Goal: Task Accomplishment & Management: Use online tool/utility

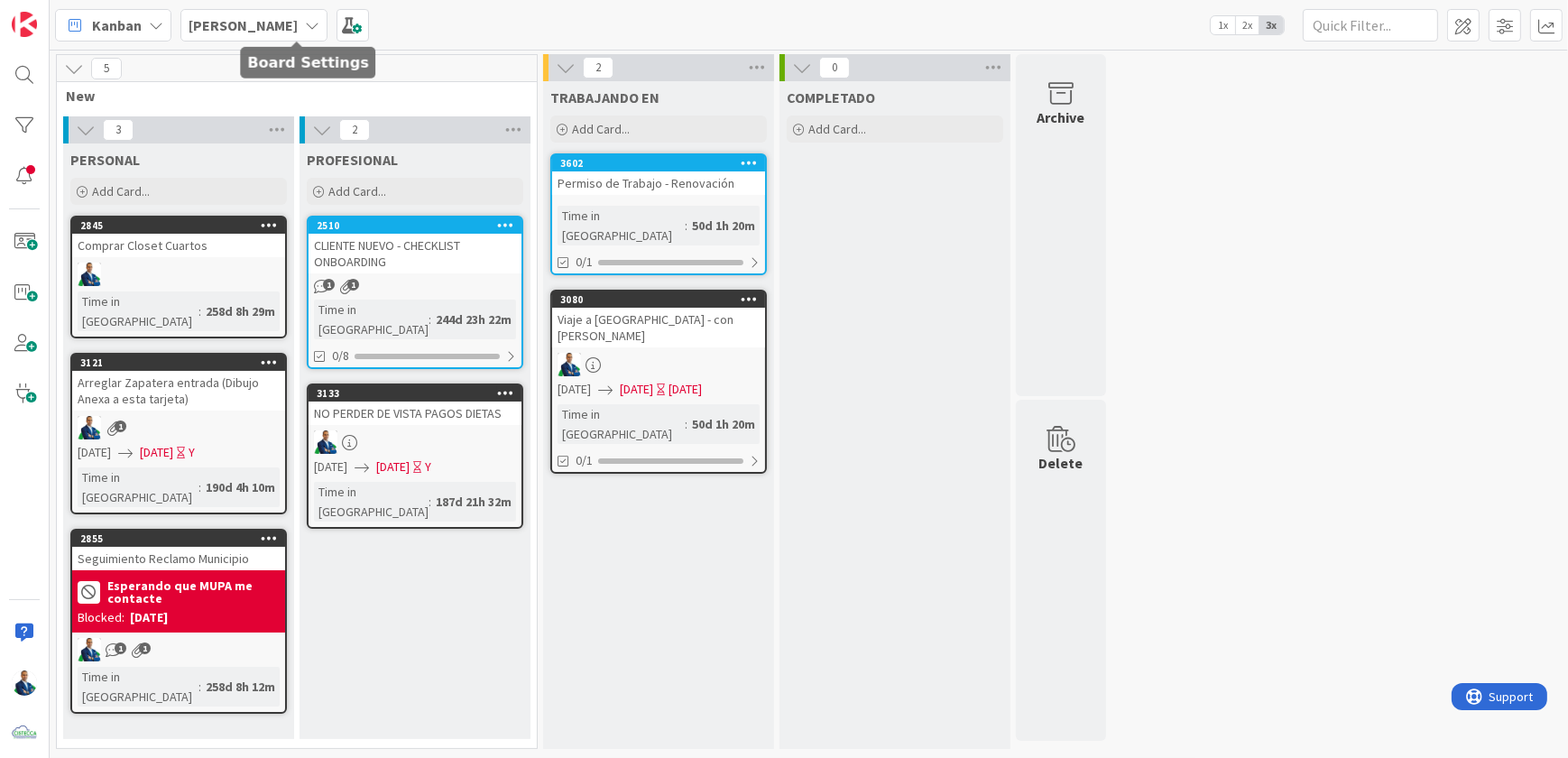
click at [305, 26] on icon at bounding box center [313, 26] width 15 height 15
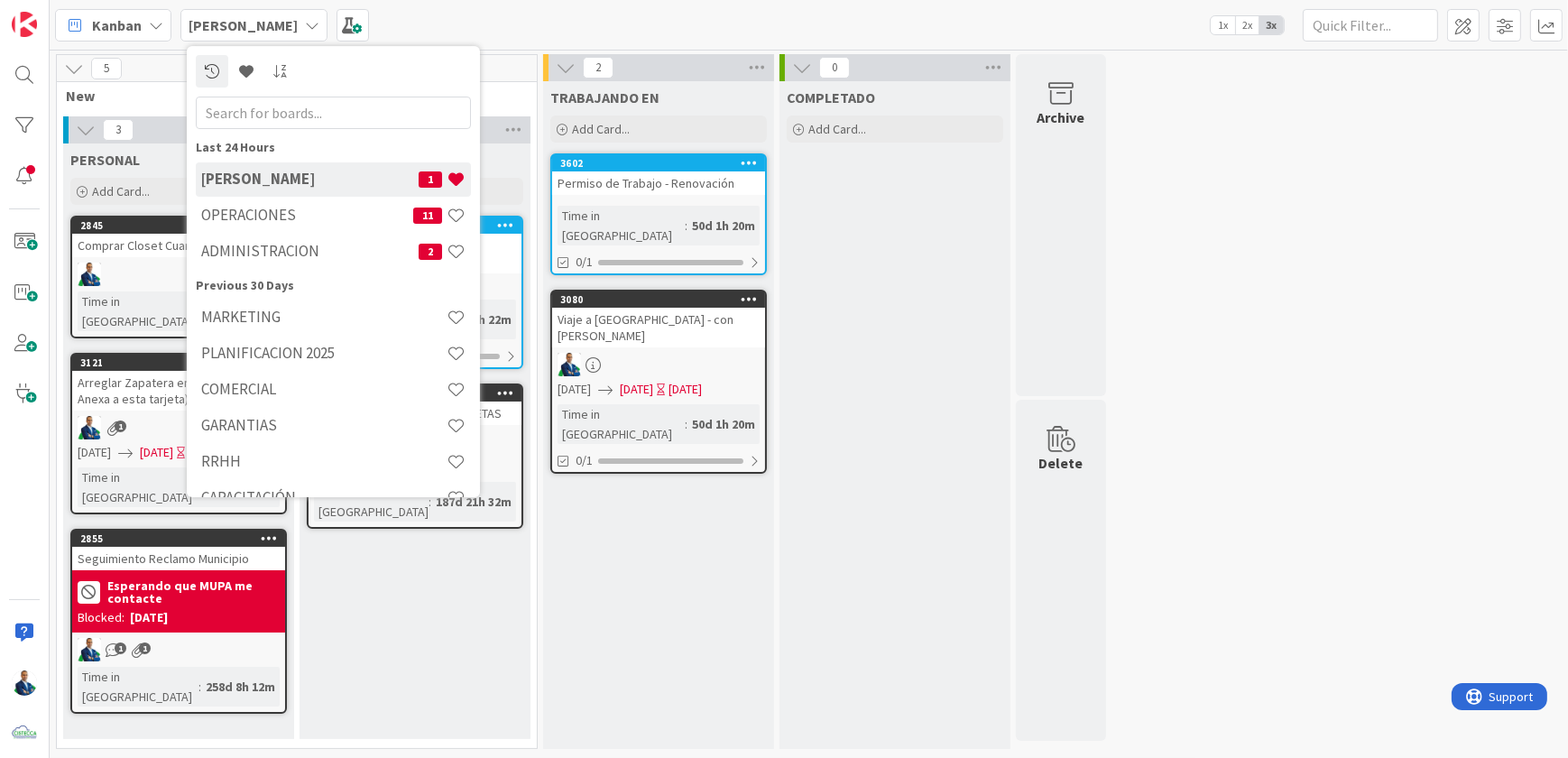
click at [232, 212] on h4 "OPERACIONES" at bounding box center [307, 215] width 212 height 18
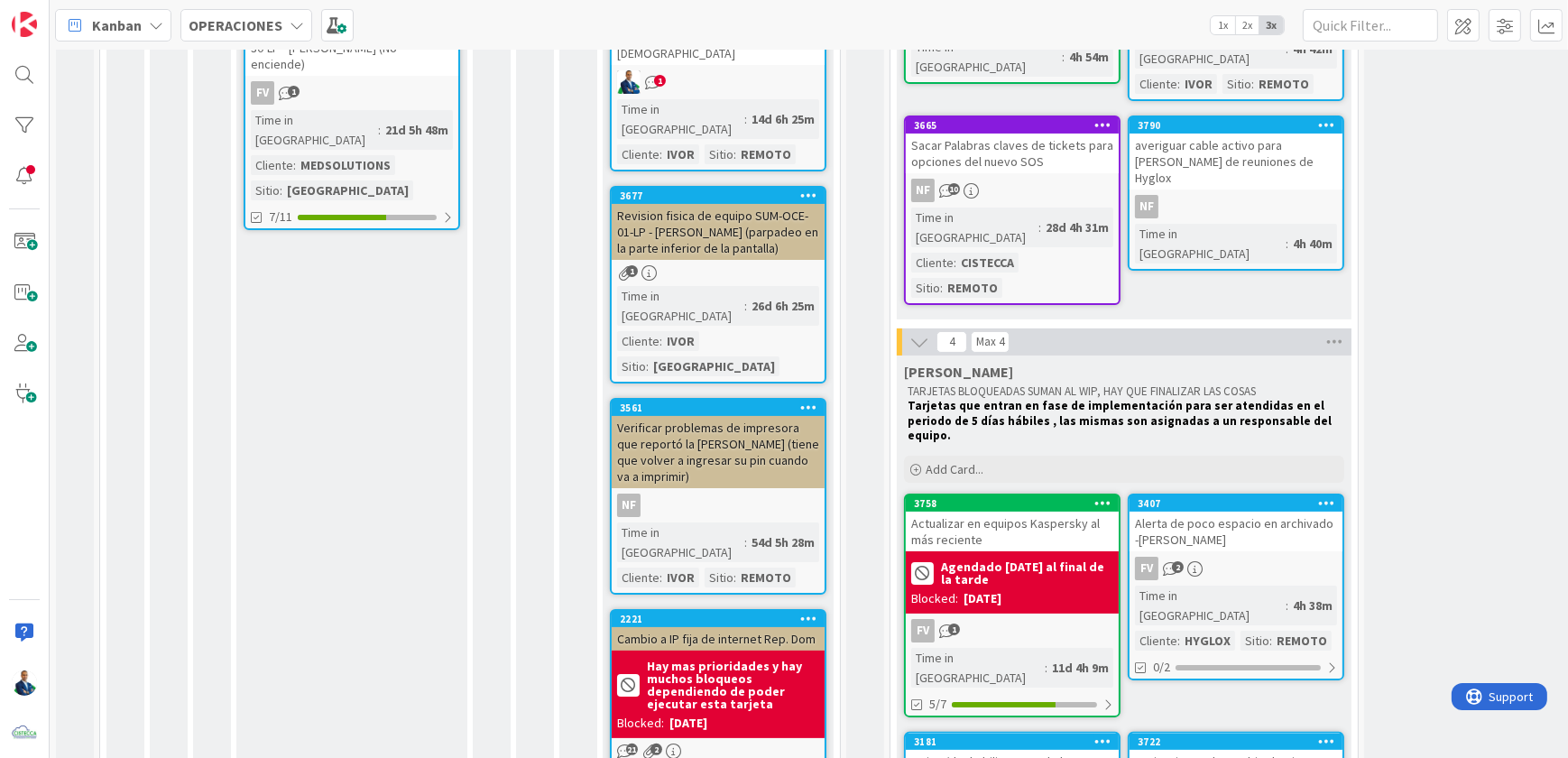
click at [1015, 134] on div "Sacar Palabras claves de tickets para opciones del nuevo SOS" at bounding box center [1012, 153] width 213 height 40
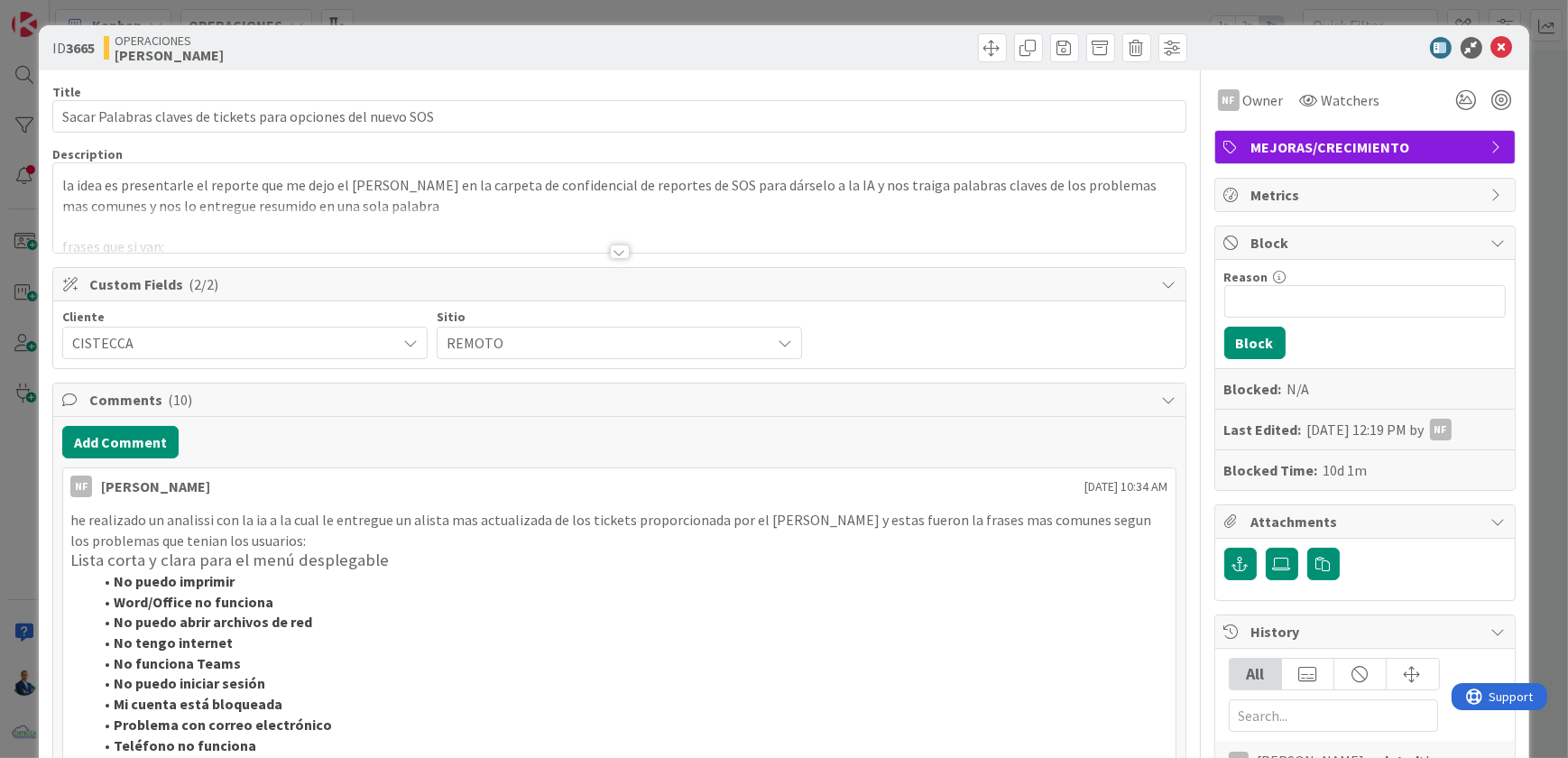
click at [430, 186] on div "la idea es presentarle el reporte que me dejo el [PERSON_NAME] en la carpeta de…" at bounding box center [619, 207] width 1132 height 89
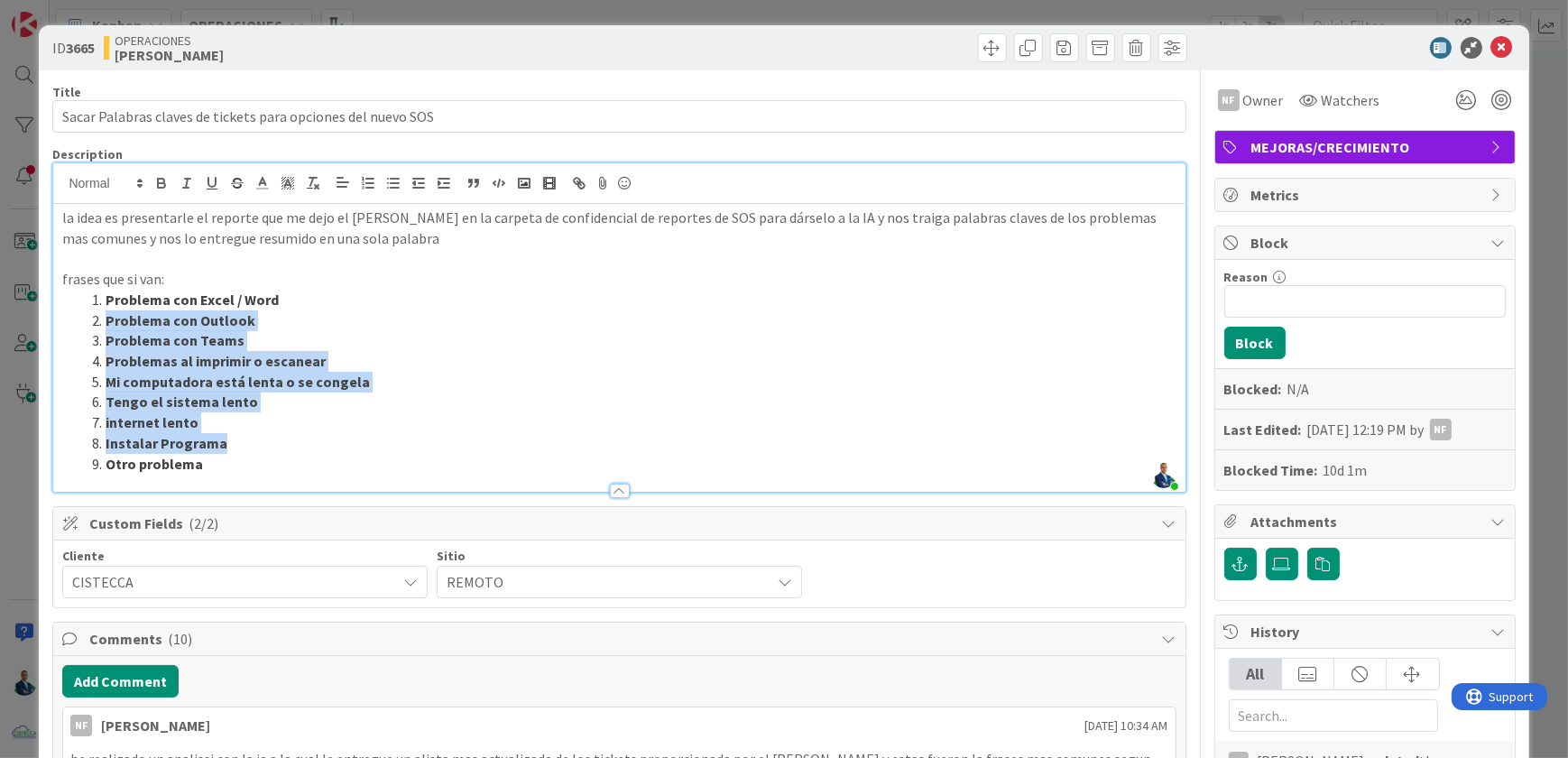
drag, startPoint x: 251, startPoint y: 450, endPoint x: 89, endPoint y: 310, distance: 214.1
click at [89, 310] on ol "Problema con Excel / Word Problema con Outlook Problema con Teams Problemas al …" at bounding box center [618, 382] width 1113 height 184
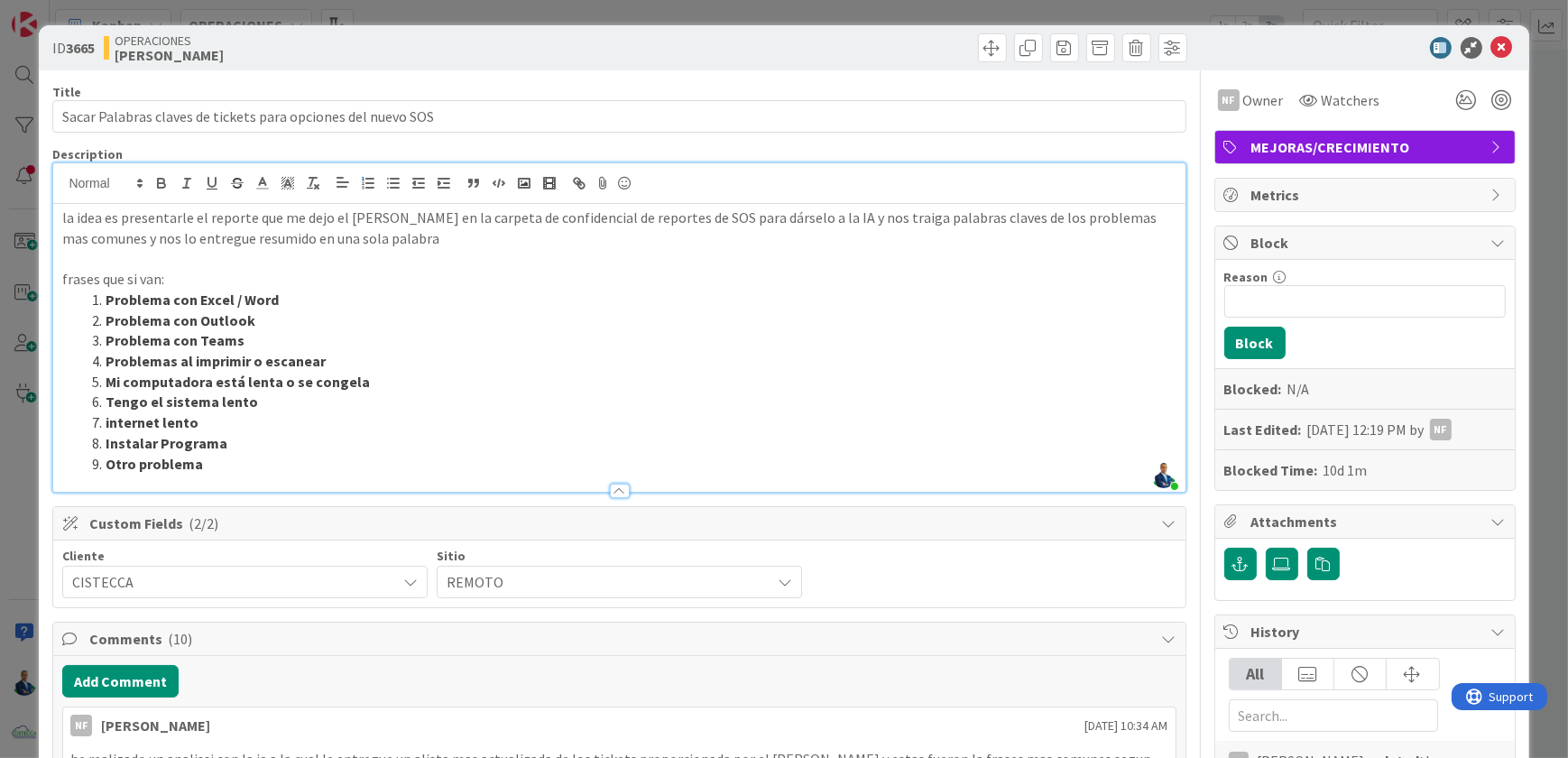
click at [279, 266] on p at bounding box center [618, 258] width 1113 height 20
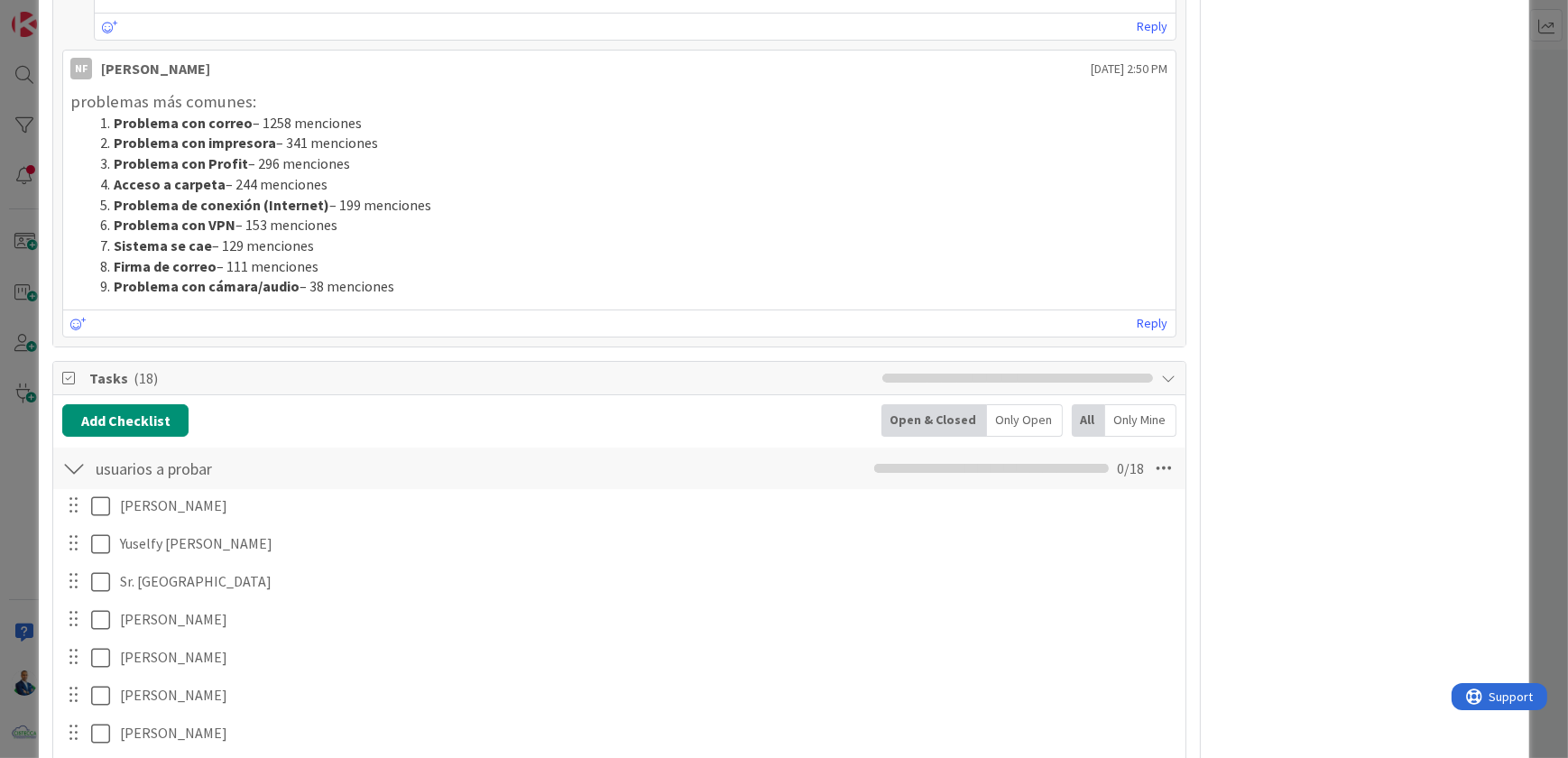
scroll to position [2178, 0]
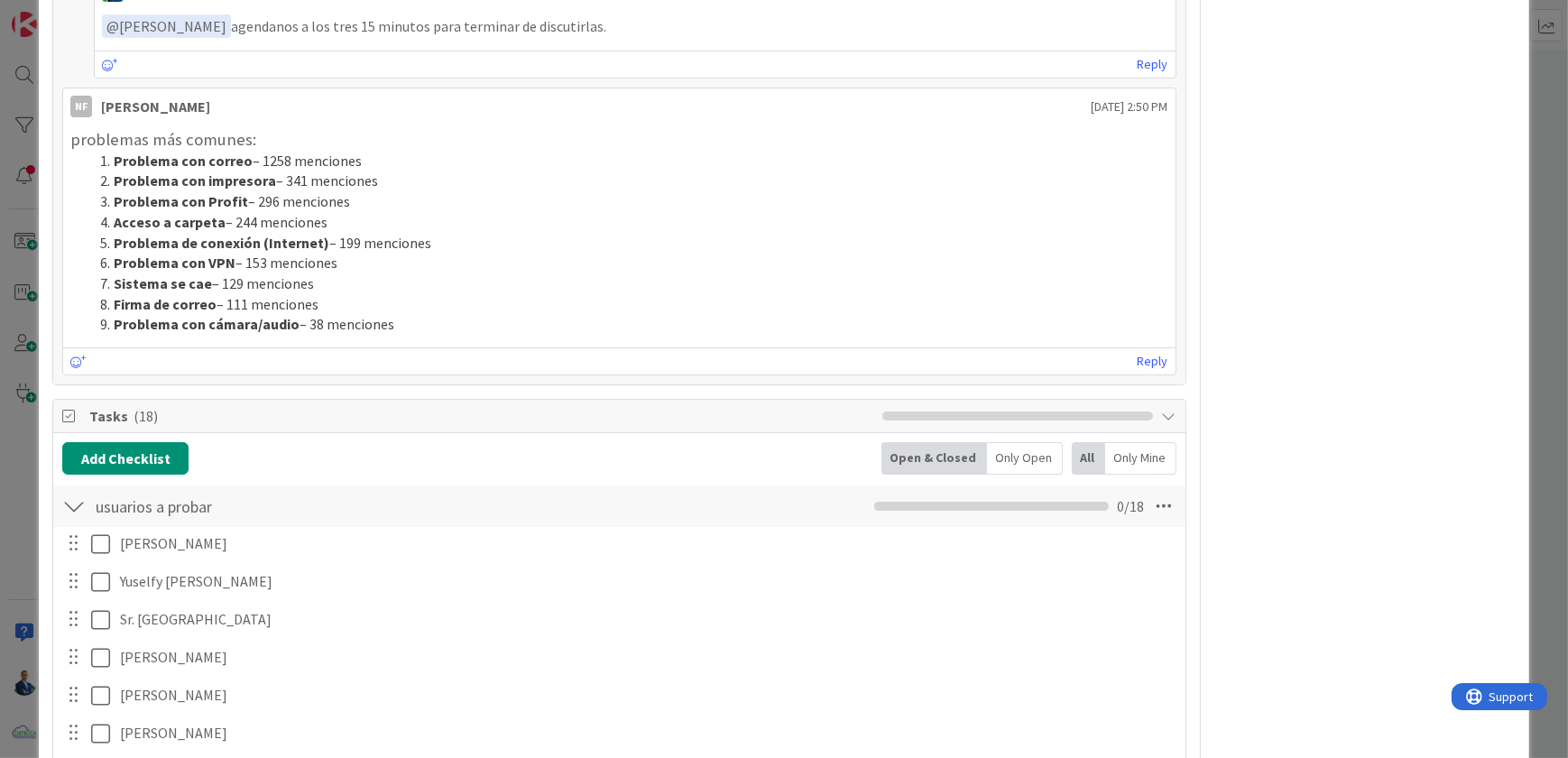
click at [151, 459] on button "Add Checklist" at bounding box center [125, 457] width 126 height 32
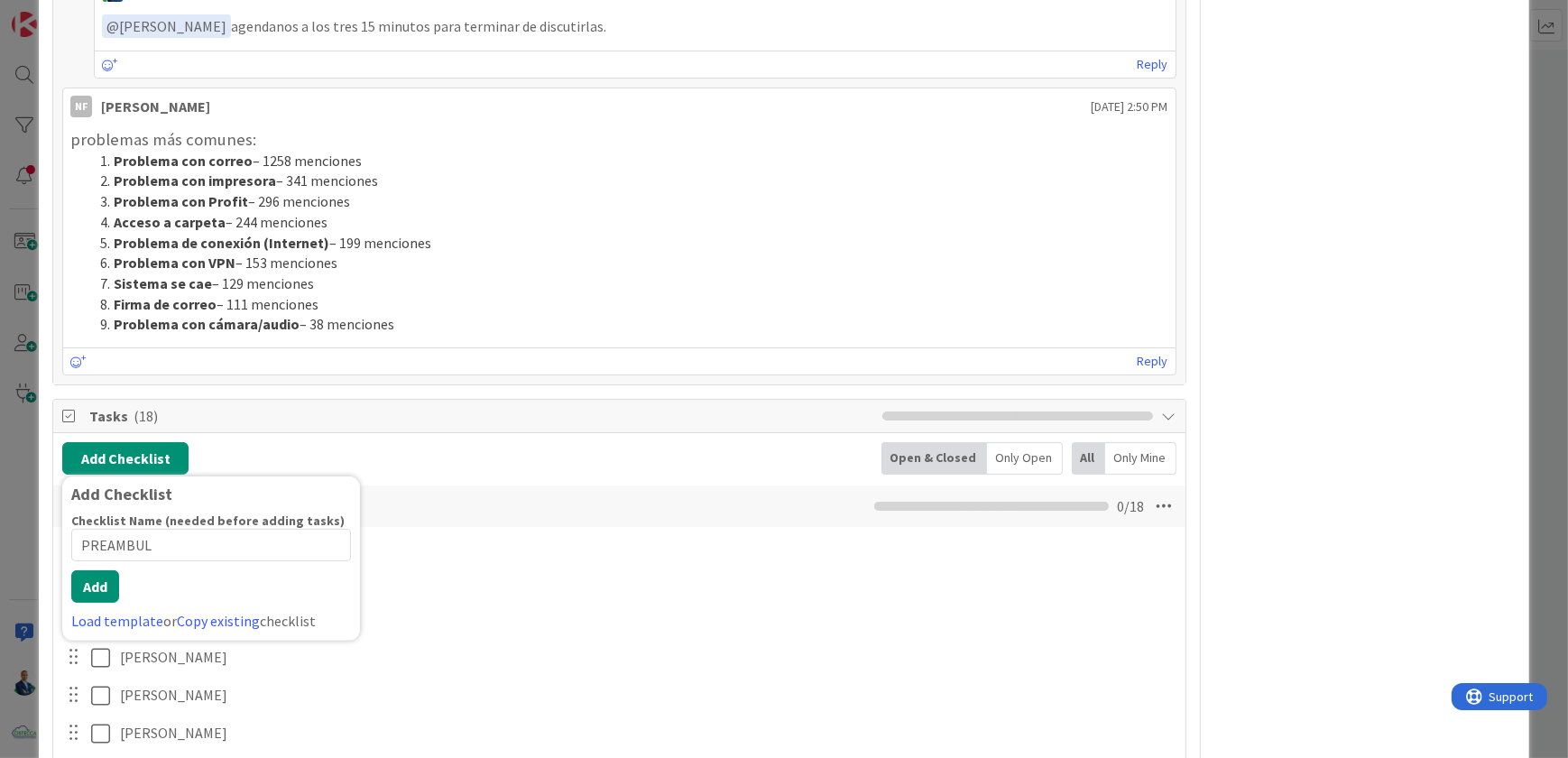
type input "PREAMBULO"
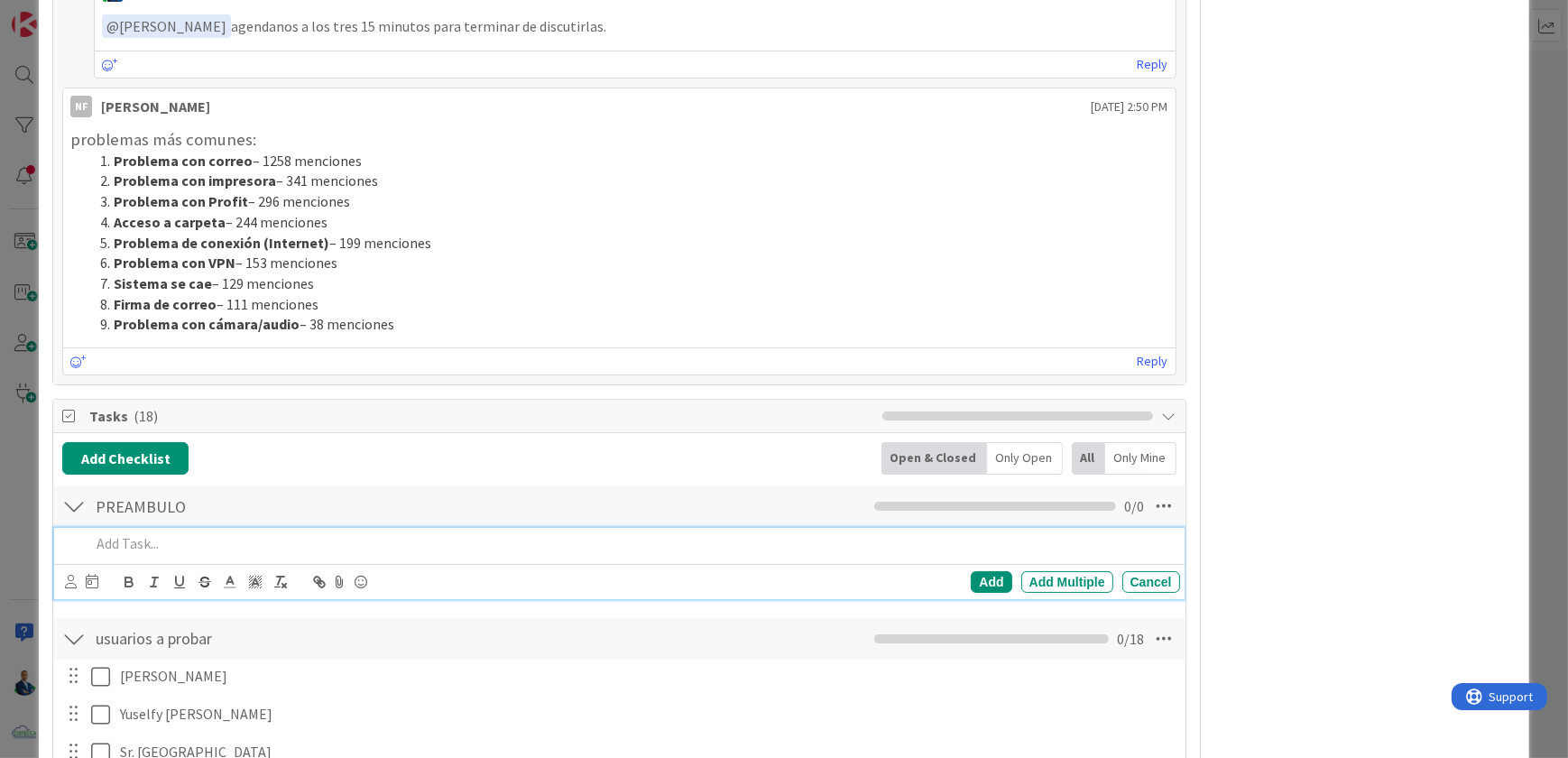
click at [160, 533] on p at bounding box center [631, 543] width 1082 height 20
click at [159, 533] on p at bounding box center [631, 543] width 1082 height 20
click at [76, 574] on icon at bounding box center [70, 581] width 12 height 14
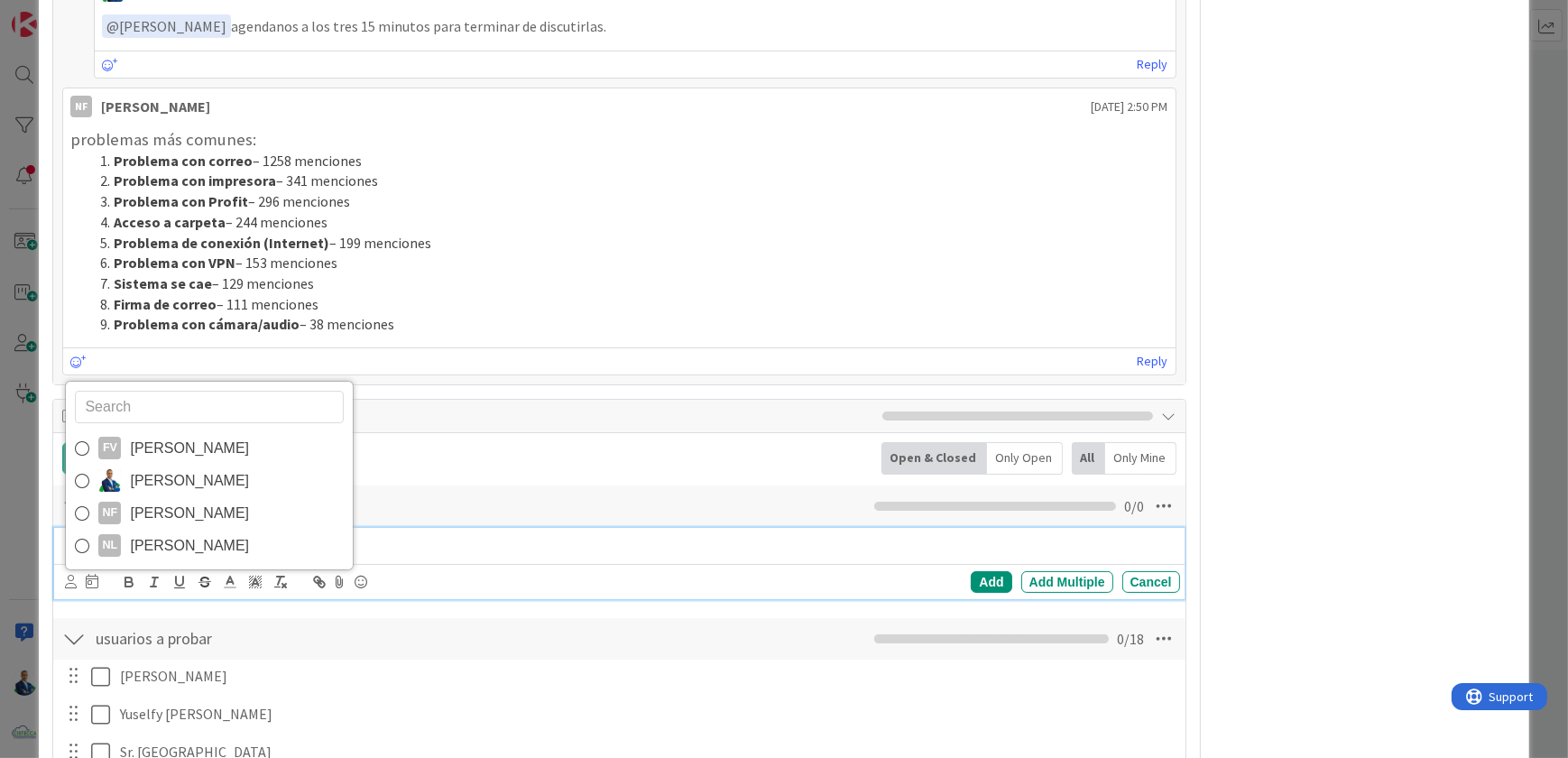
click at [191, 480] on span "[PERSON_NAME]" at bounding box center [189, 480] width 119 height 27
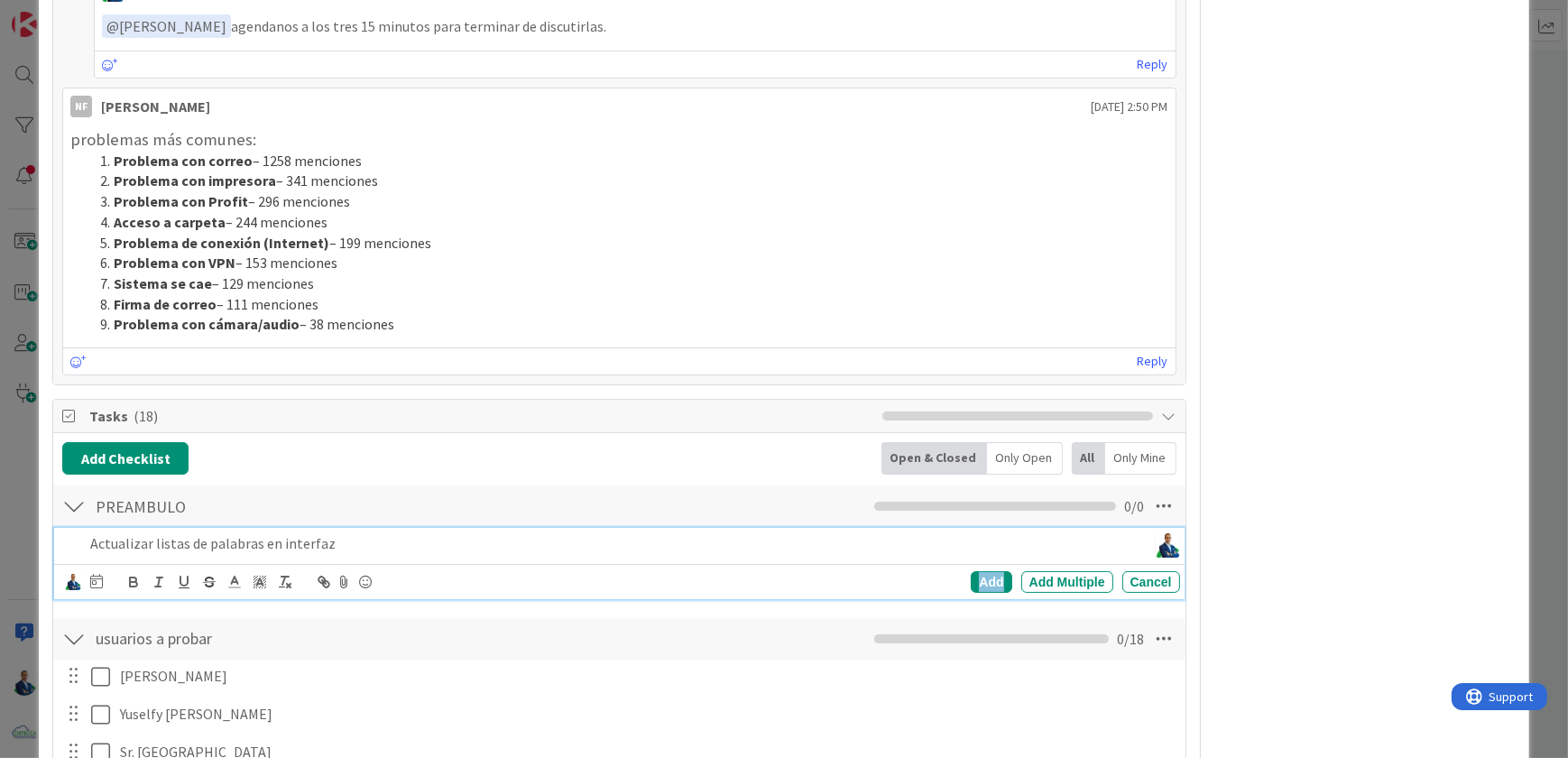
click at [983, 573] on div "Add" at bounding box center [992, 581] width 41 height 21
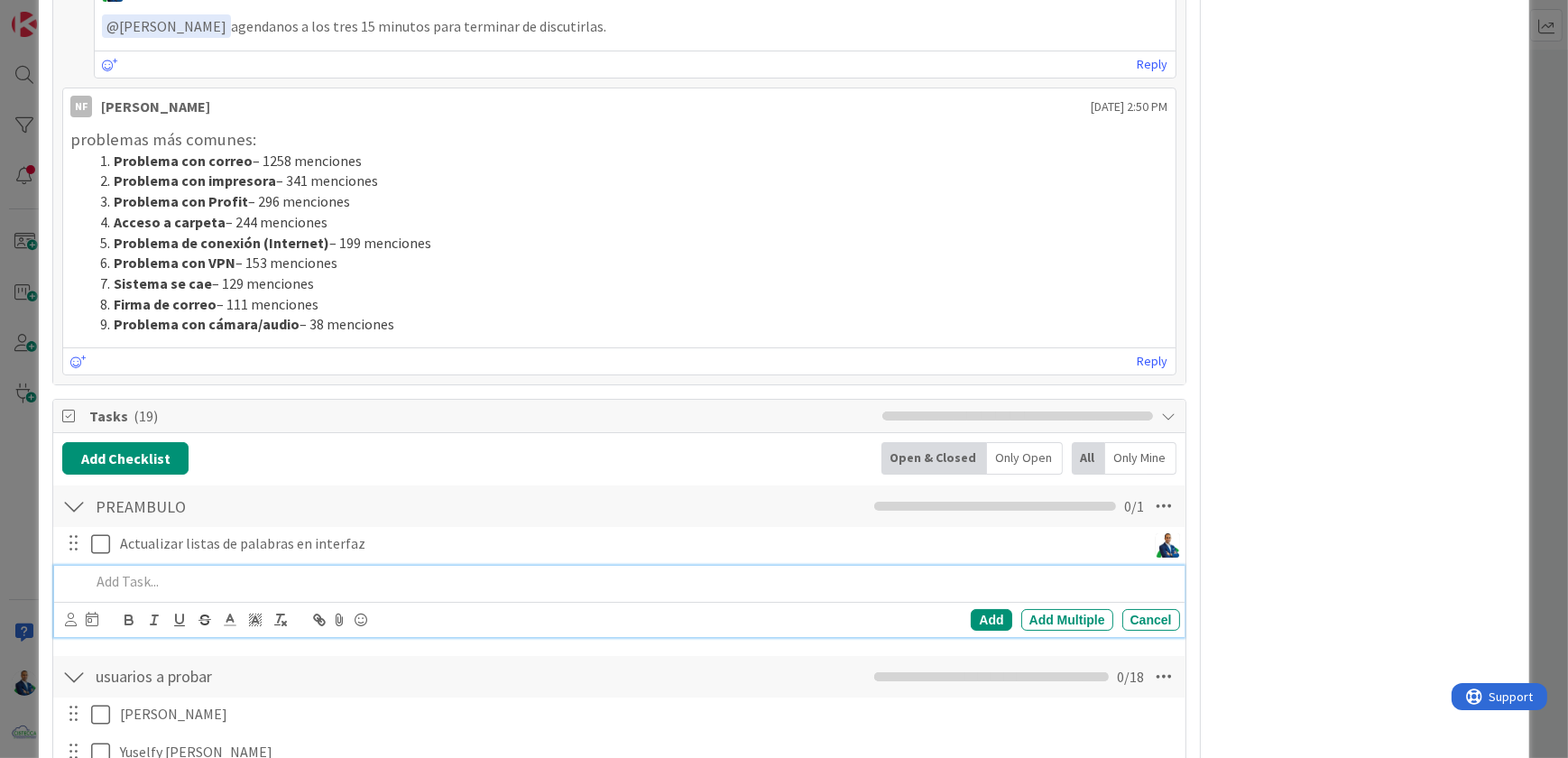
click at [141, 581] on p at bounding box center [631, 581] width 1082 height 20
click at [280, 584] on p at bounding box center [631, 581] width 1082 height 20
click at [329, 571] on p "Quitar OneDrive de Mis Apps," at bounding box center [631, 581] width 1082 height 20
click at [397, 571] on p "Quitar OneDrive de Mis Apps," at bounding box center [631, 581] width 1082 height 20
click at [269, 574] on p "Quitar OneDrive de Mis Apps, Soporte Remoto" at bounding box center [631, 581] width 1082 height 20
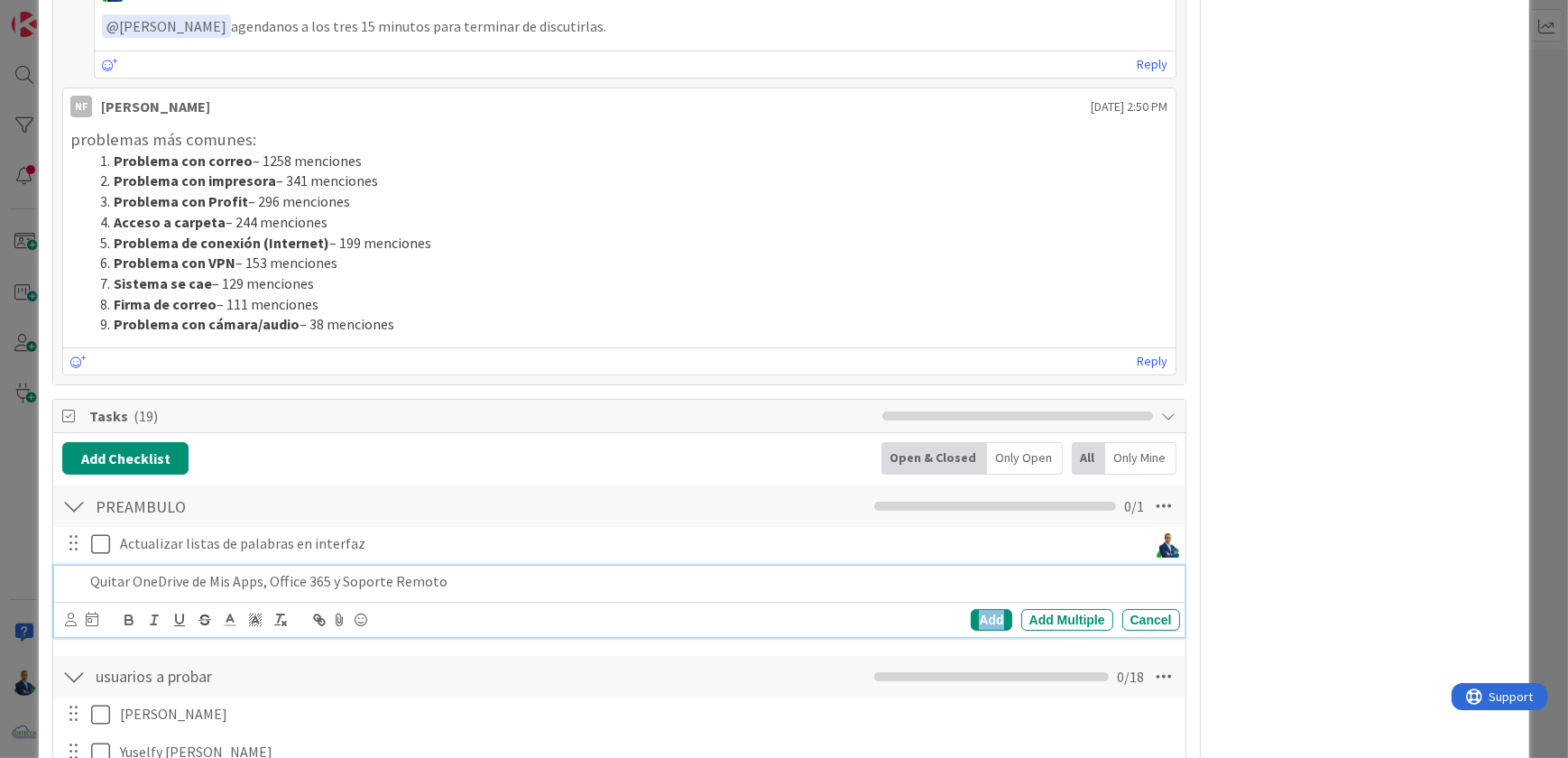
click at [983, 609] on div "Add" at bounding box center [992, 619] width 41 height 21
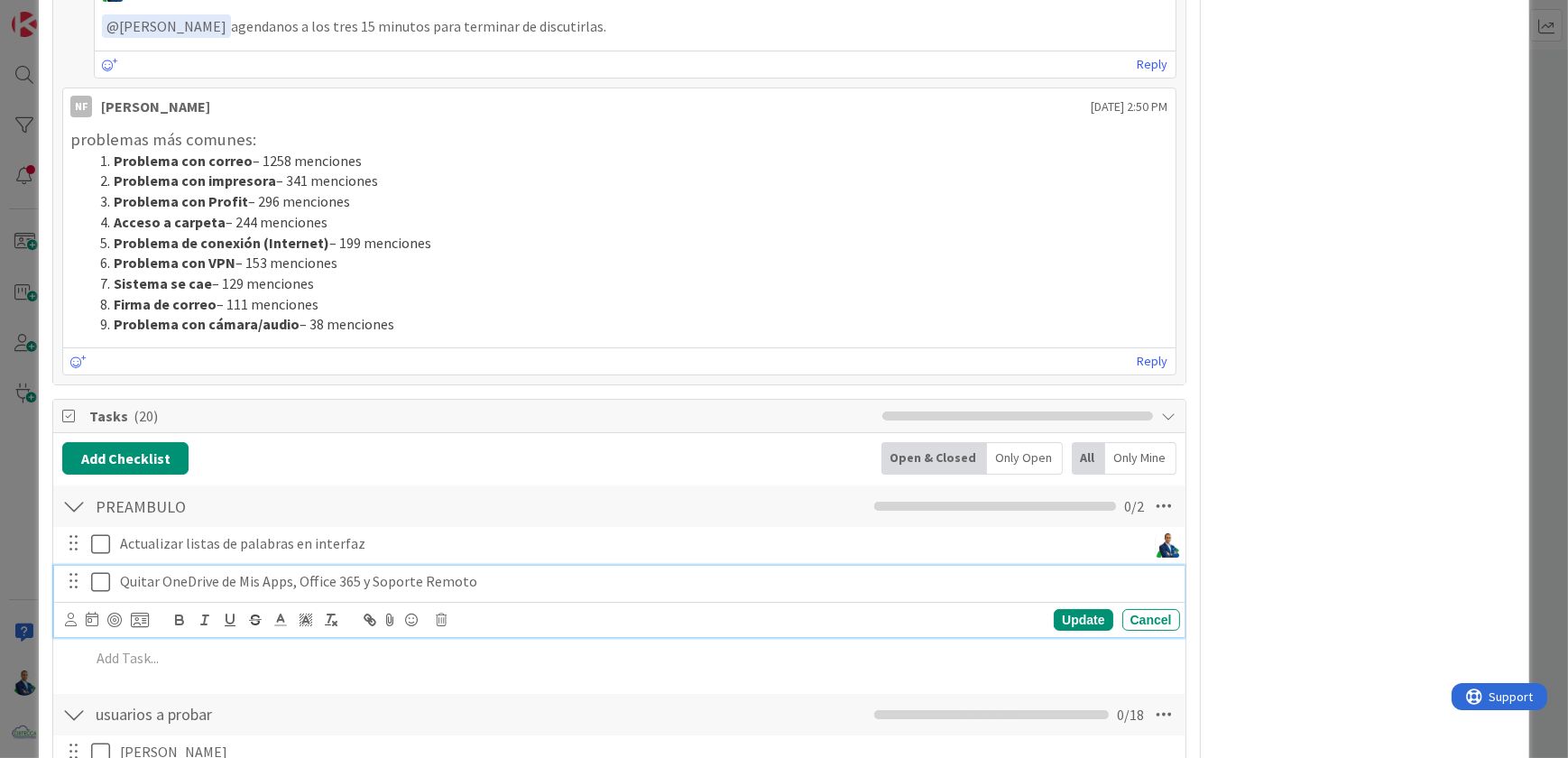
click at [493, 565] on div "Quitar OneDrive de Mis Apps, Office 365 y Soporte Remoto" at bounding box center [646, 581] width 1067 height 31
click at [73, 615] on icon at bounding box center [70, 619] width 12 height 14
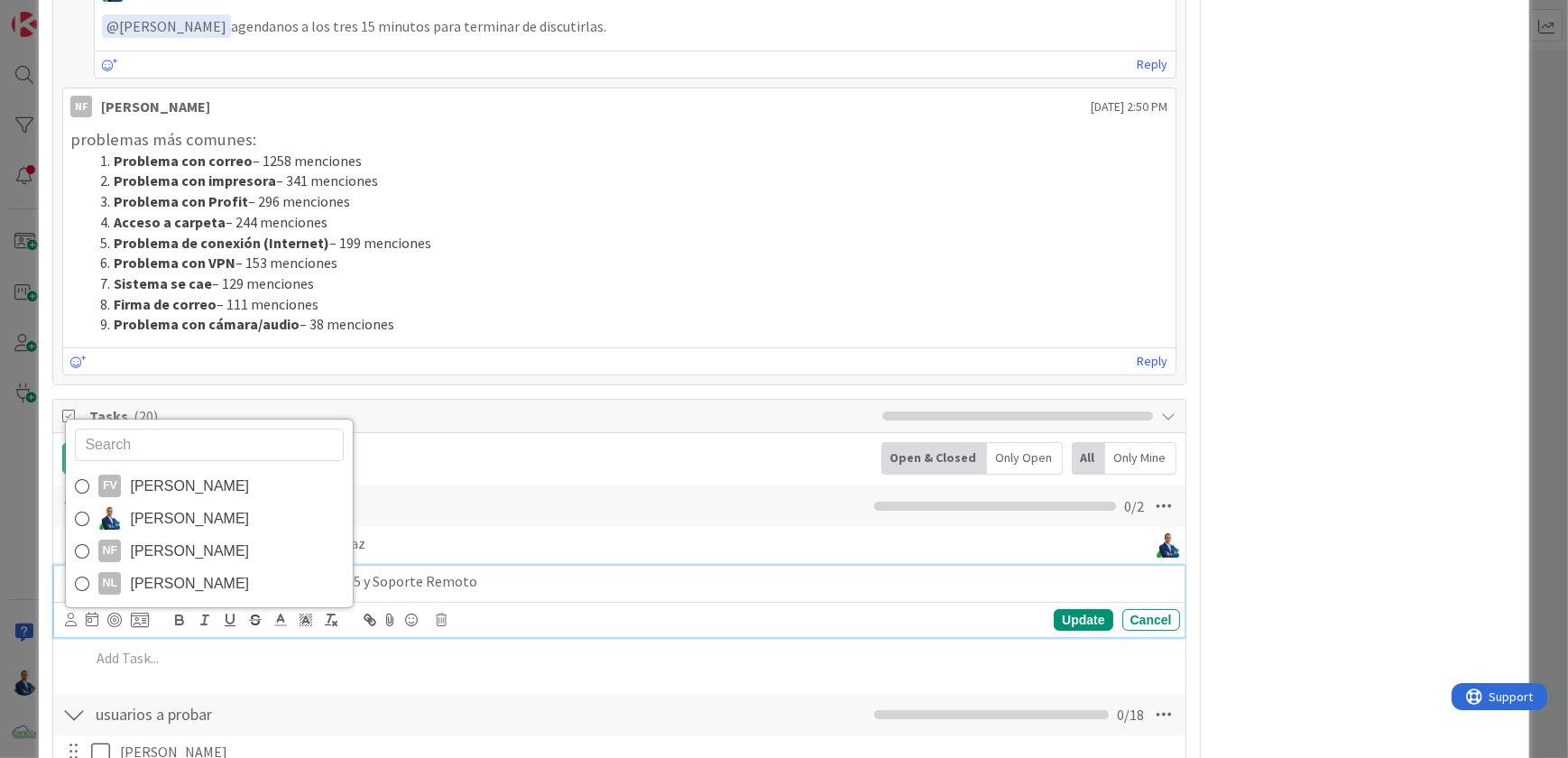
click at [137, 517] on span "[PERSON_NAME]" at bounding box center [189, 518] width 119 height 27
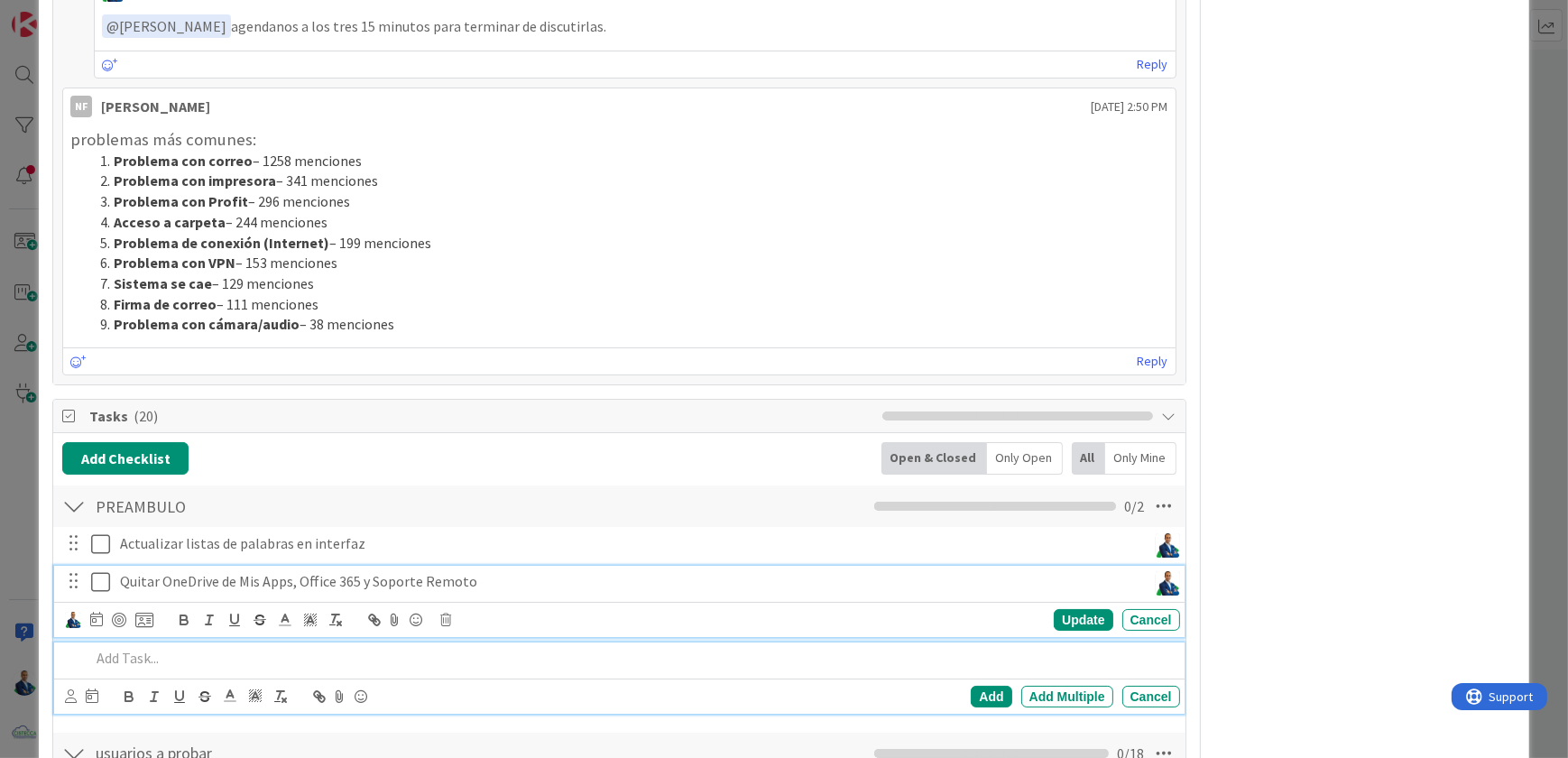
click at [387, 664] on div at bounding box center [631, 657] width 1097 height 31
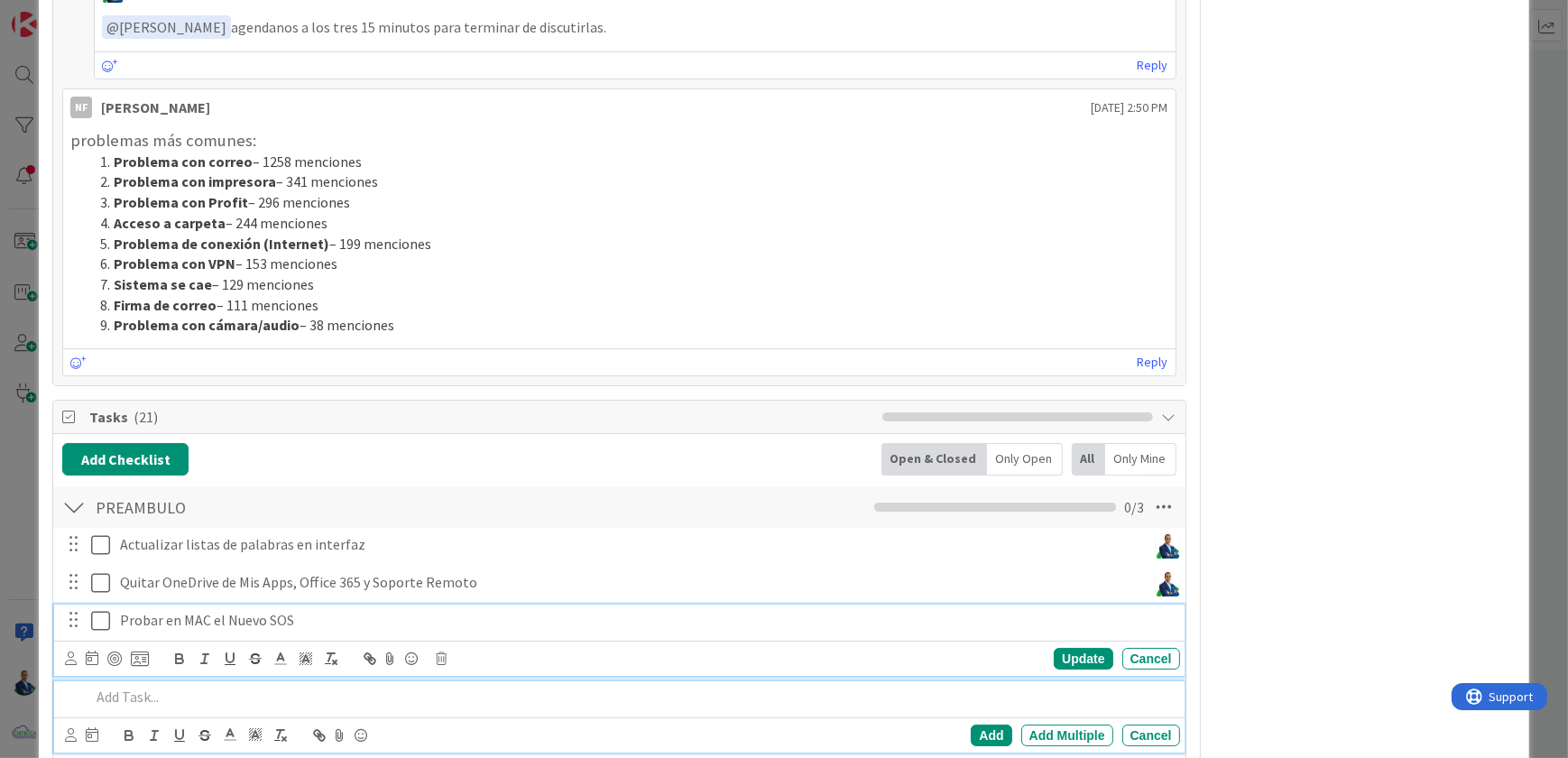
scroll to position [2216, 0]
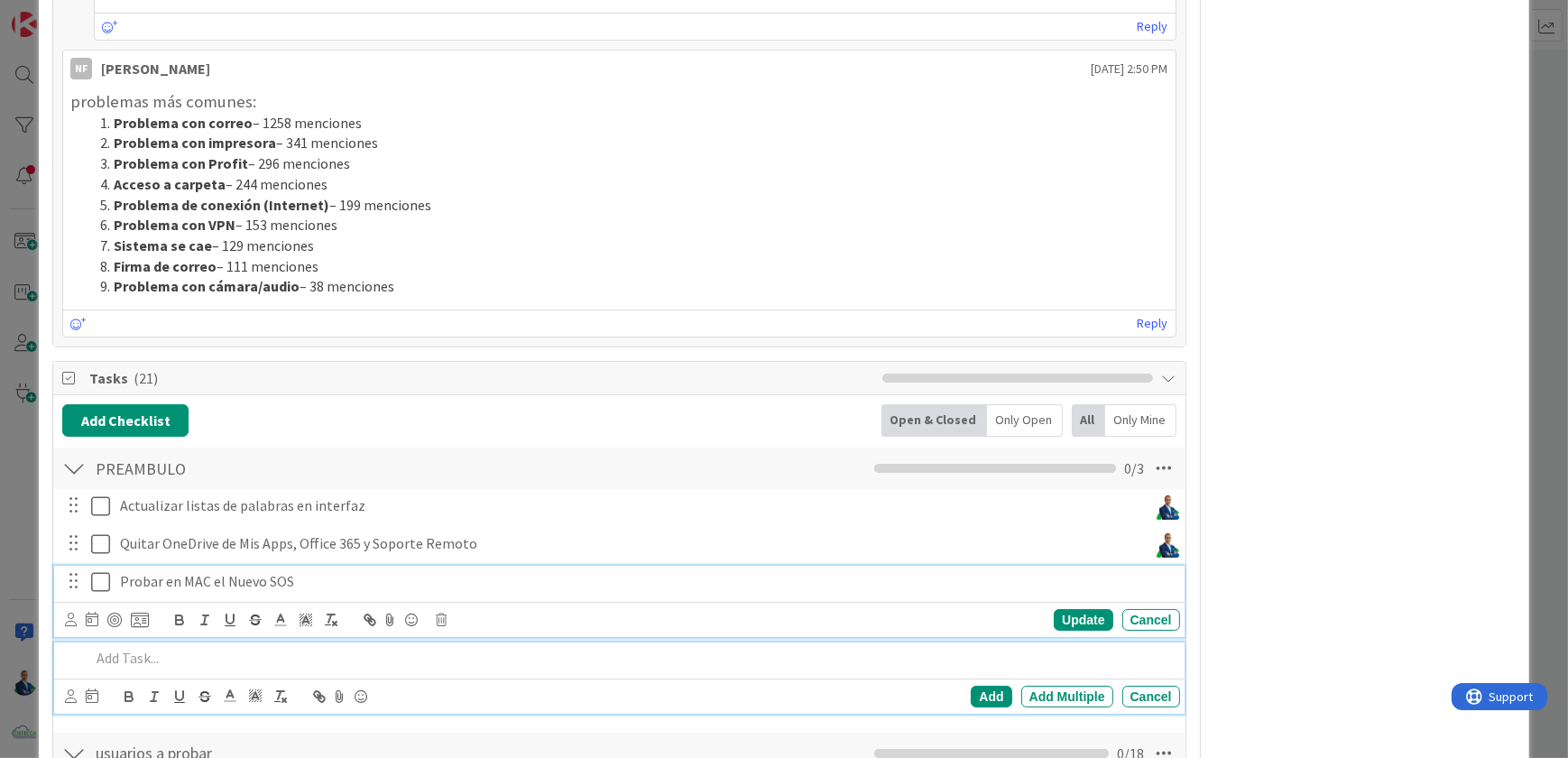
click at [335, 613] on div "Probar en MAC el Nuevo SOS Update Cancel" at bounding box center [619, 600] width 1130 height 71
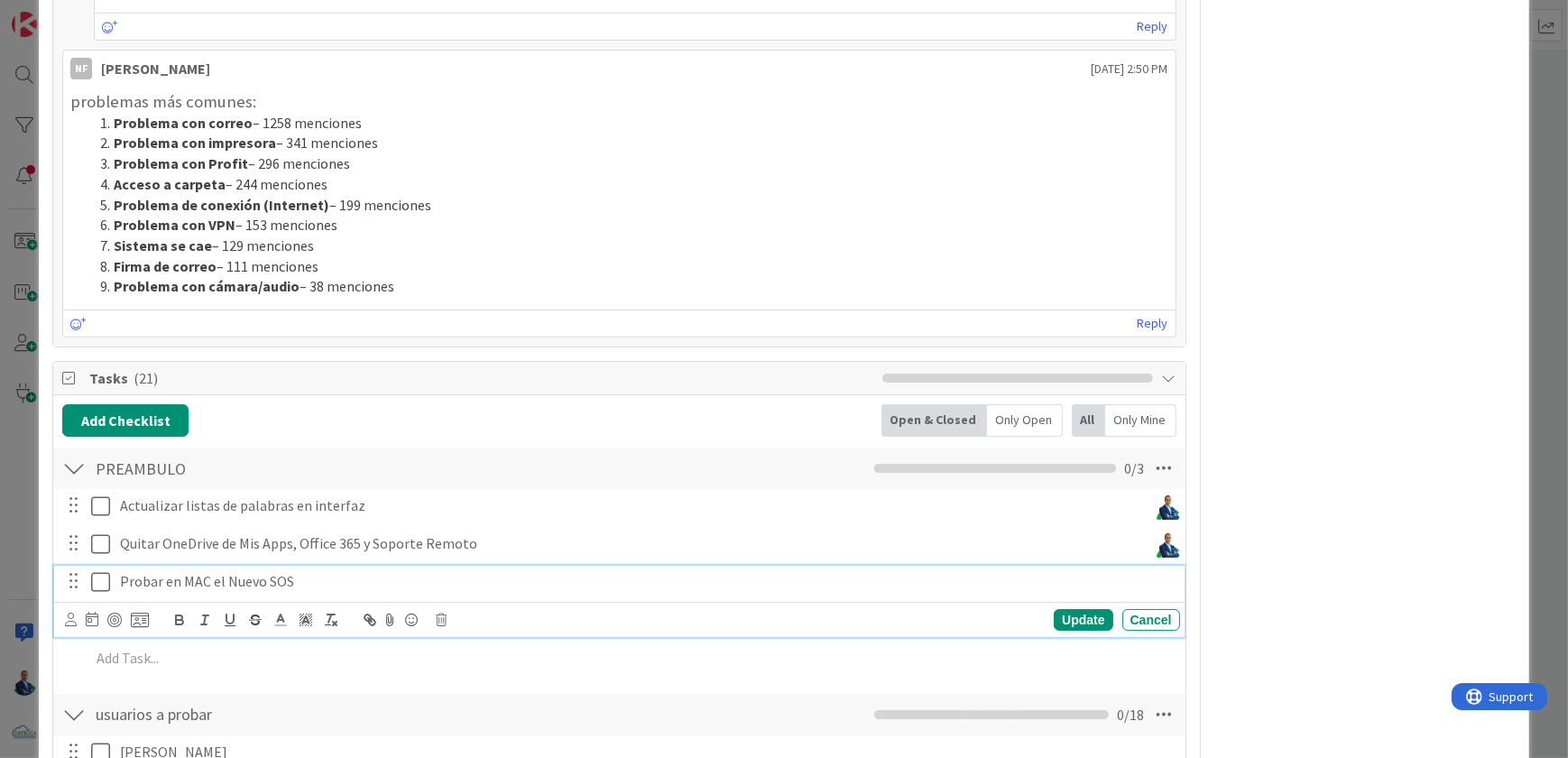
click at [73, 610] on div at bounding box center [70, 620] width 12 height 20
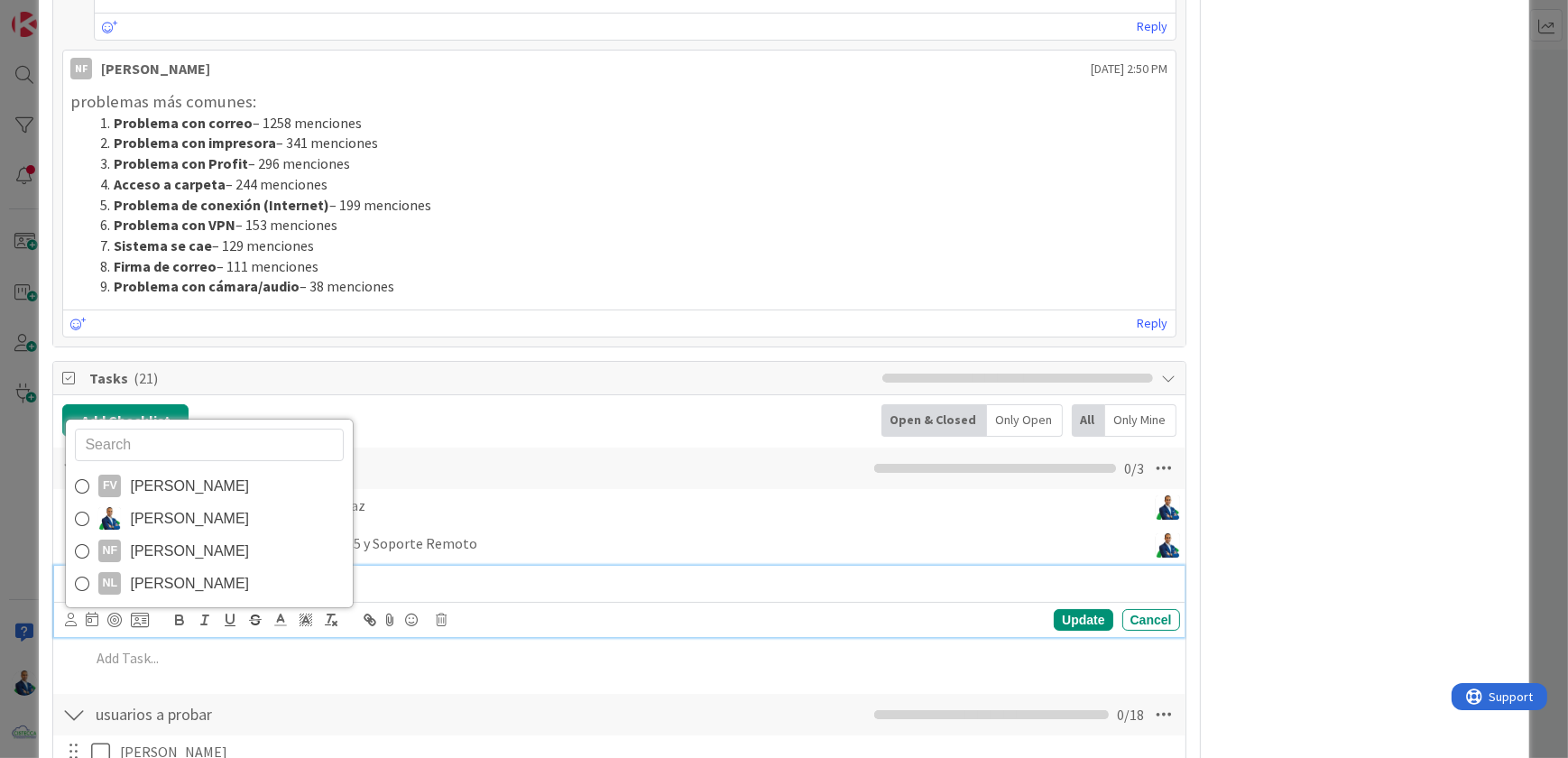
click at [200, 548] on span "[PERSON_NAME]" at bounding box center [189, 551] width 119 height 27
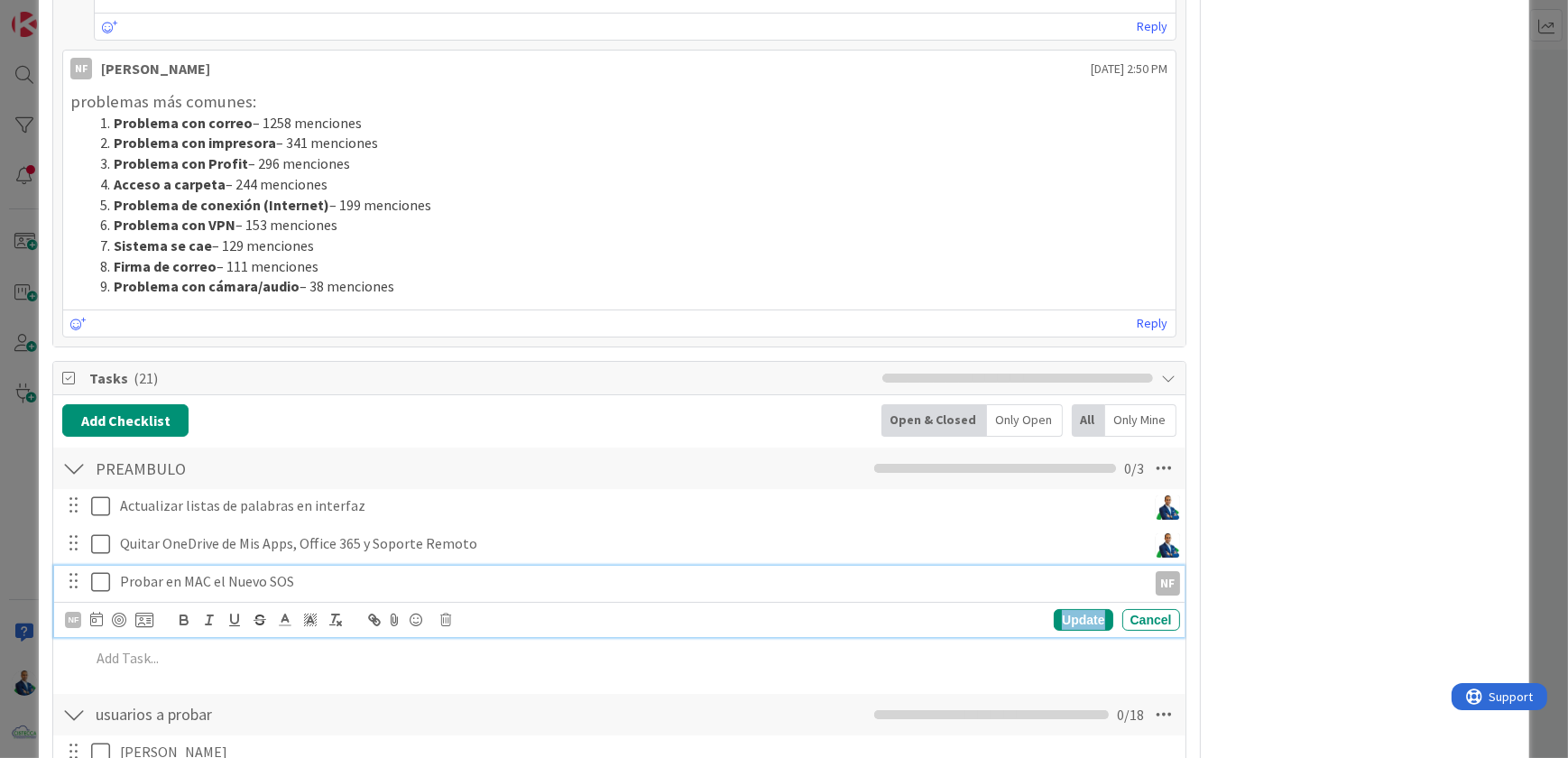
click at [1083, 609] on div "Update" at bounding box center [1084, 619] width 59 height 21
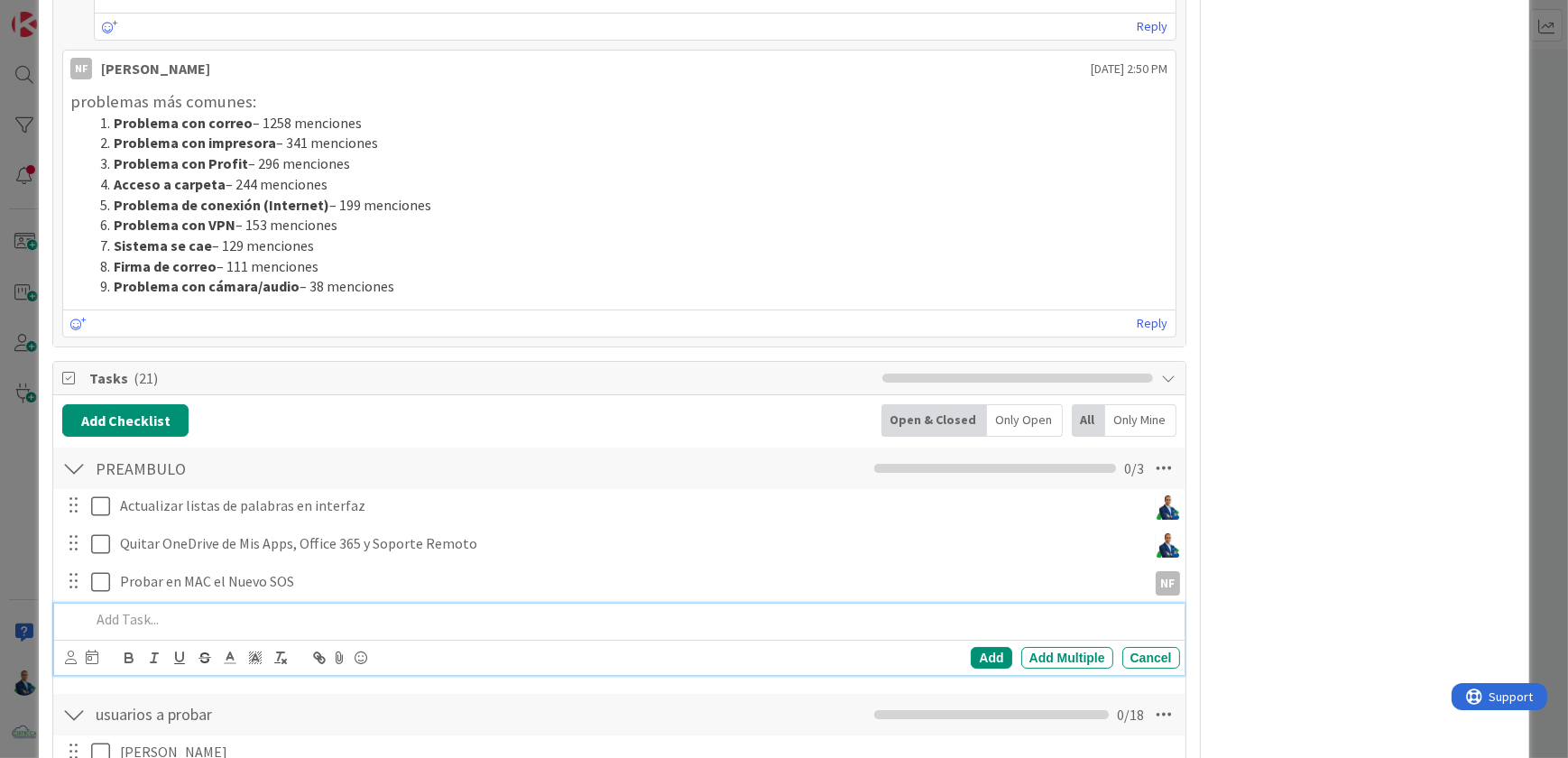
click at [228, 610] on p at bounding box center [631, 619] width 1082 height 20
click at [319, 609] on p at bounding box center [631, 619] width 1082 height 20
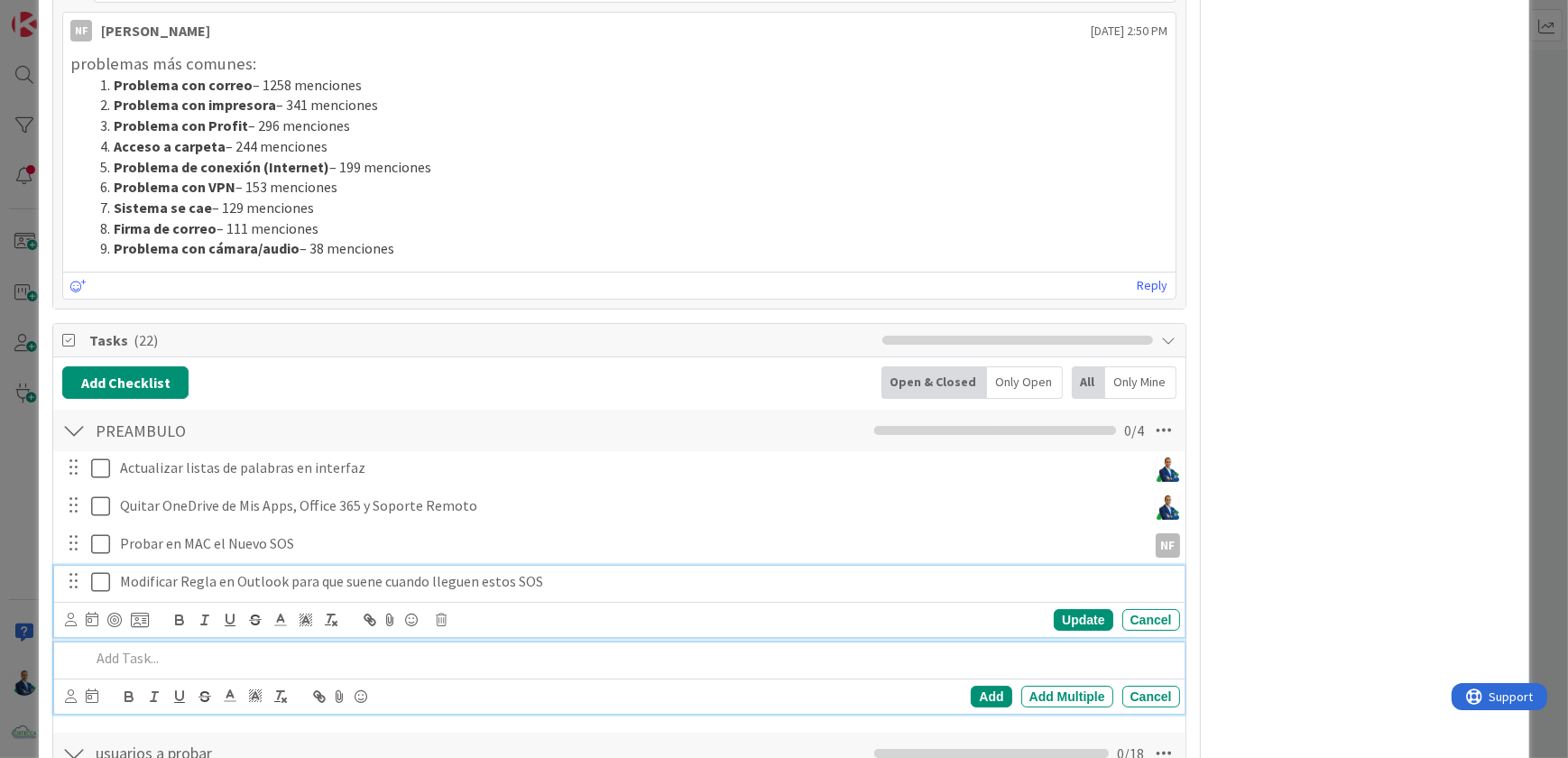
scroll to position [2292, 0]
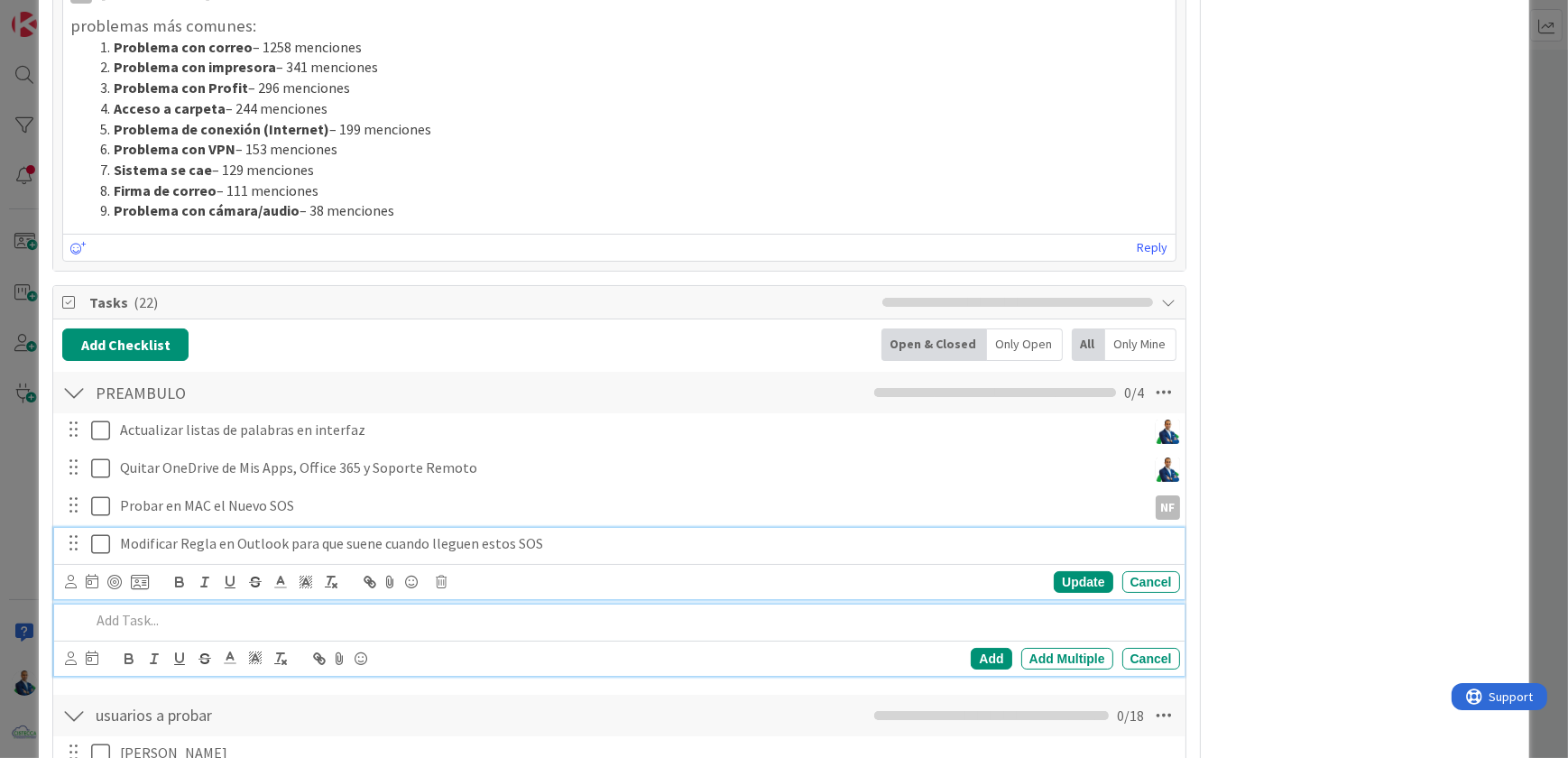
click at [558, 580] on div "Modificar Regla en Outlook para que suene cuando lleguen estos SOS Update Cancel" at bounding box center [619, 563] width 1130 height 71
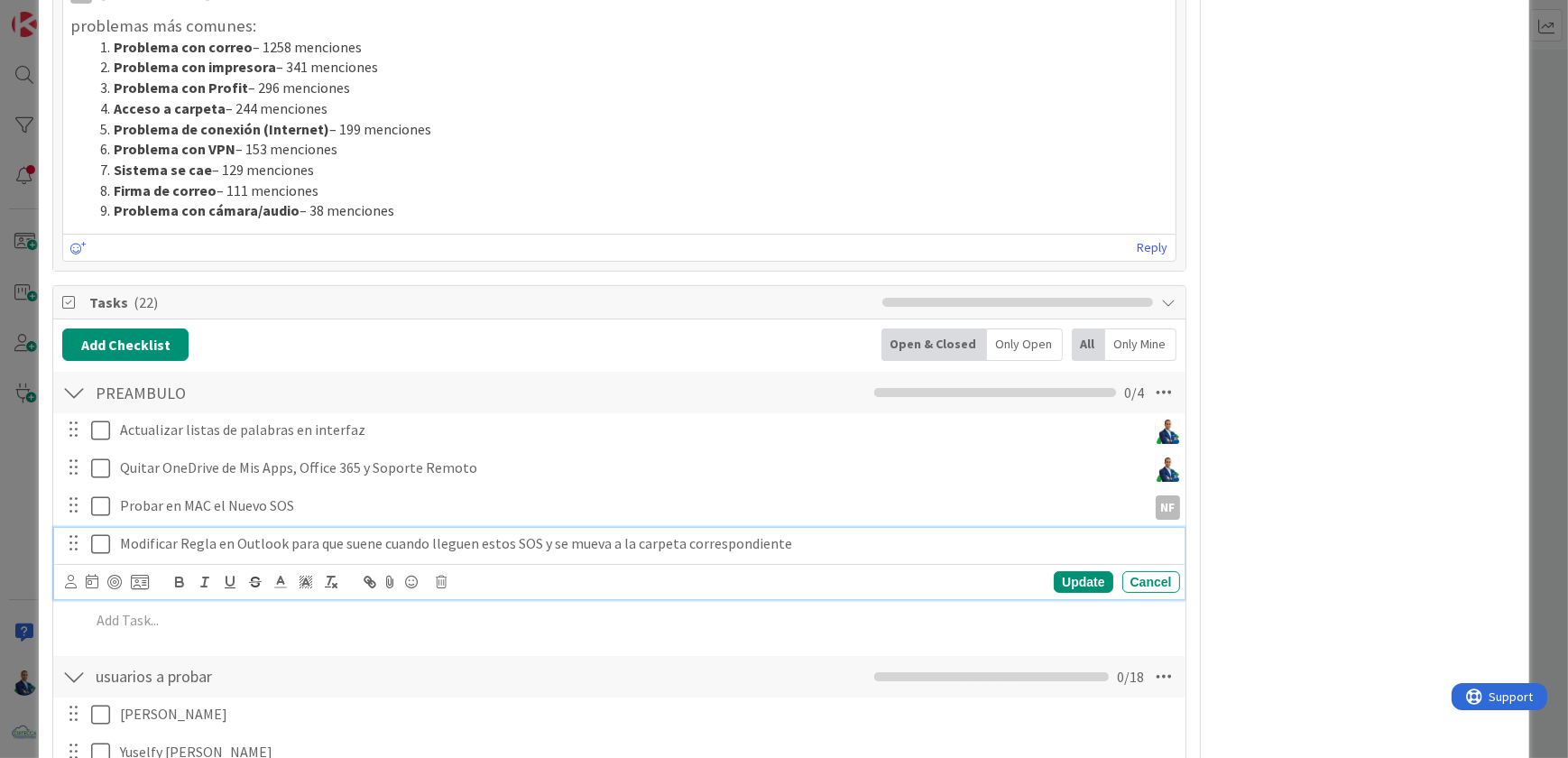
click at [587, 533] on p "Modificar Regla en Outlook para que suene cuando lleguen estos SOS y se mueva a…" at bounding box center [647, 543] width 1053 height 20
click at [66, 575] on icon at bounding box center [70, 581] width 12 height 14
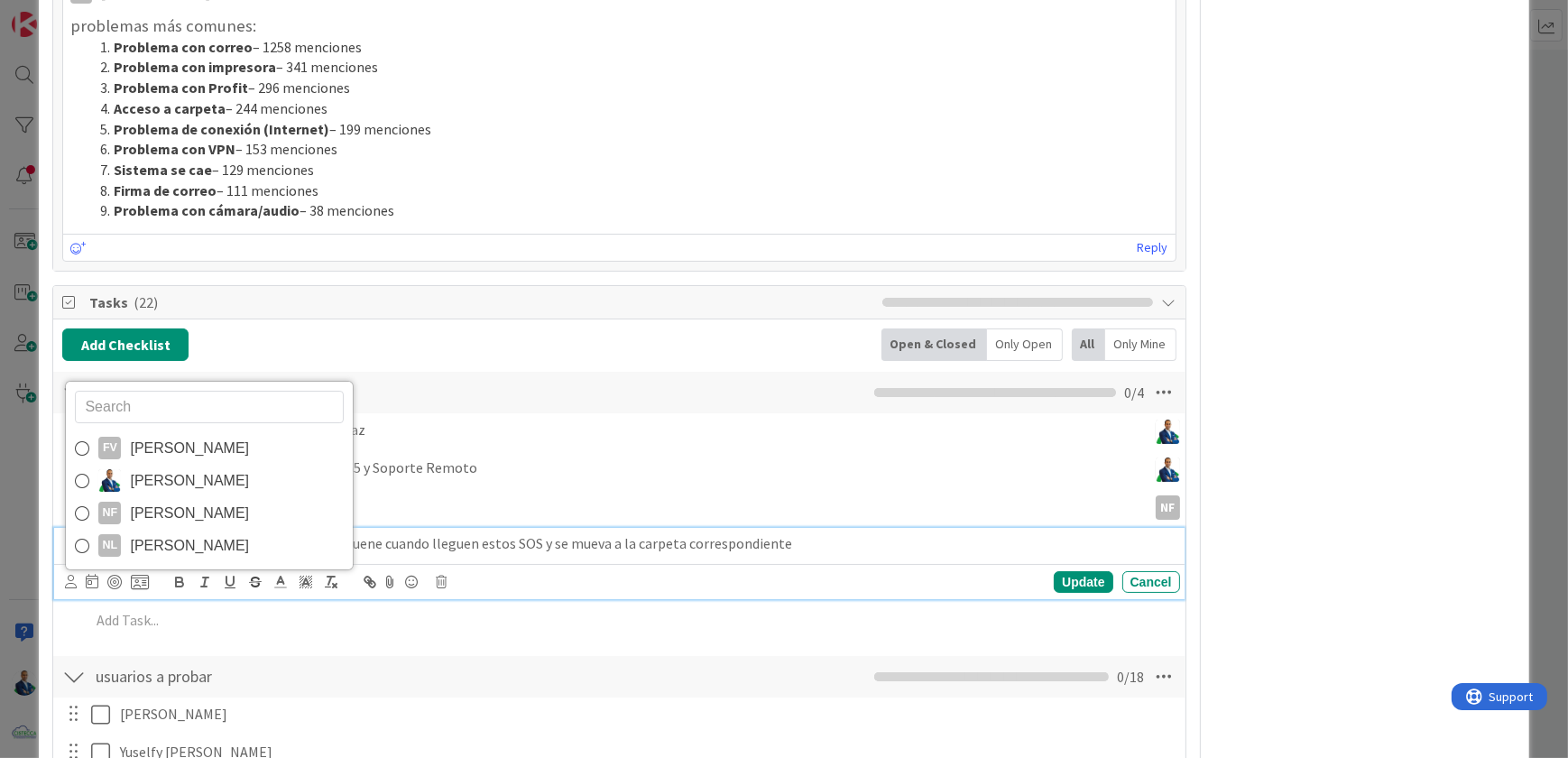
drag, startPoint x: 172, startPoint y: 475, endPoint x: 162, endPoint y: 459, distance: 18.9
click at [172, 475] on span "[PERSON_NAME]" at bounding box center [189, 480] width 119 height 27
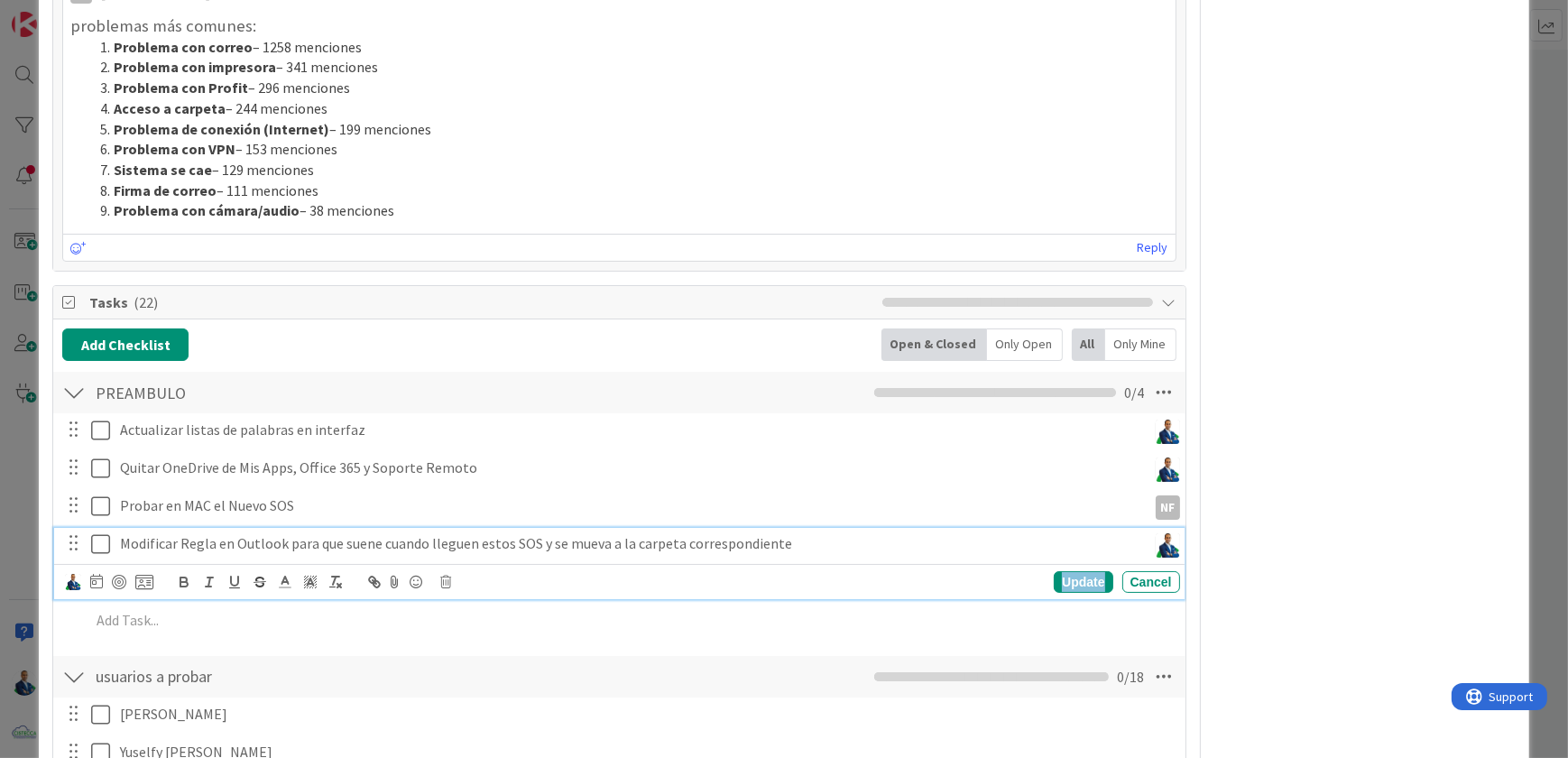
click at [1079, 572] on div "Update" at bounding box center [1084, 581] width 59 height 21
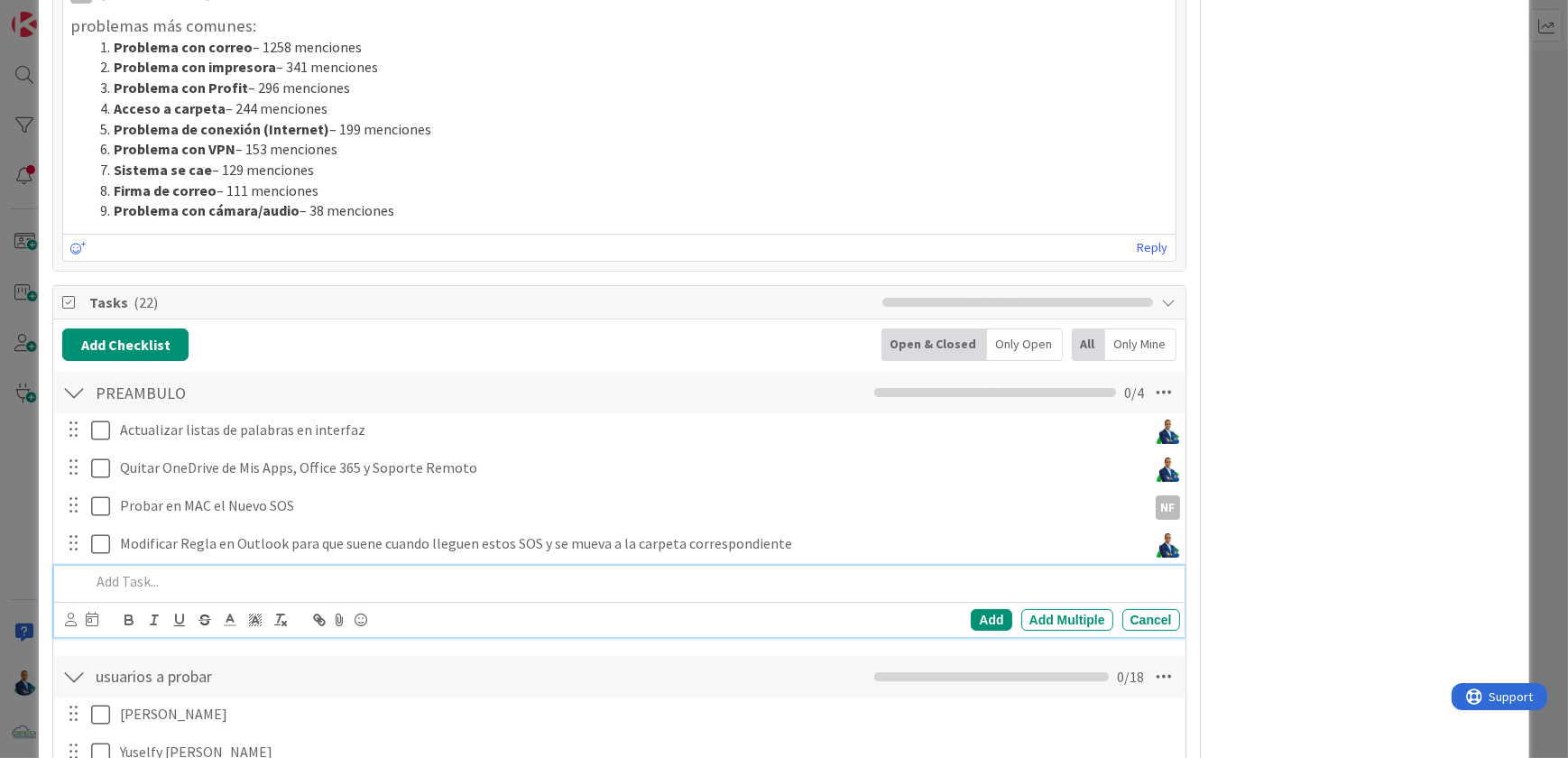
click at [188, 572] on p at bounding box center [631, 581] width 1082 height 20
click at [219, 579] on p at bounding box center [631, 581] width 1082 height 20
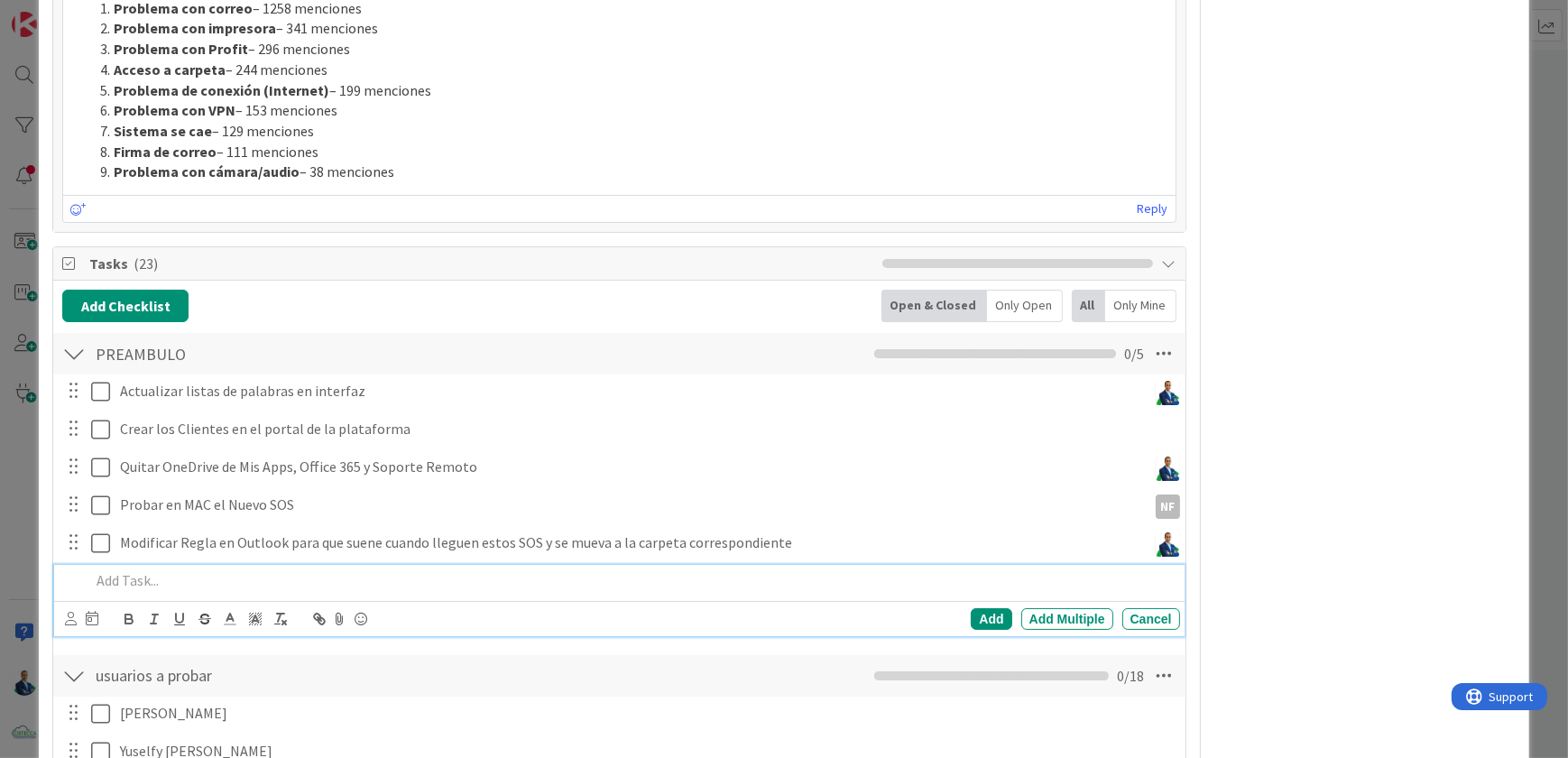
click at [223, 570] on p at bounding box center [631, 580] width 1082 height 20
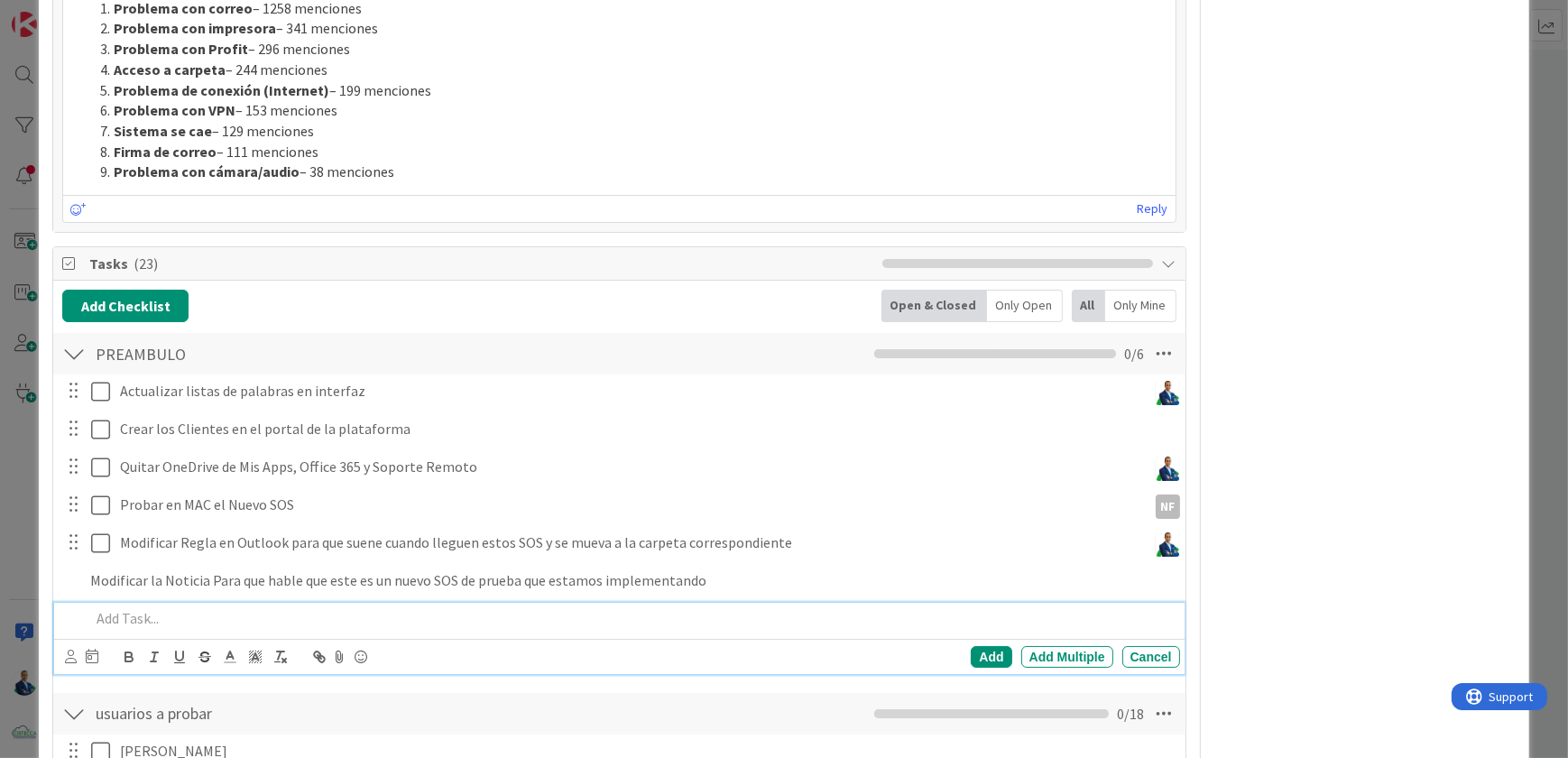
scroll to position [2369, 0]
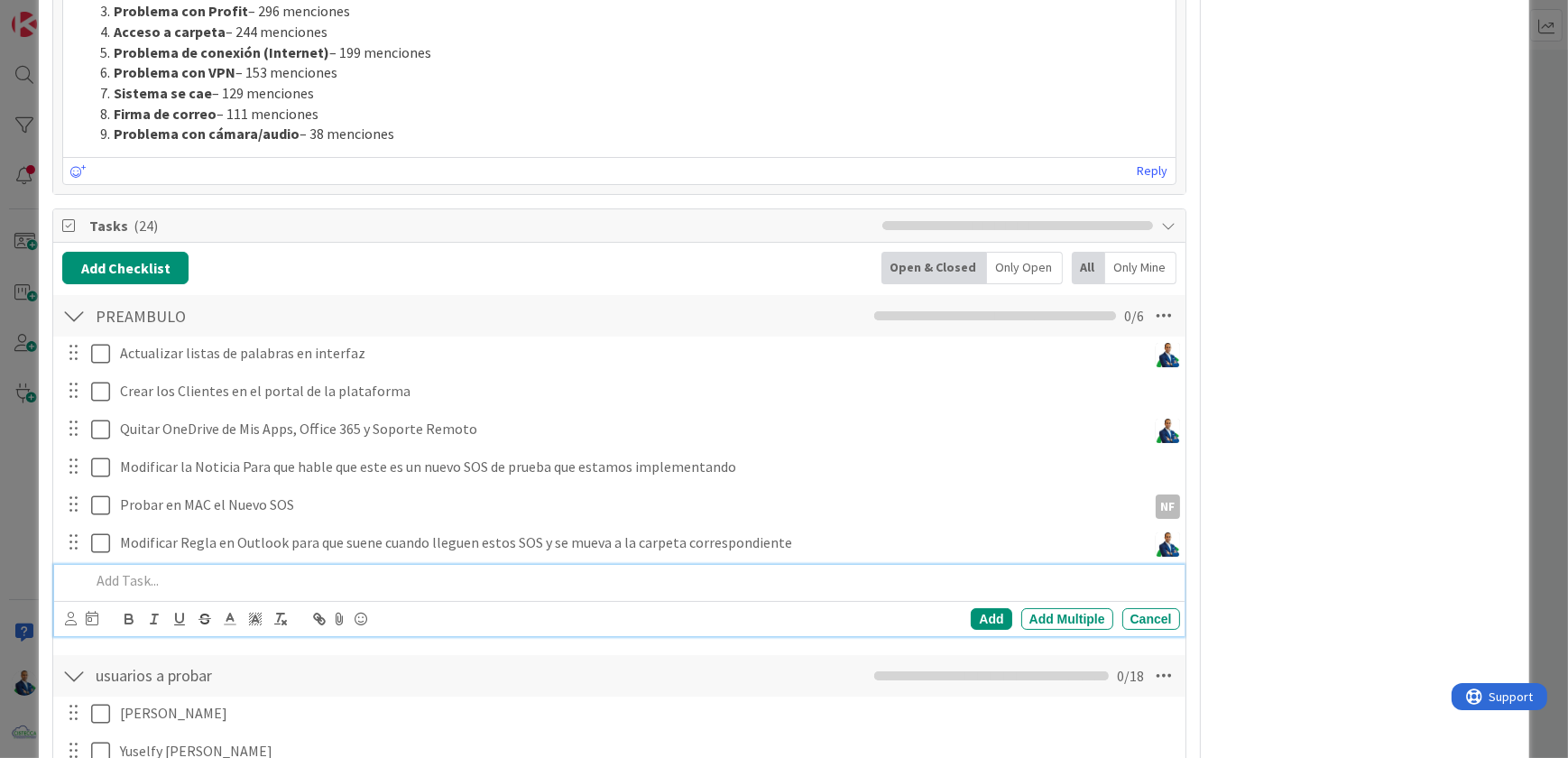
click at [293, 580] on p at bounding box center [631, 580] width 1082 height 20
click at [75, 614] on icon at bounding box center [70, 618] width 12 height 14
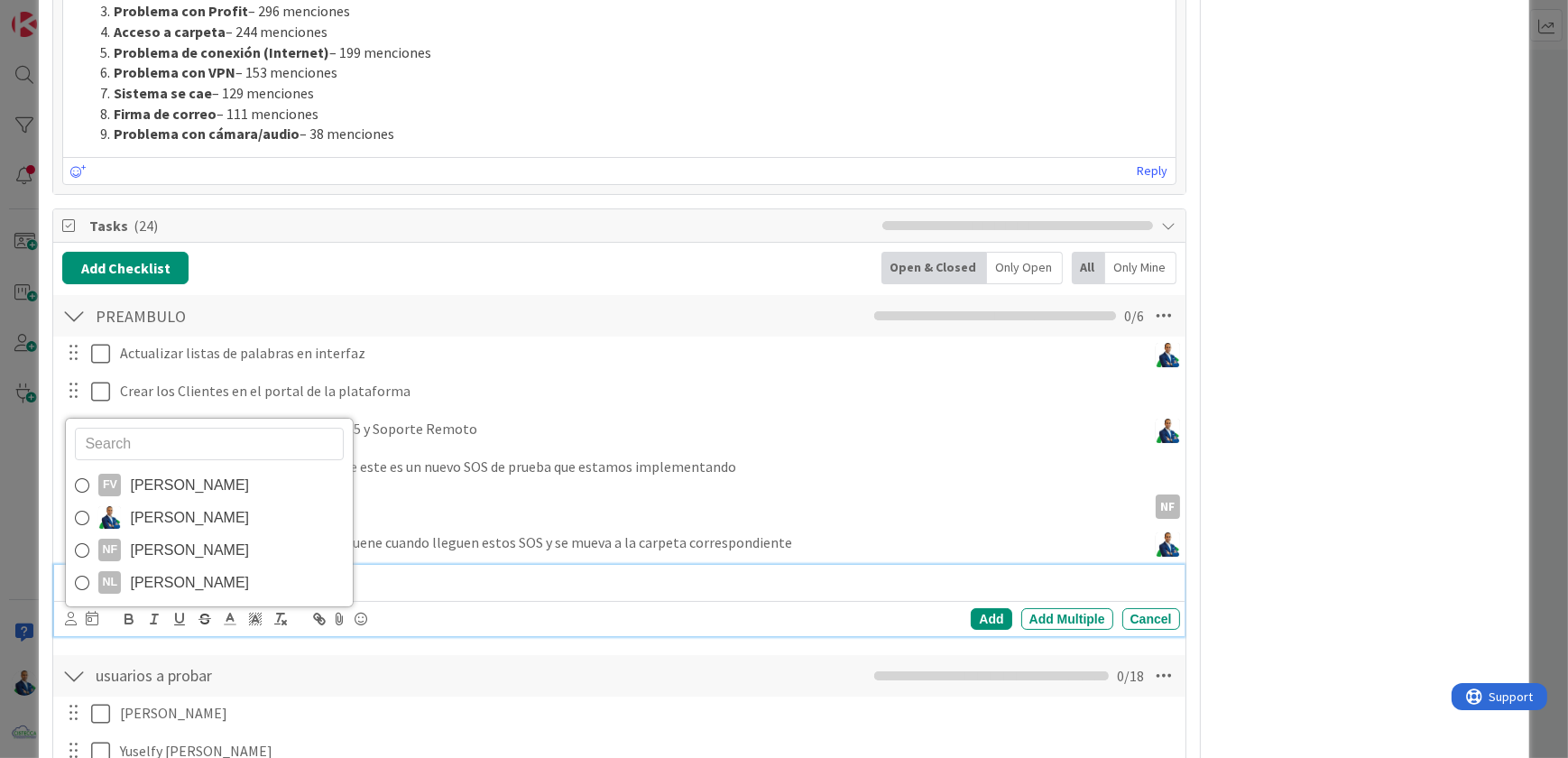
click at [160, 488] on span "[PERSON_NAME]" at bounding box center [189, 485] width 119 height 27
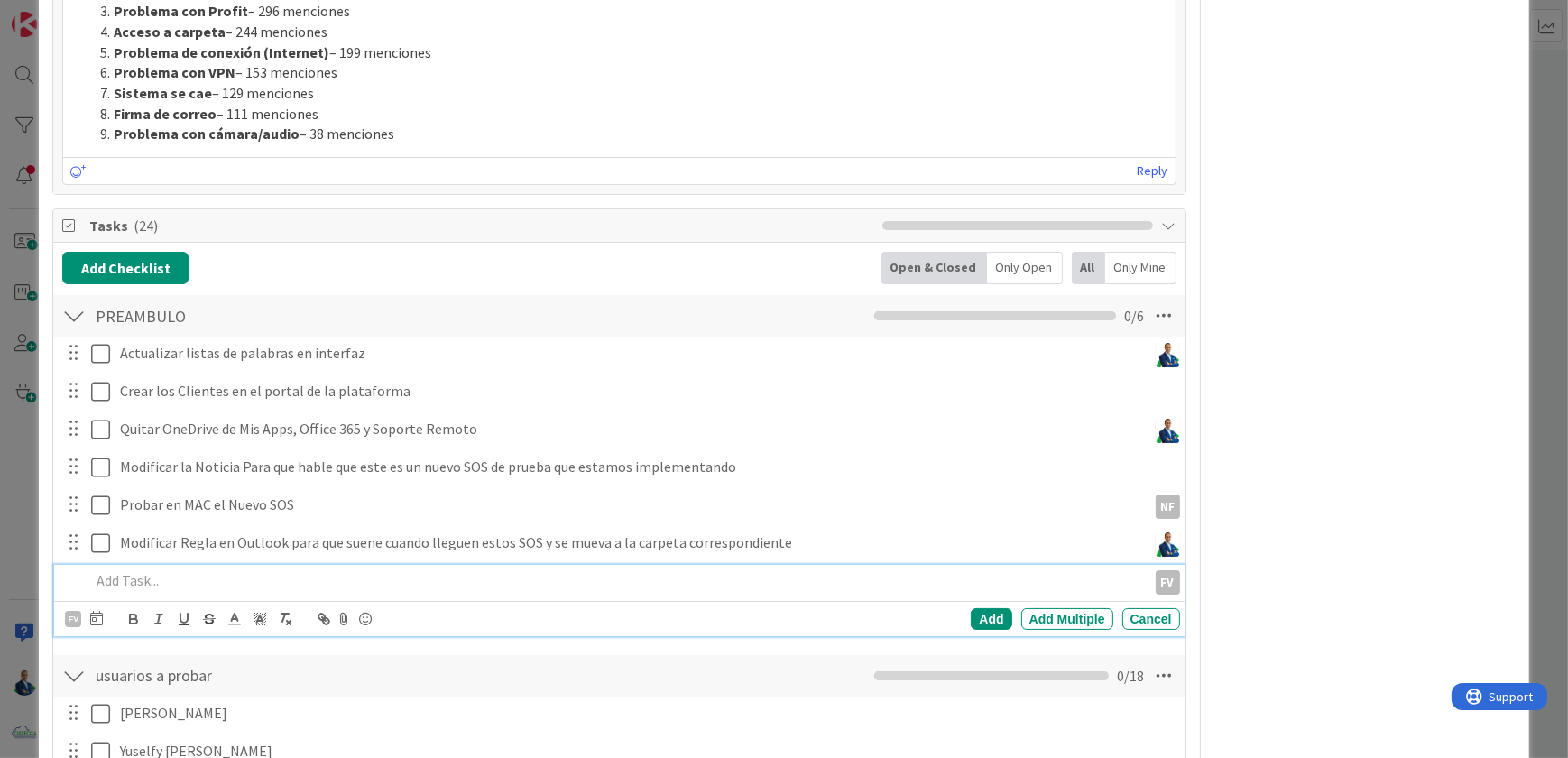
click at [170, 577] on p at bounding box center [614, 580] width 1049 height 20
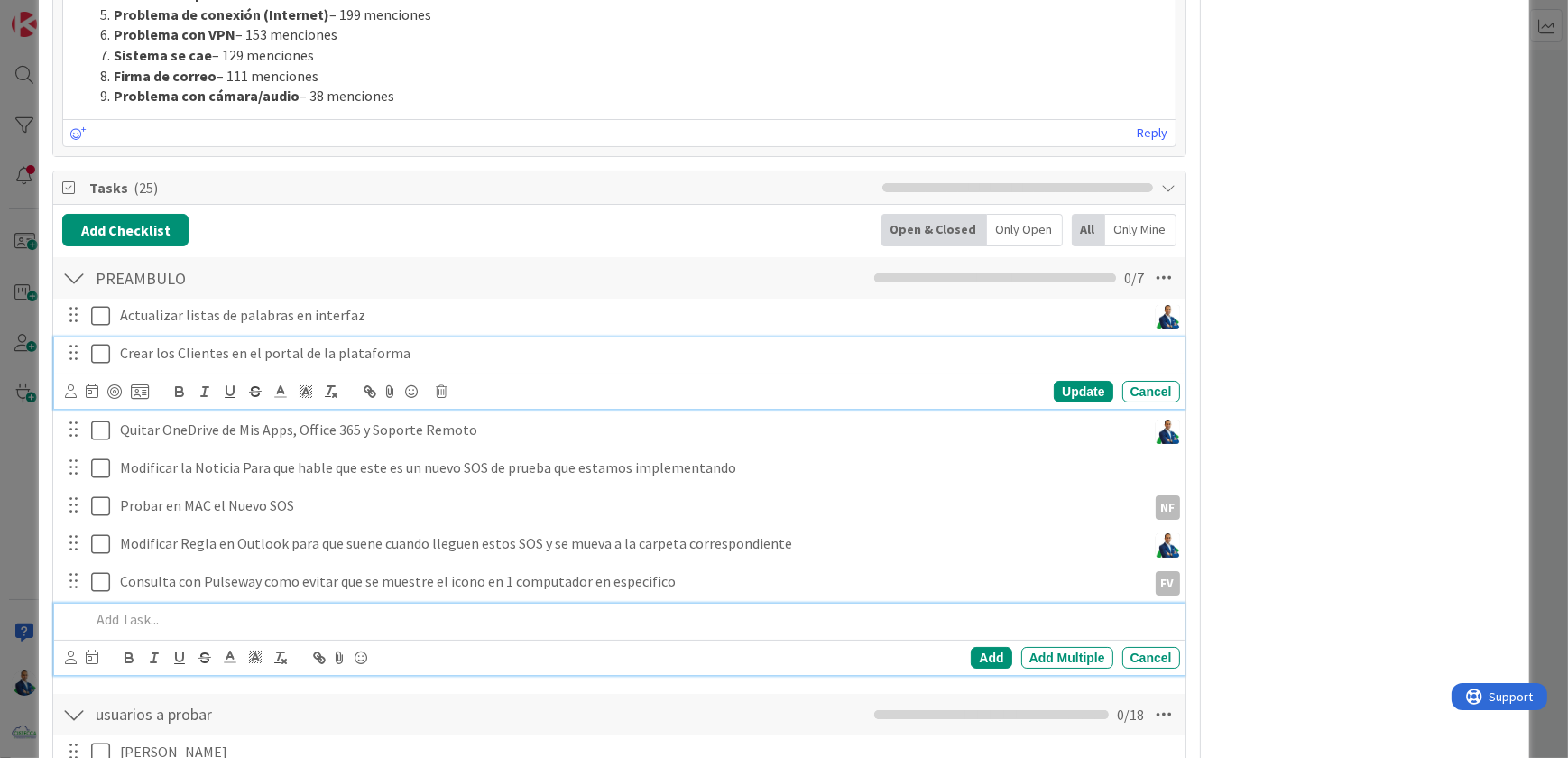
scroll to position [2445, 0]
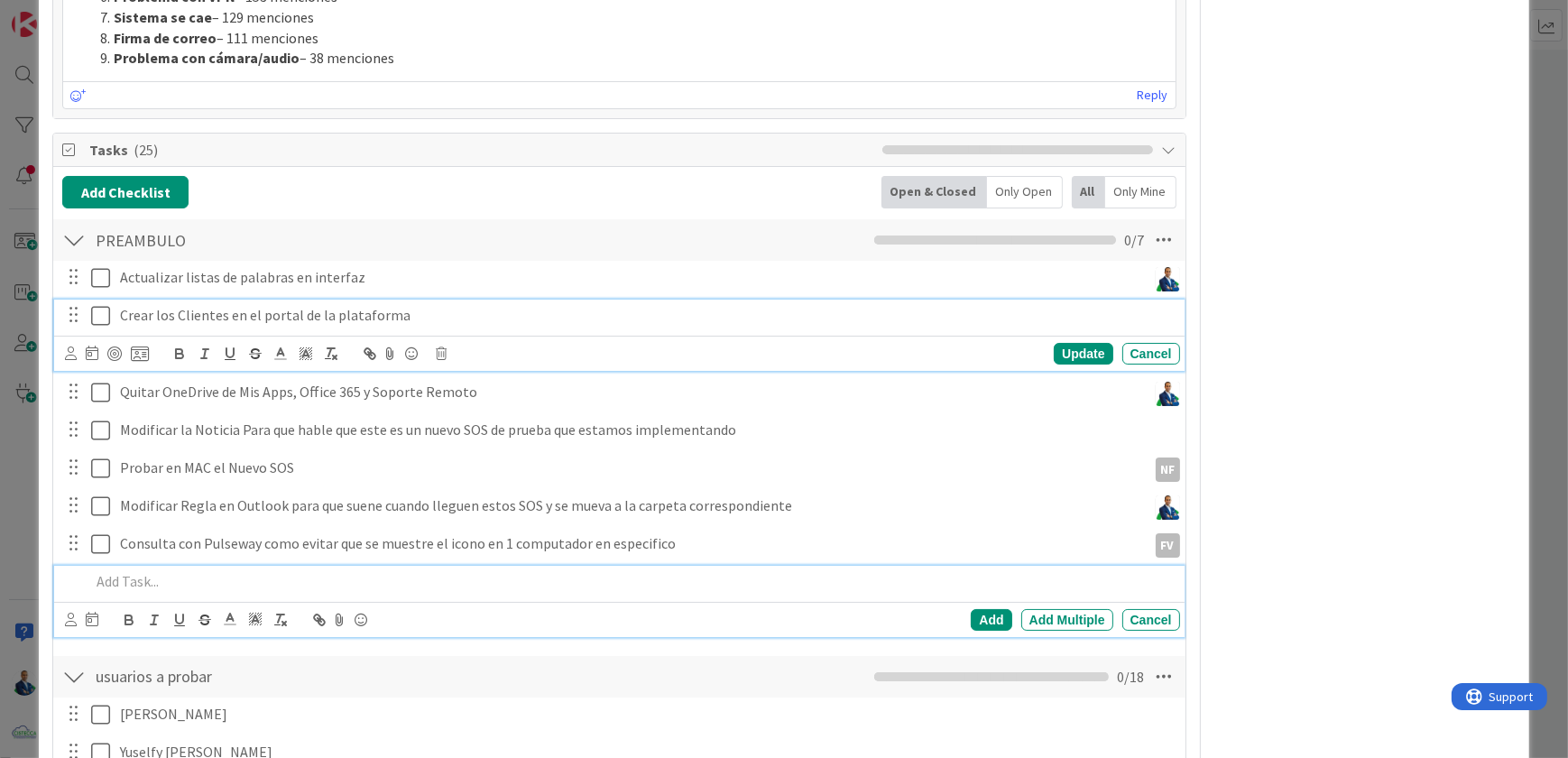
click at [407, 347] on div "Crear los Clientes en el portal de la plataforma Update Cancel" at bounding box center [619, 335] width 1130 height 71
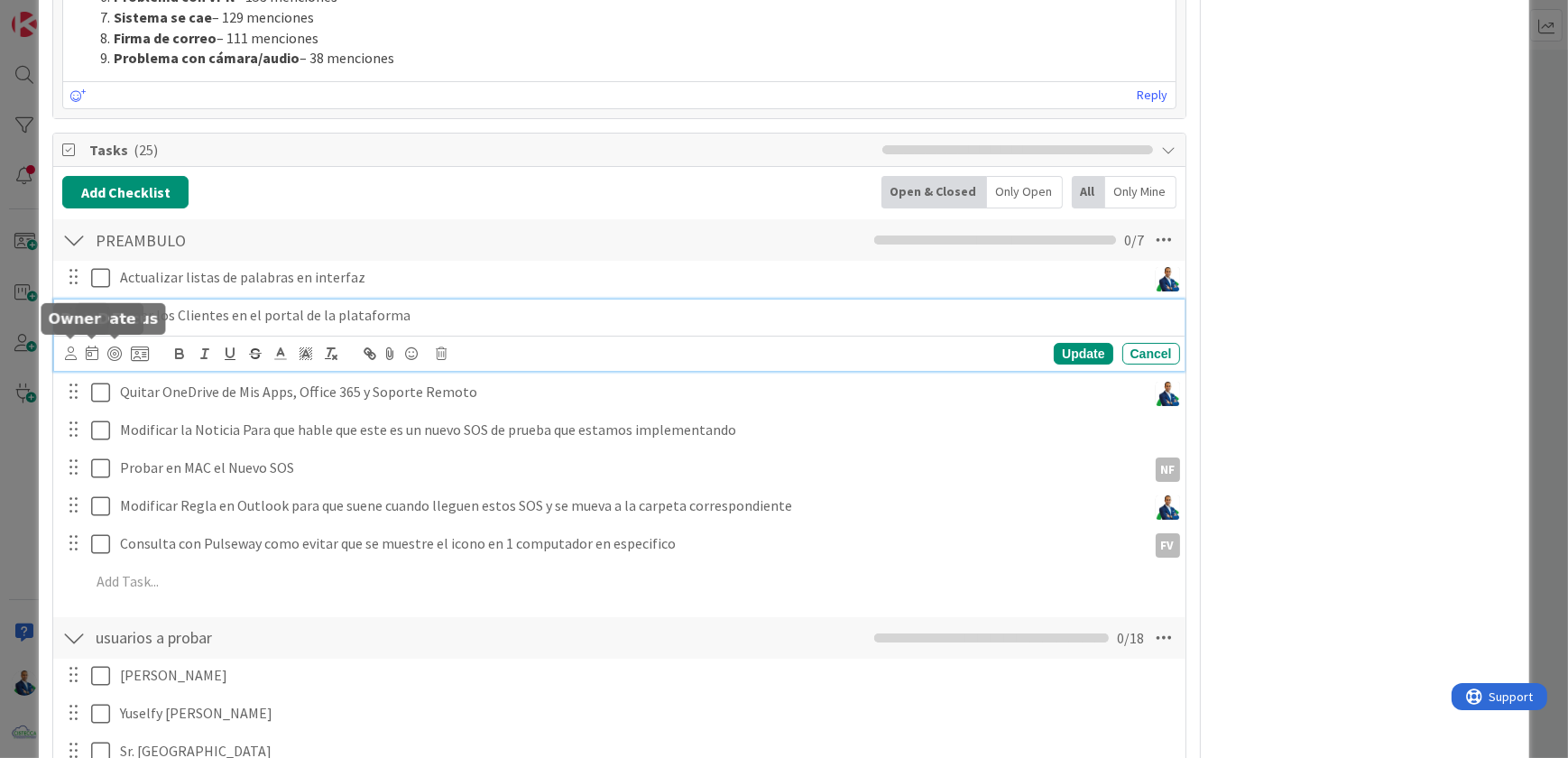
click at [65, 347] on icon at bounding box center [70, 353] width 12 height 14
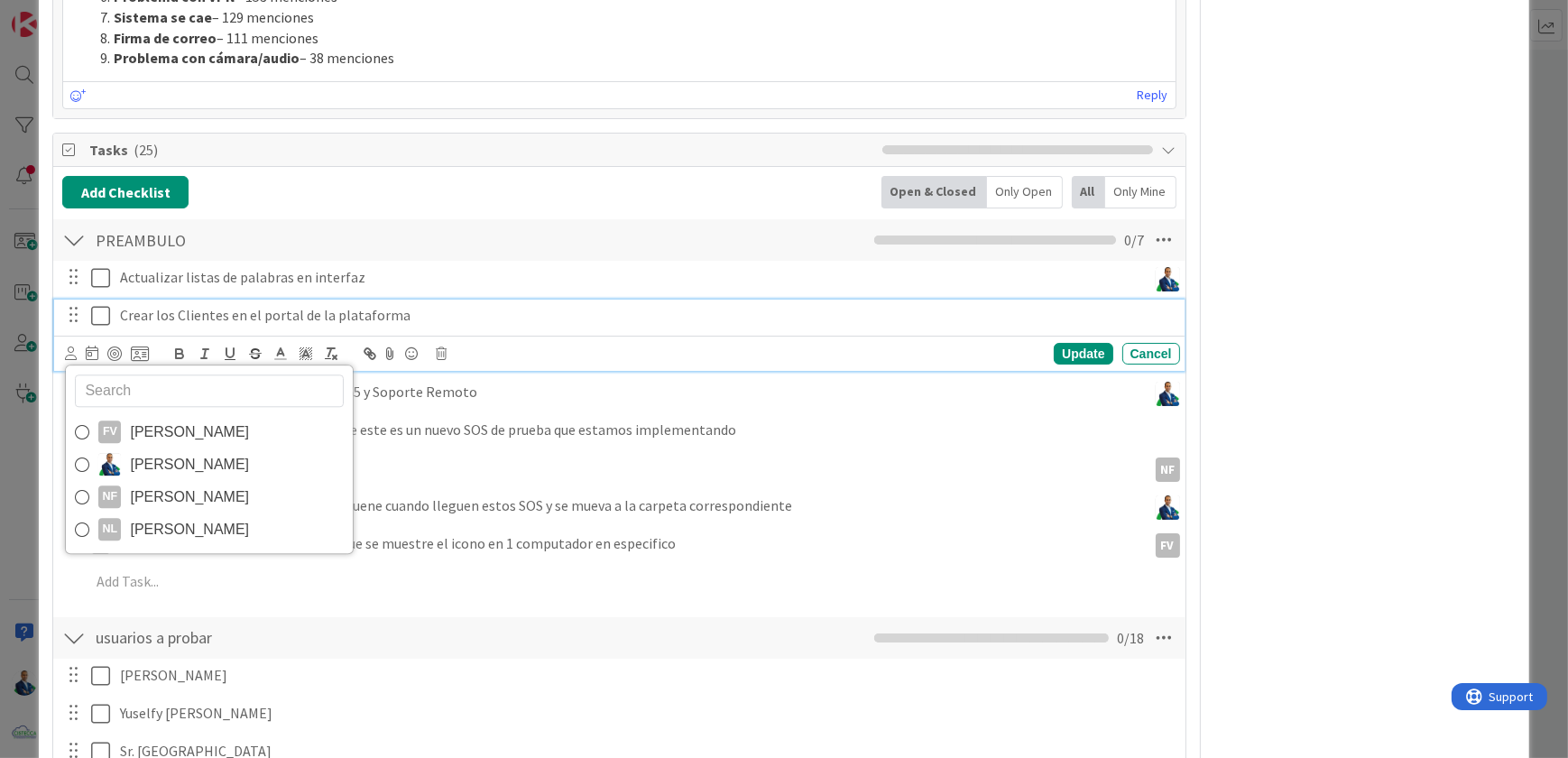
drag, startPoint x: 182, startPoint y: 451, endPoint x: 202, endPoint y: 454, distance: 20.2
click at [182, 452] on span "[PERSON_NAME]" at bounding box center [189, 465] width 119 height 27
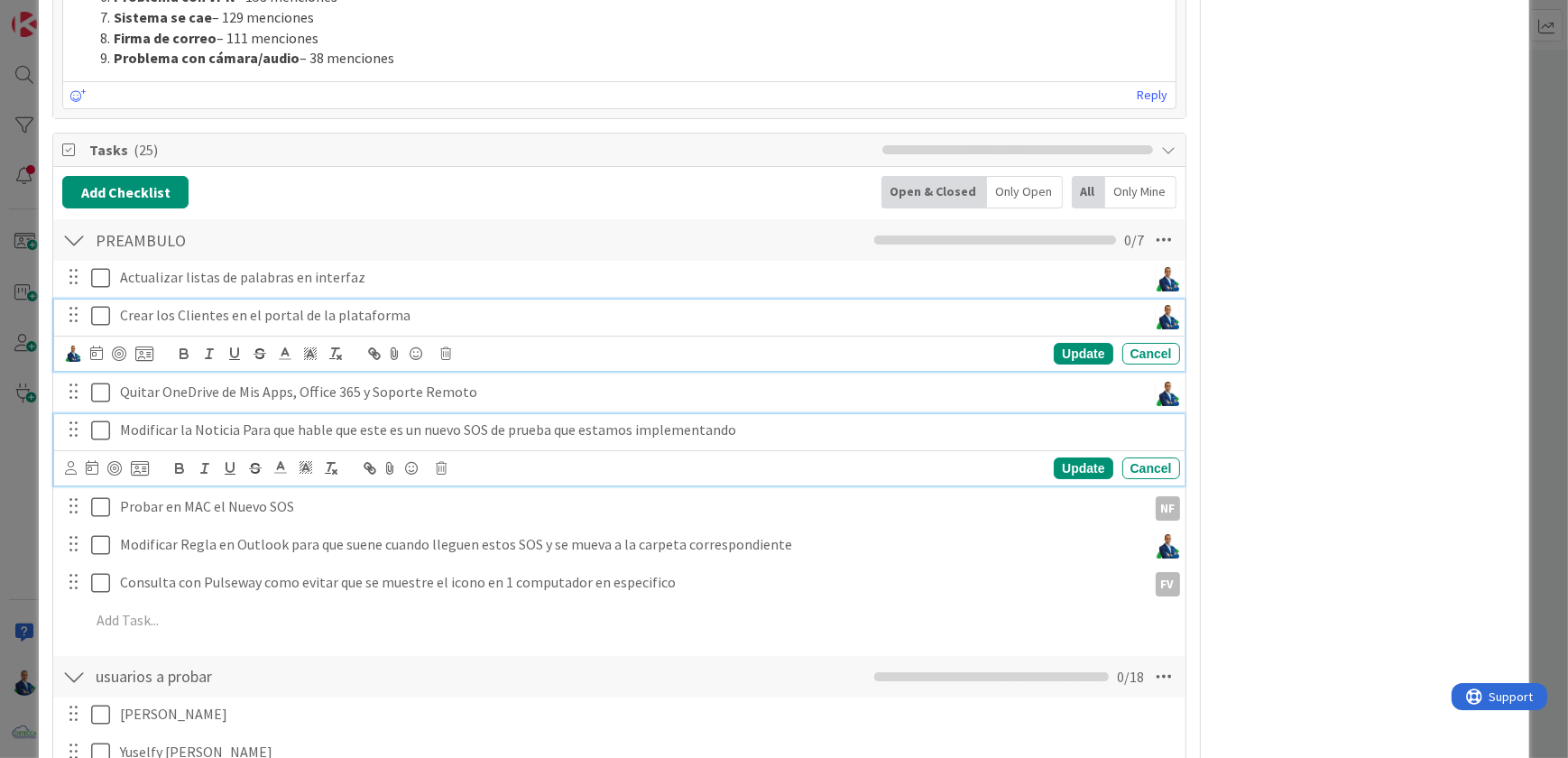
click at [1160, 423] on p "Modificar la Noticia Para que hable que este es un nuevo SOS de prueba que esta…" at bounding box center [647, 430] width 1053 height 20
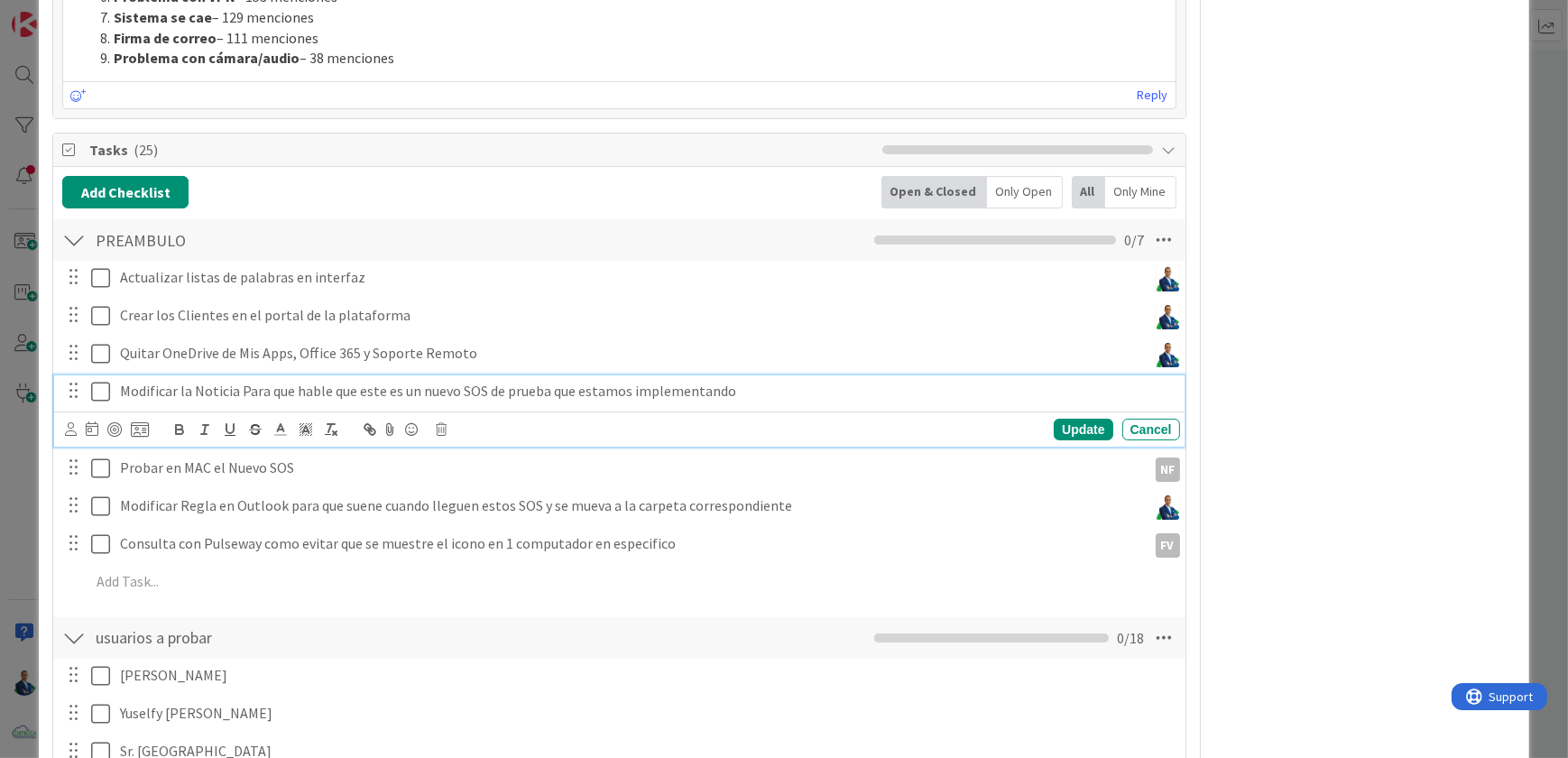
scroll to position [2407, 0]
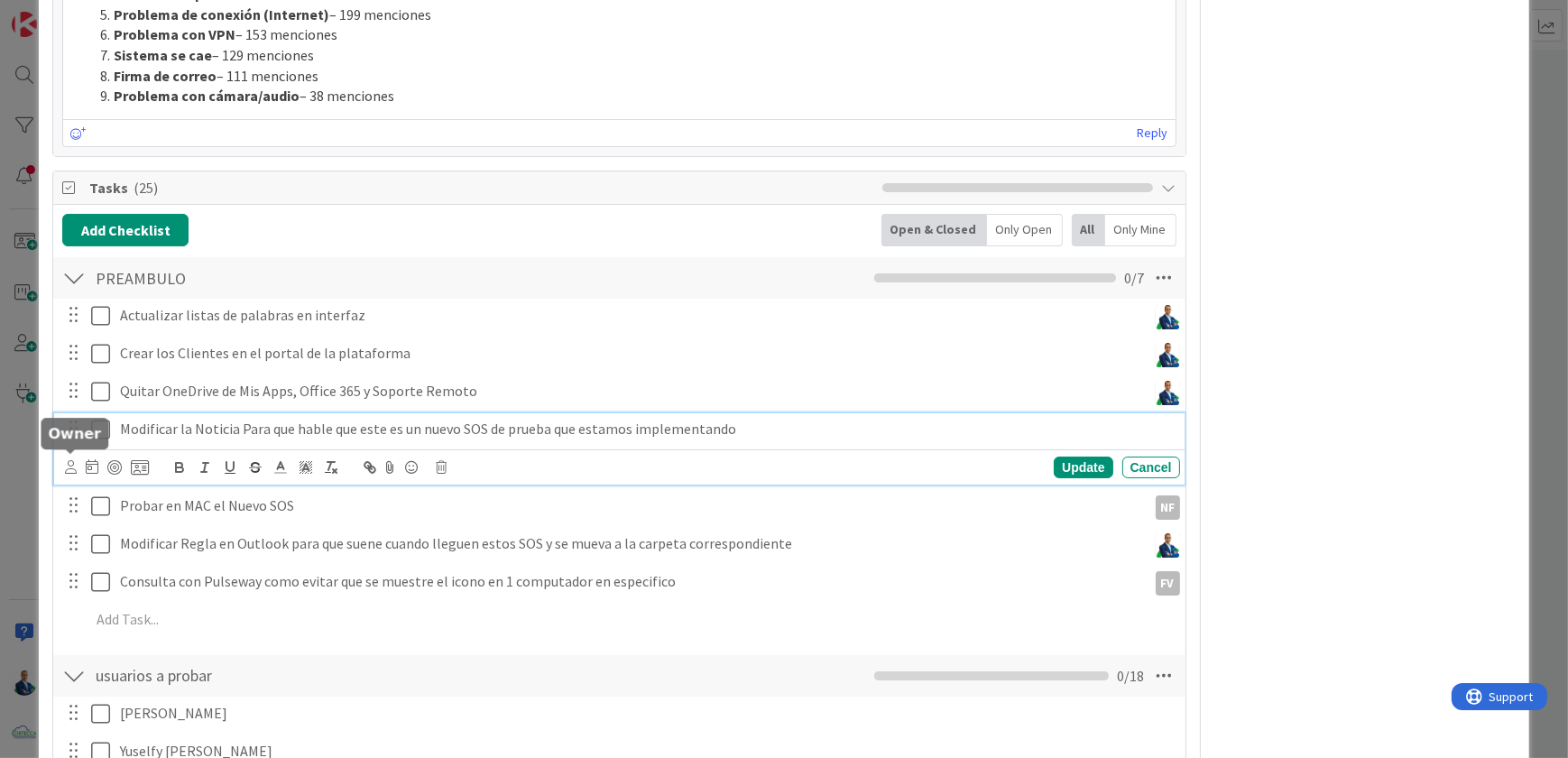
click at [72, 455] on div at bounding box center [70, 452] width 12 height 6
click at [125, 430] on p "Modificar la Noticia Para que hable que este es un nuevo SOS de prueba que esta…" at bounding box center [647, 429] width 1053 height 20
click at [74, 460] on icon at bounding box center [70, 467] width 12 height 14
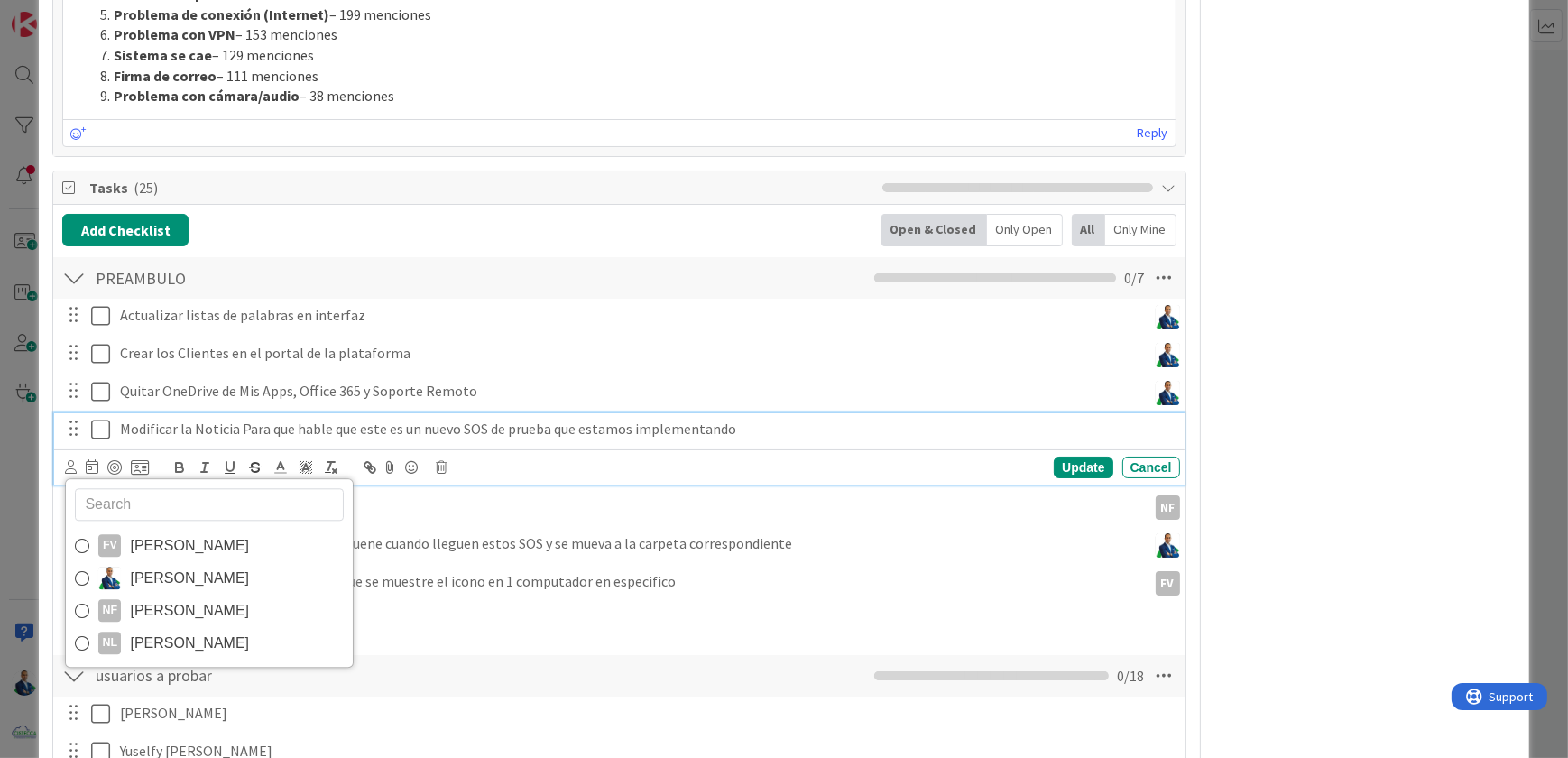
click at [171, 565] on span "[PERSON_NAME]" at bounding box center [189, 578] width 119 height 27
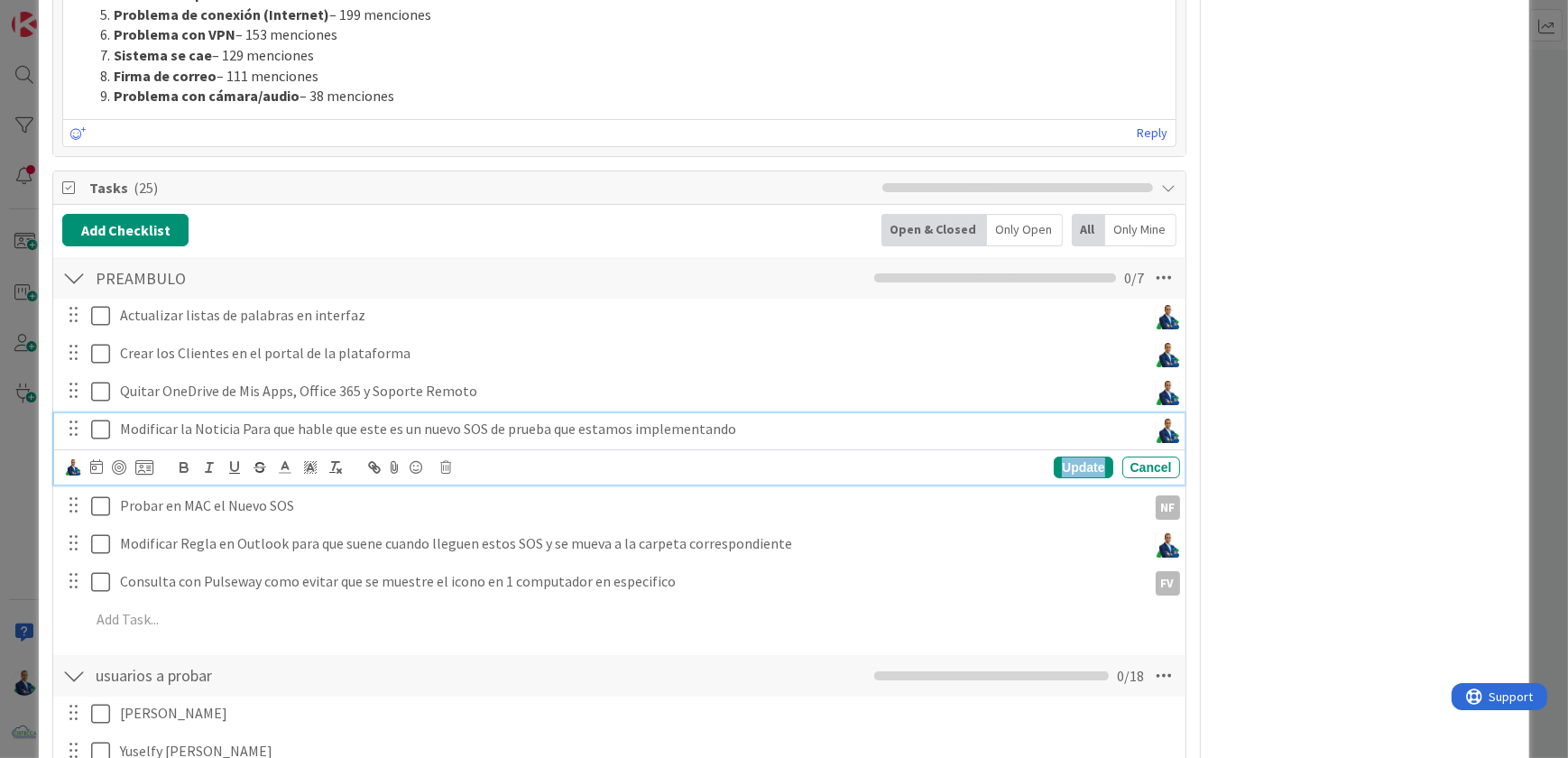
click at [1072, 464] on div "Update" at bounding box center [1084, 467] width 59 height 21
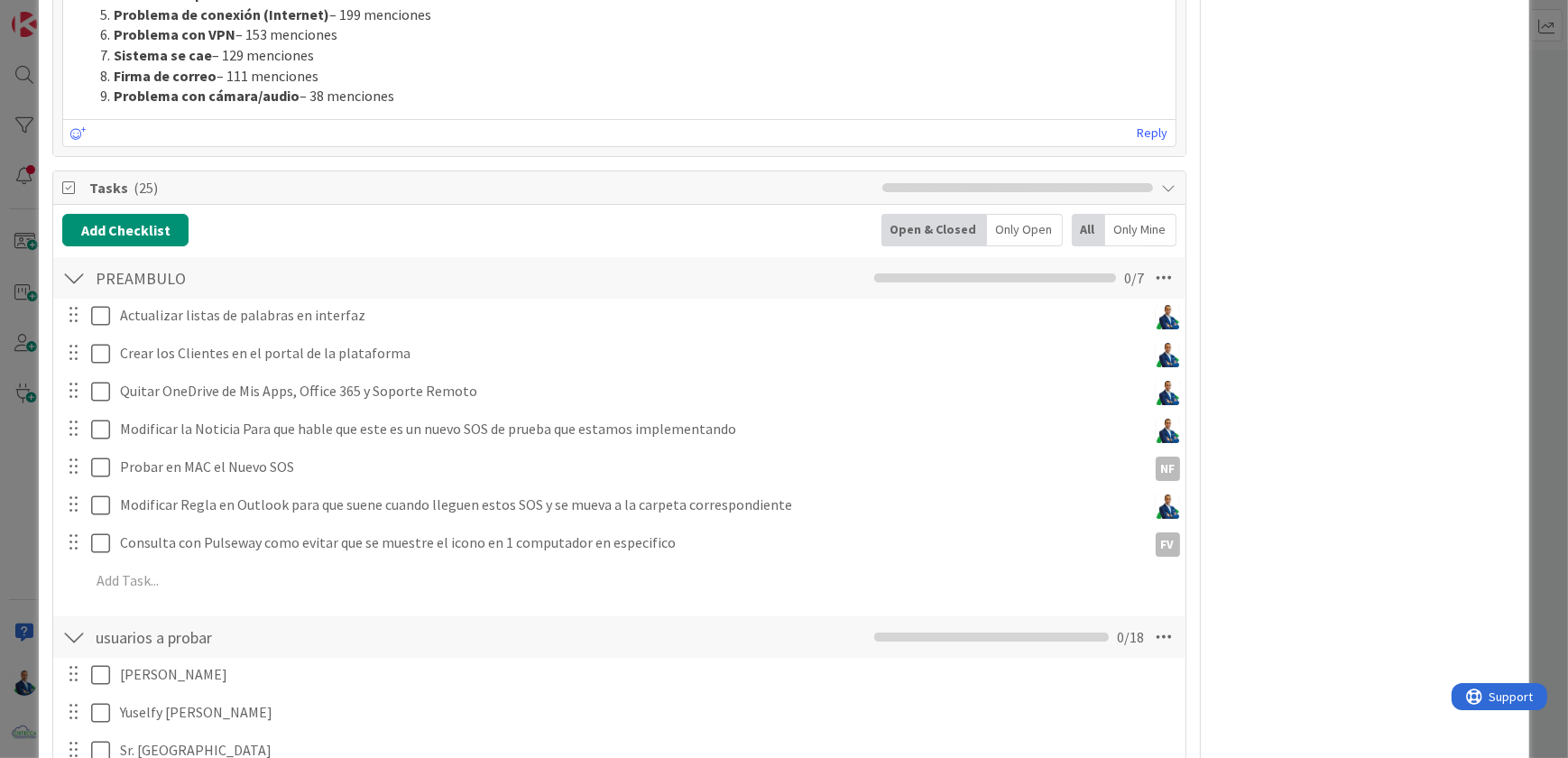
click at [1539, 235] on div "ID 3665 OPERACIONES [PERSON_NAME] Title 60 / 128 Sacar Palabras claves de ticke…" at bounding box center [784, 379] width 1568 height 758
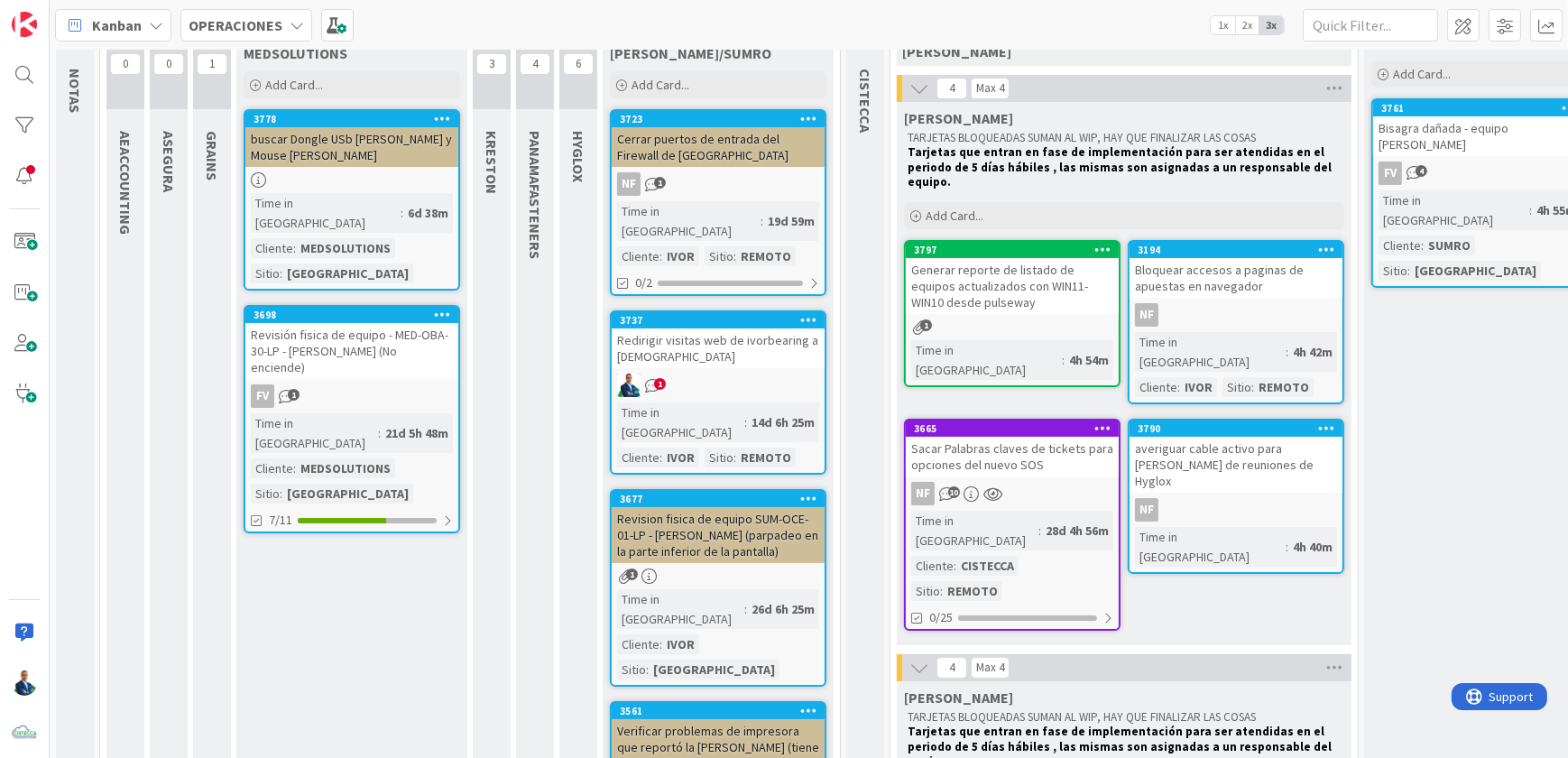
scroll to position [81, 0]
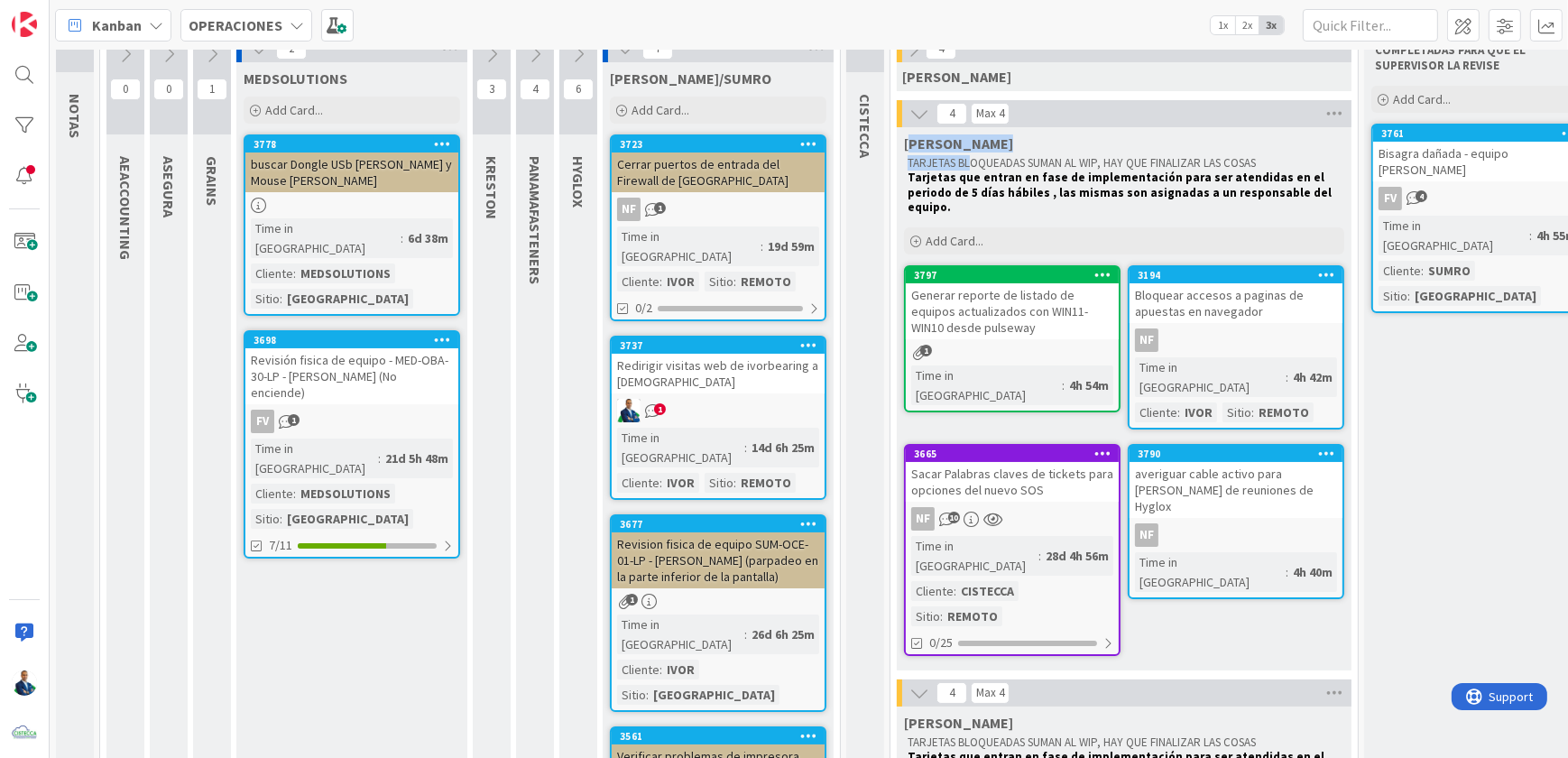
drag, startPoint x: 910, startPoint y: 141, endPoint x: 974, endPoint y: 152, distance: 64.9
click at [974, 152] on div "[PERSON_NAME] TARJETAS BLOQUEADAS SUMAN AL WIP, HAY QUE FINALIZAR LAS COSAS Tar…" at bounding box center [1123, 172] width 455 height 91
click at [1036, 462] on div "Sacar Palabras claves de tickets para opciones del nuevo SOS" at bounding box center [1012, 481] width 213 height 40
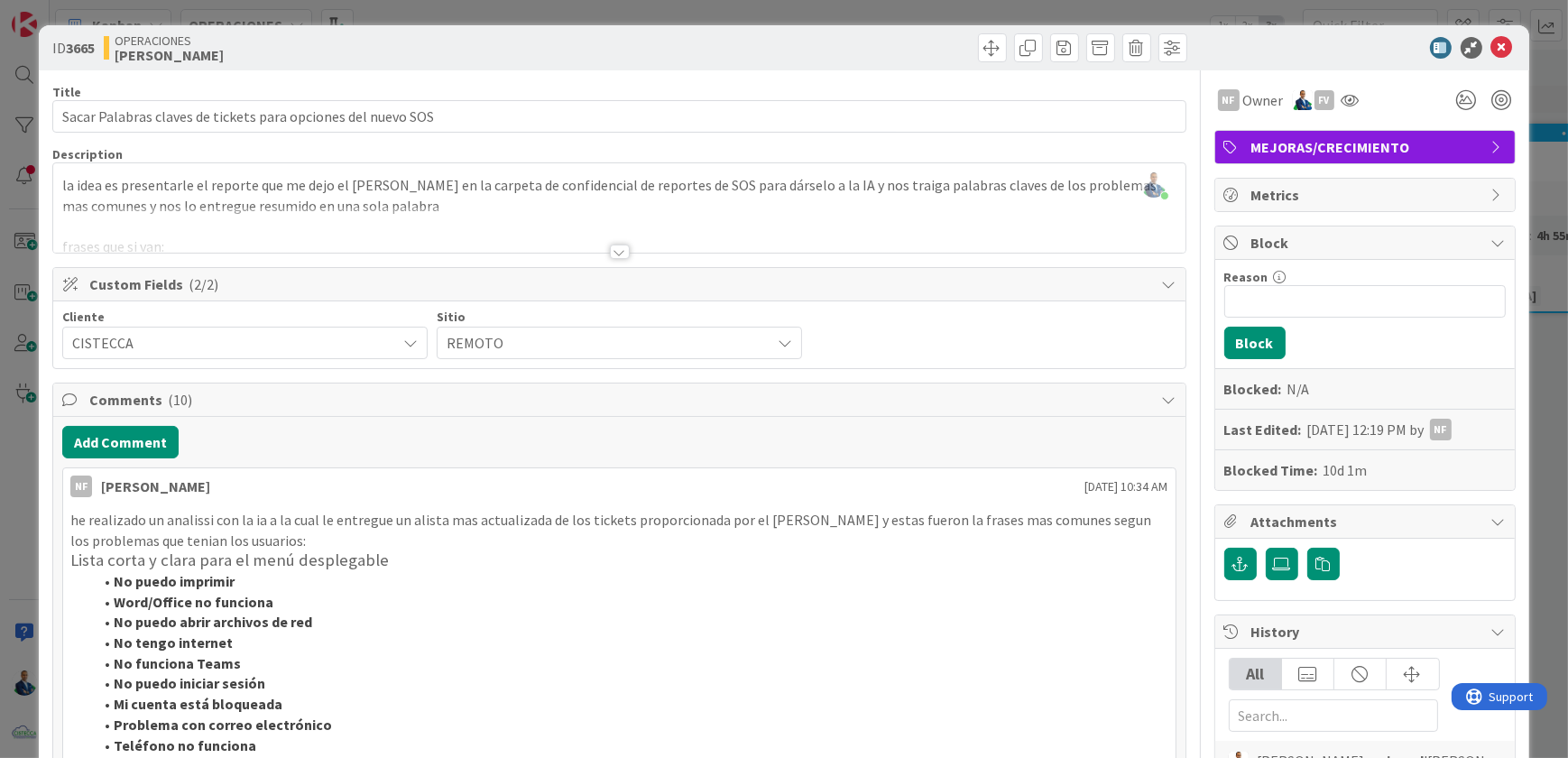
click at [610, 253] on div at bounding box center [620, 252] width 20 height 15
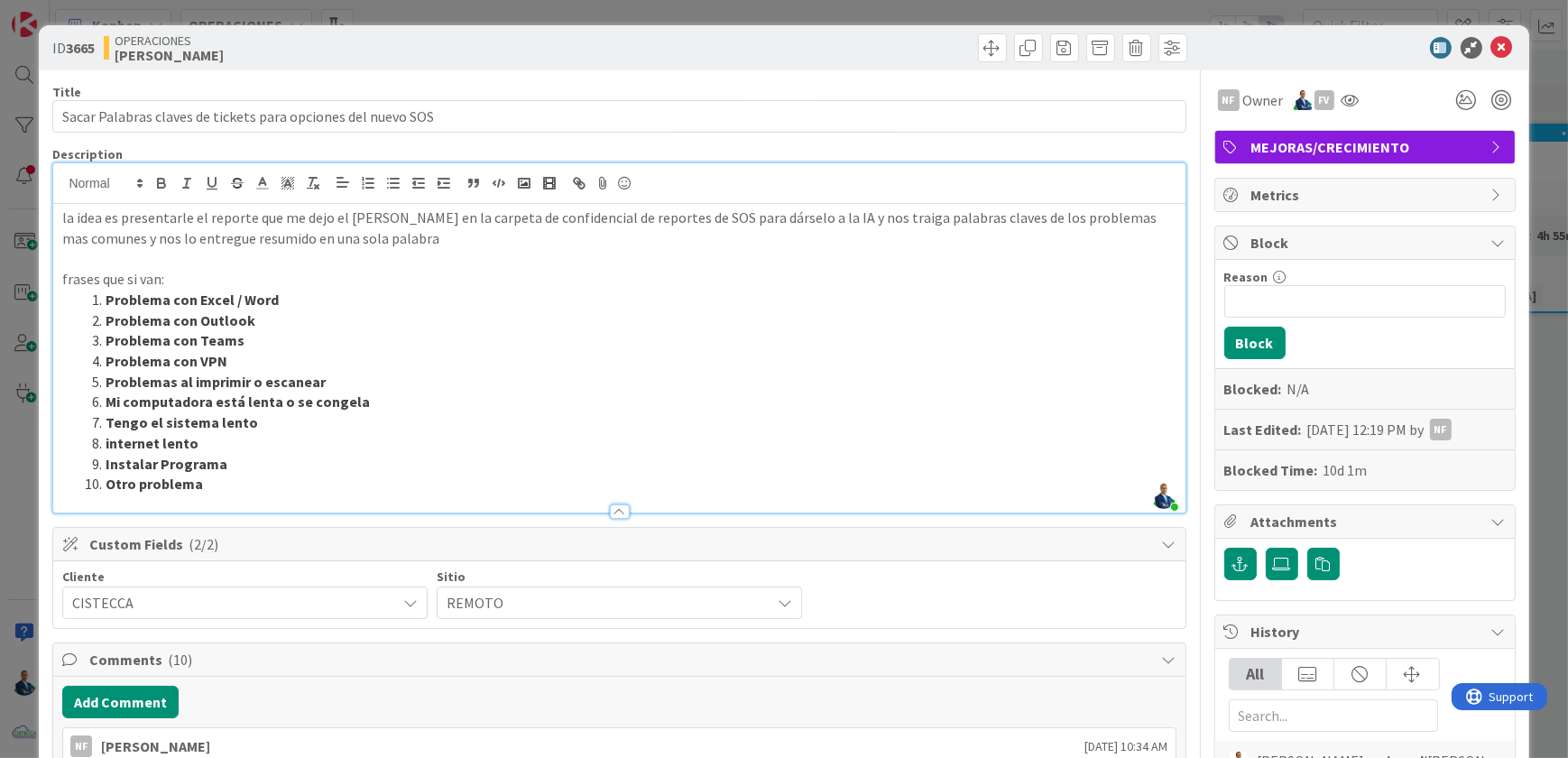
click at [278, 288] on p "frases que si van:" at bounding box center [618, 279] width 1113 height 20
drag, startPoint x: 279, startPoint y: 301, endPoint x: 107, endPoint y: 298, distance: 172.0
click at [107, 298] on li "Problema con Excel / Word" at bounding box center [630, 300] width 1092 height 20
copy strong "Problema con Excel / Word"
drag, startPoint x: 256, startPoint y: 317, endPoint x: 78, endPoint y: 322, distance: 178.1
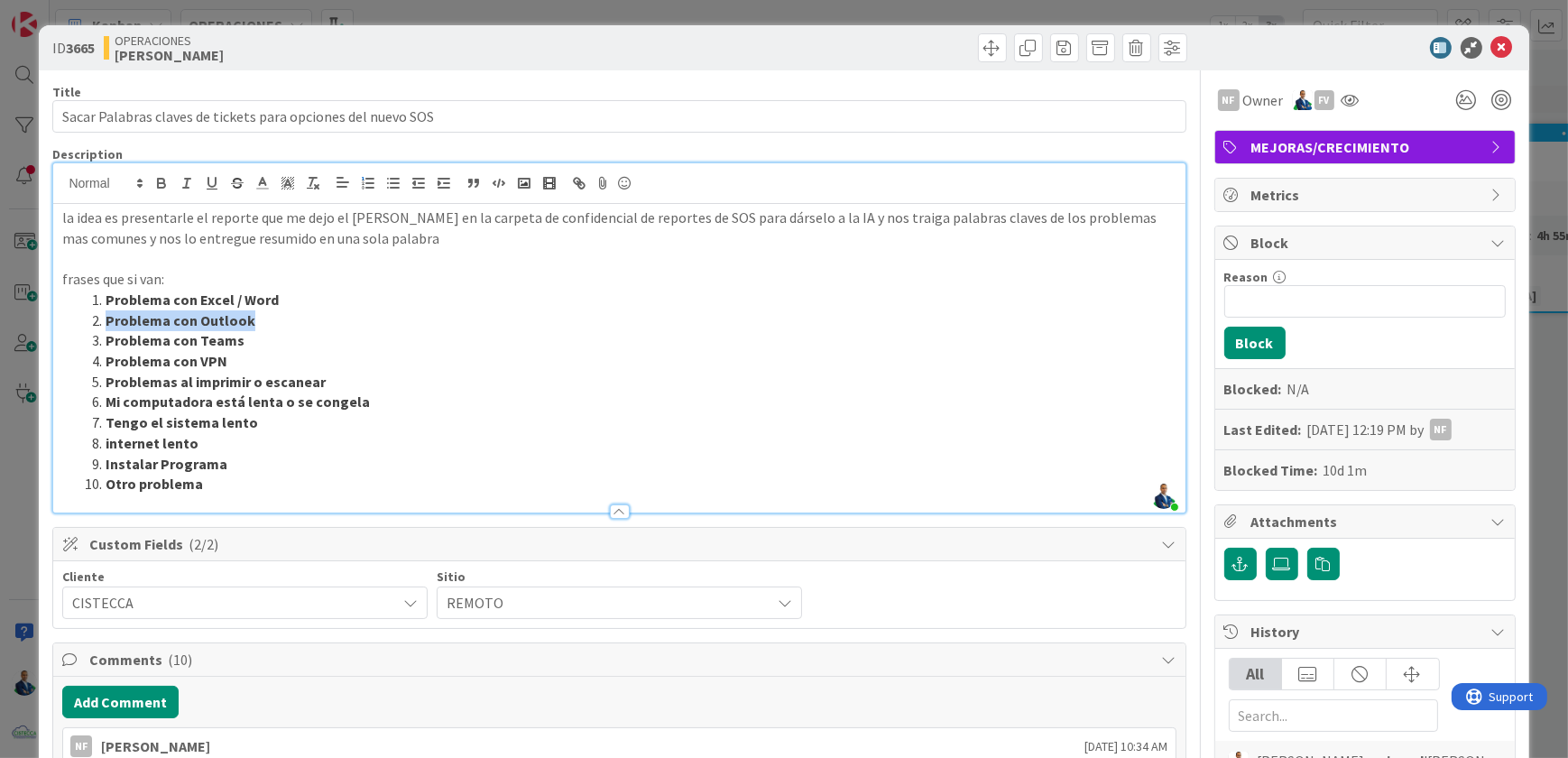
click at [78, 322] on ol "Problema con Excel / Word Problema con Outlook Problema con Teams Problema con …" at bounding box center [618, 392] width 1113 height 205
copy strong "Problema con Outlook"
drag, startPoint x: 246, startPoint y: 338, endPoint x: 101, endPoint y: 328, distance: 145.3
click at [101, 328] on ol "Problema con Excel / Word Problema con Outlook Problema con Teams Problema con …" at bounding box center [618, 392] width 1113 height 205
click at [233, 349] on strong "Problema con Teams" at bounding box center [174, 340] width 139 height 18
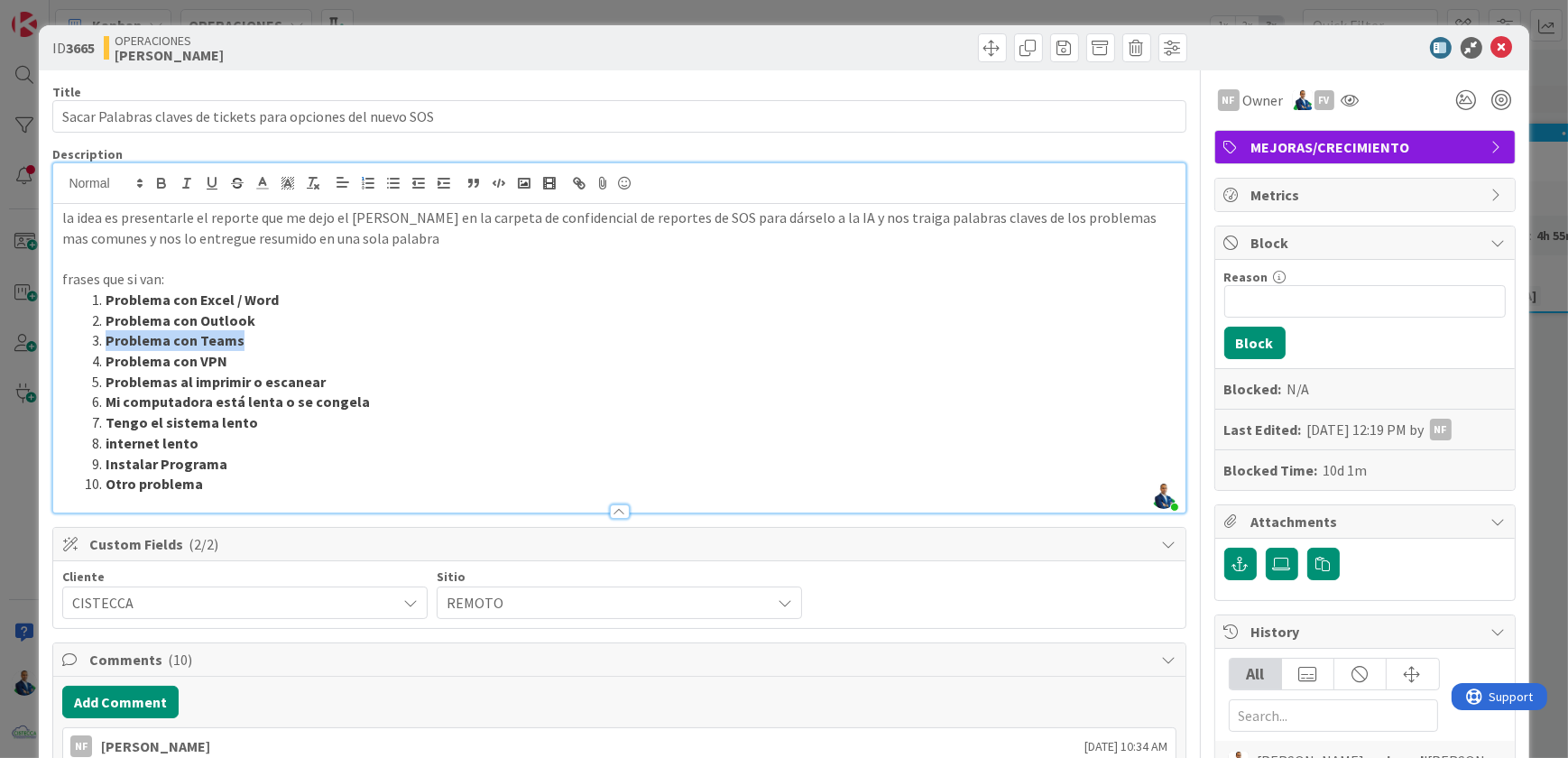
drag, startPoint x: 238, startPoint y: 338, endPoint x: 104, endPoint y: 342, distance: 134.1
click at [104, 342] on li "Problema con Teams" at bounding box center [630, 340] width 1092 height 20
copy strong "Problema con Teams"
drag, startPoint x: 237, startPoint y: 361, endPoint x: 141, endPoint y: 302, distance: 112.7
click at [108, 361] on li "Problema con VPN" at bounding box center [630, 361] width 1092 height 20
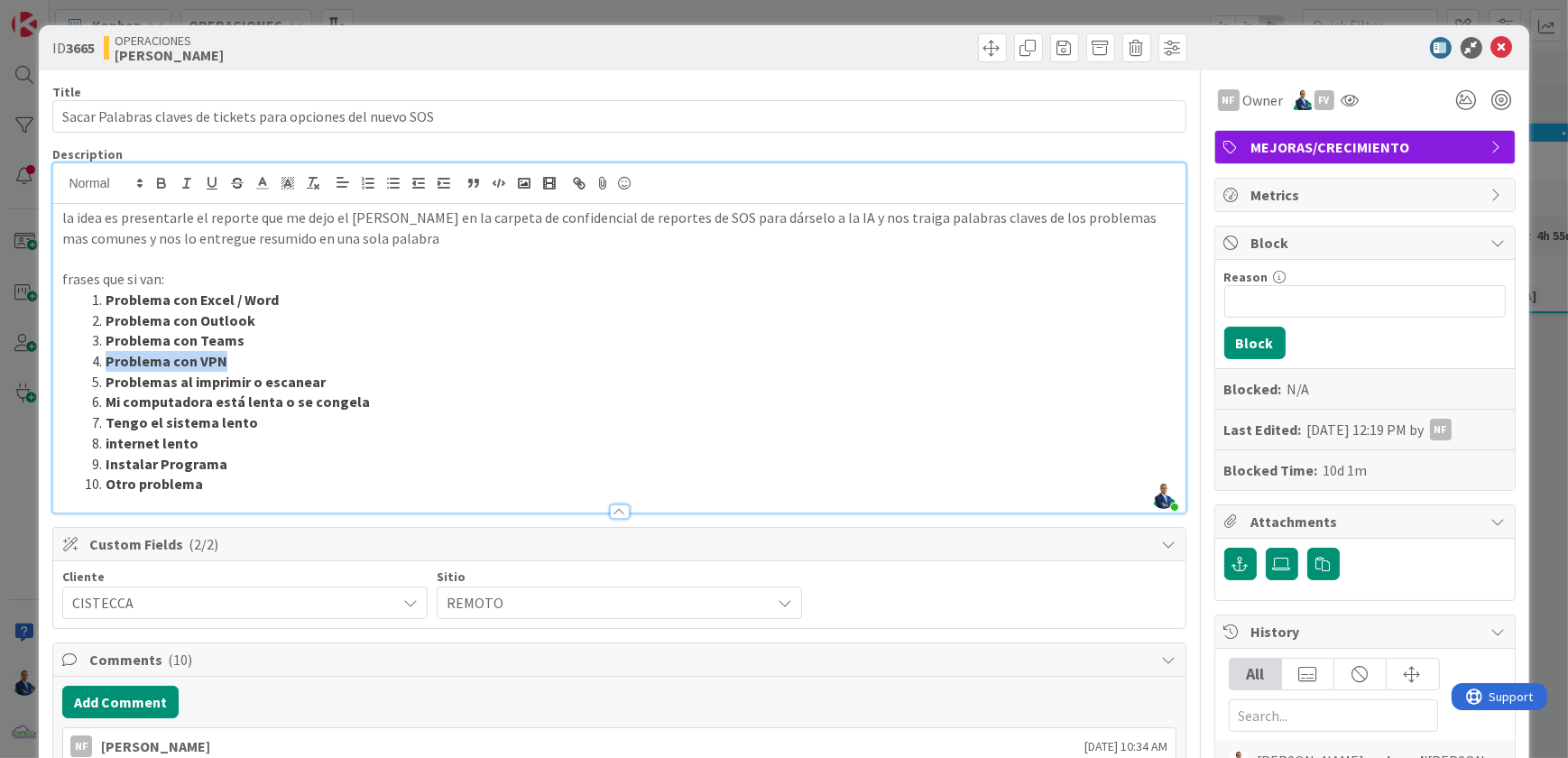
copy strong "Problema con VPN"
drag, startPoint x: 334, startPoint y: 384, endPoint x: 91, endPoint y: 387, distance: 243.0
click at [91, 387] on li "Problemas al imprimir o escanear" at bounding box center [630, 382] width 1092 height 20
copy li "Problemas al imprimir o escanear"
drag, startPoint x: 373, startPoint y: 403, endPoint x: 68, endPoint y: 397, distance: 305.1
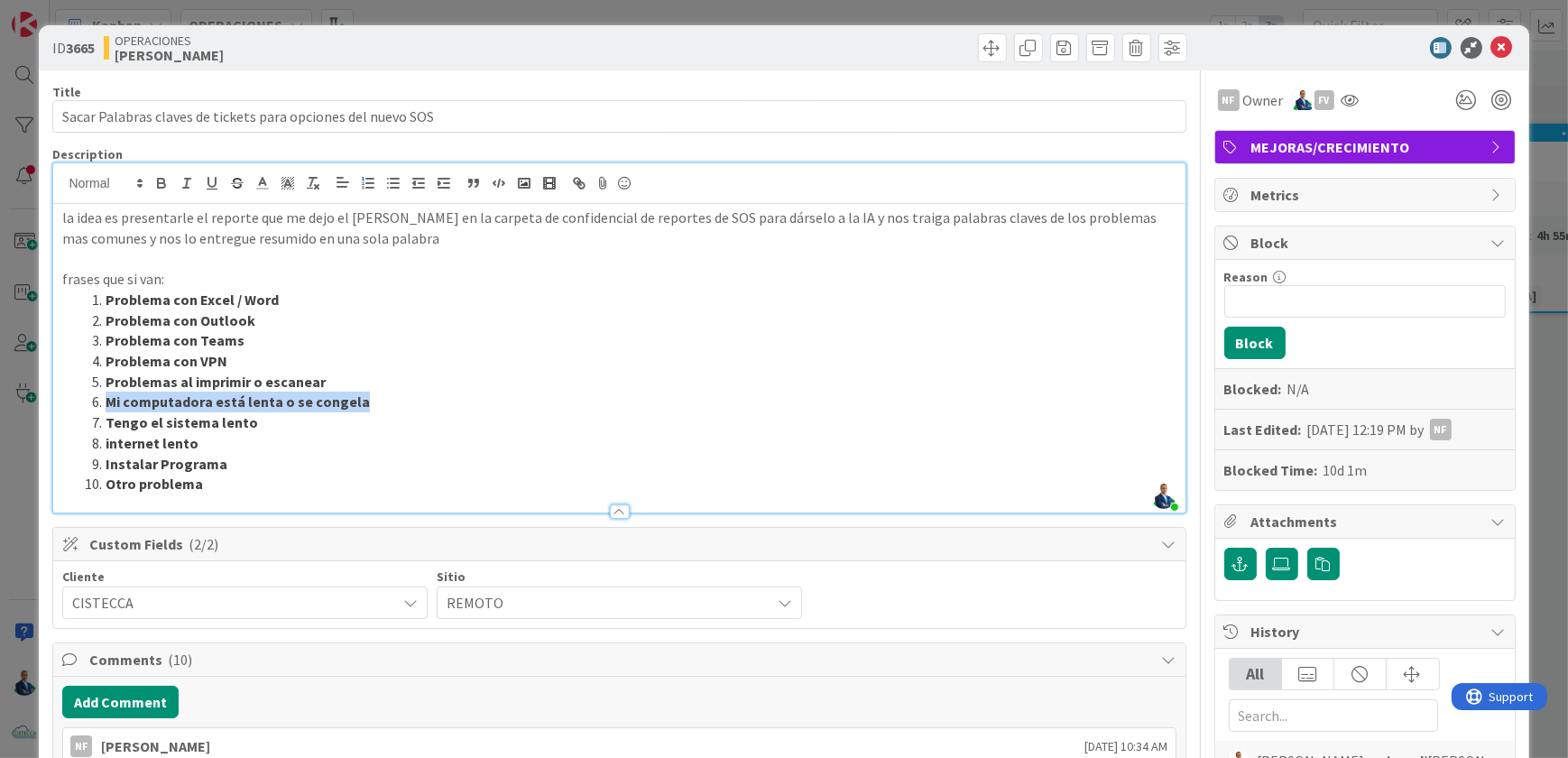
click at [68, 397] on ol "Problema con Excel / Word Problema con Outlook Problema con Teams Problema con …" at bounding box center [618, 392] width 1113 height 205
copy strong "Mi computadora está lenta o se congela"
drag, startPoint x: 267, startPoint y: 421, endPoint x: 104, endPoint y: 428, distance: 163.2
click at [104, 428] on li "Tengo el sistema lento" at bounding box center [630, 422] width 1092 height 20
copy strong "Tengo el sistema lento"
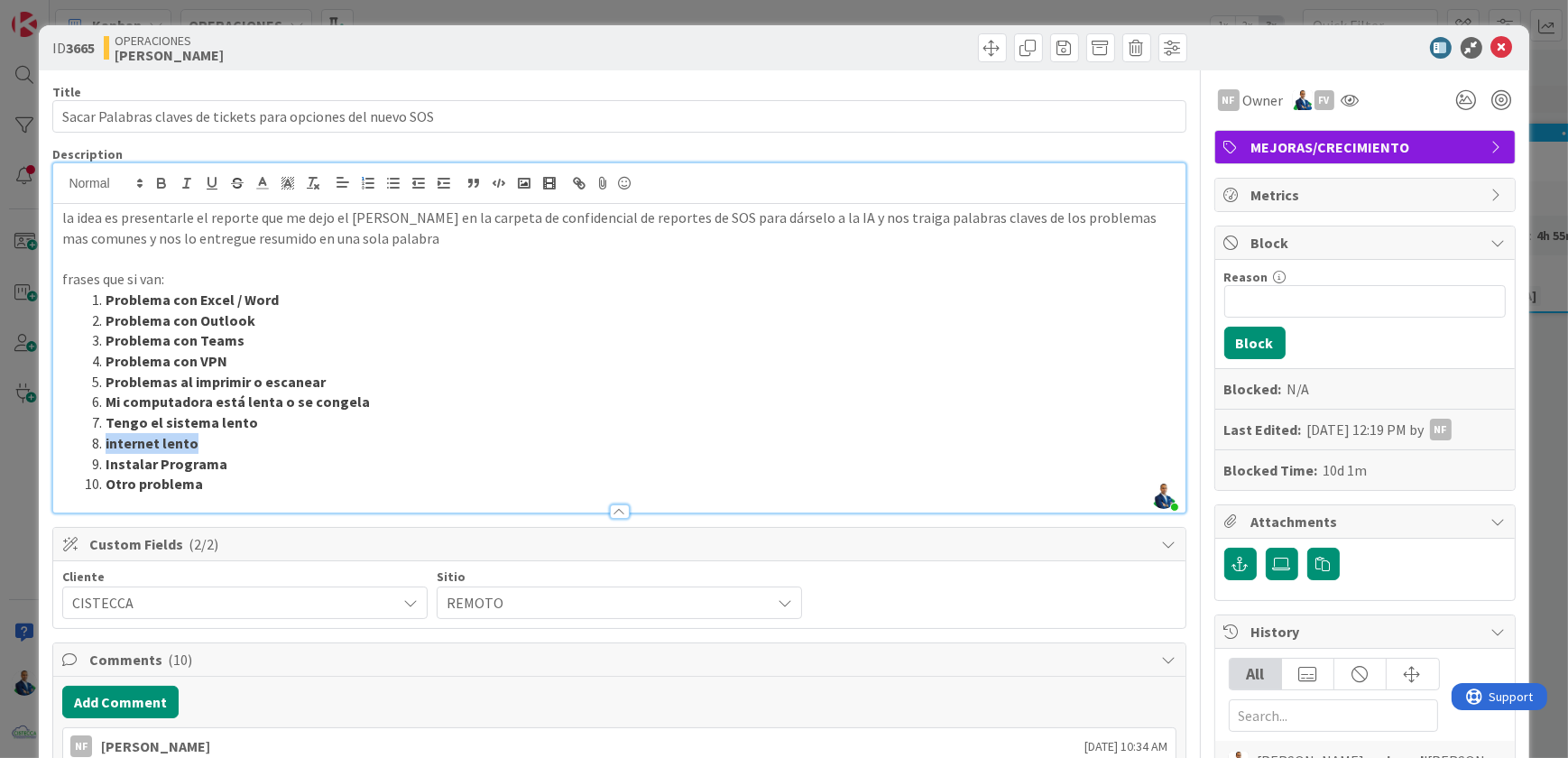
drag, startPoint x: 197, startPoint y: 444, endPoint x: 90, endPoint y: 450, distance: 107.2
click at [90, 450] on li "internet lento" at bounding box center [630, 444] width 1092 height 20
copy li "internet lento"
drag, startPoint x: 231, startPoint y: 455, endPoint x: 106, endPoint y: 472, distance: 126.2
click at [106, 472] on li "Instalar Programa" at bounding box center [630, 464] width 1092 height 20
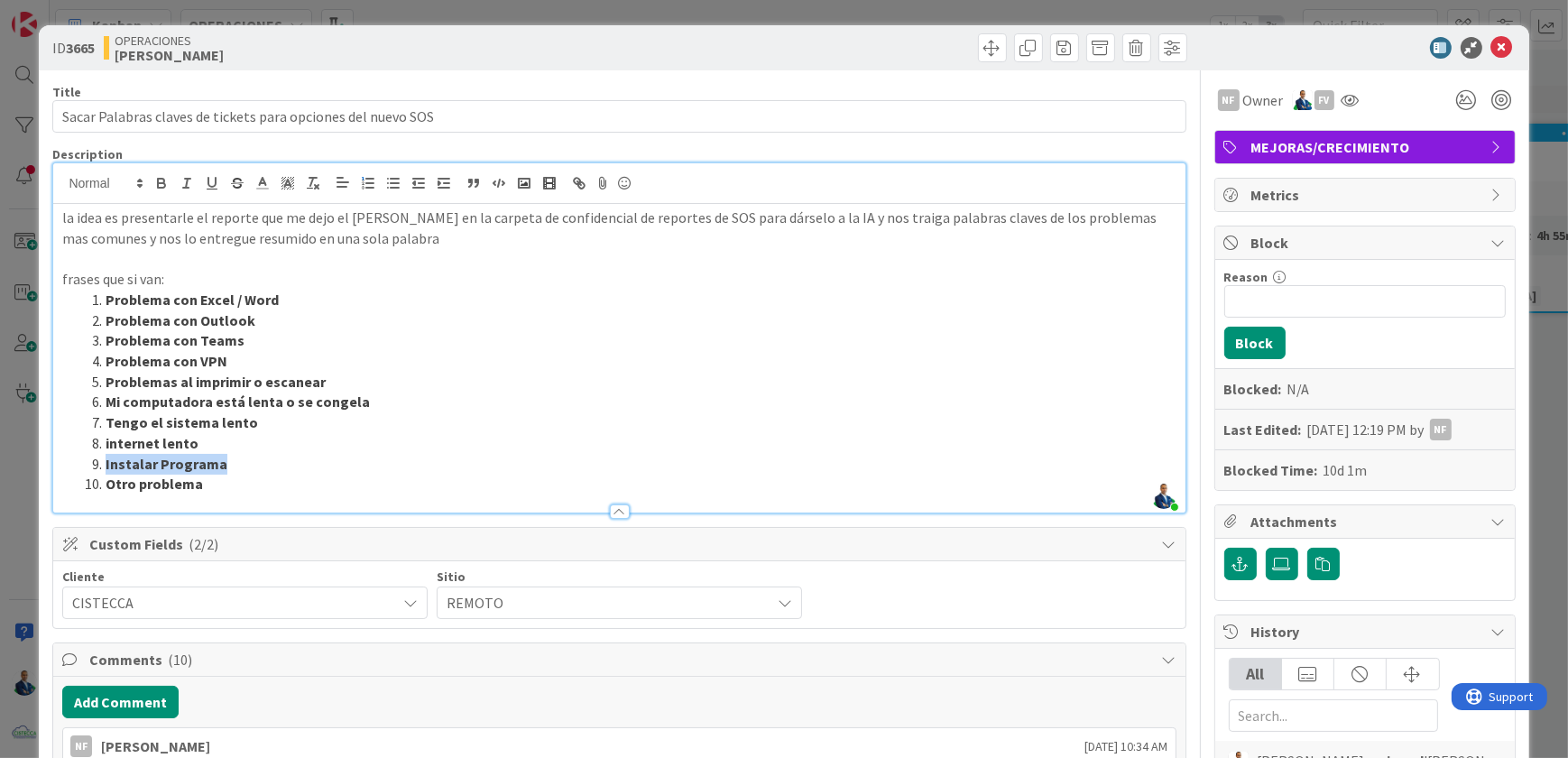
copy strong "Instalar Programa"
drag, startPoint x: 221, startPoint y: 472, endPoint x: 110, endPoint y: 475, distance: 111.0
click at [107, 475] on ol "Problema con Excel / Word Problema con Outlook Problema con Teams Problema con …" at bounding box center [618, 392] width 1113 height 205
drag, startPoint x: 204, startPoint y: 485, endPoint x: 103, endPoint y: 483, distance: 101.0
click at [103, 483] on li "Otro problema" at bounding box center [630, 484] width 1092 height 20
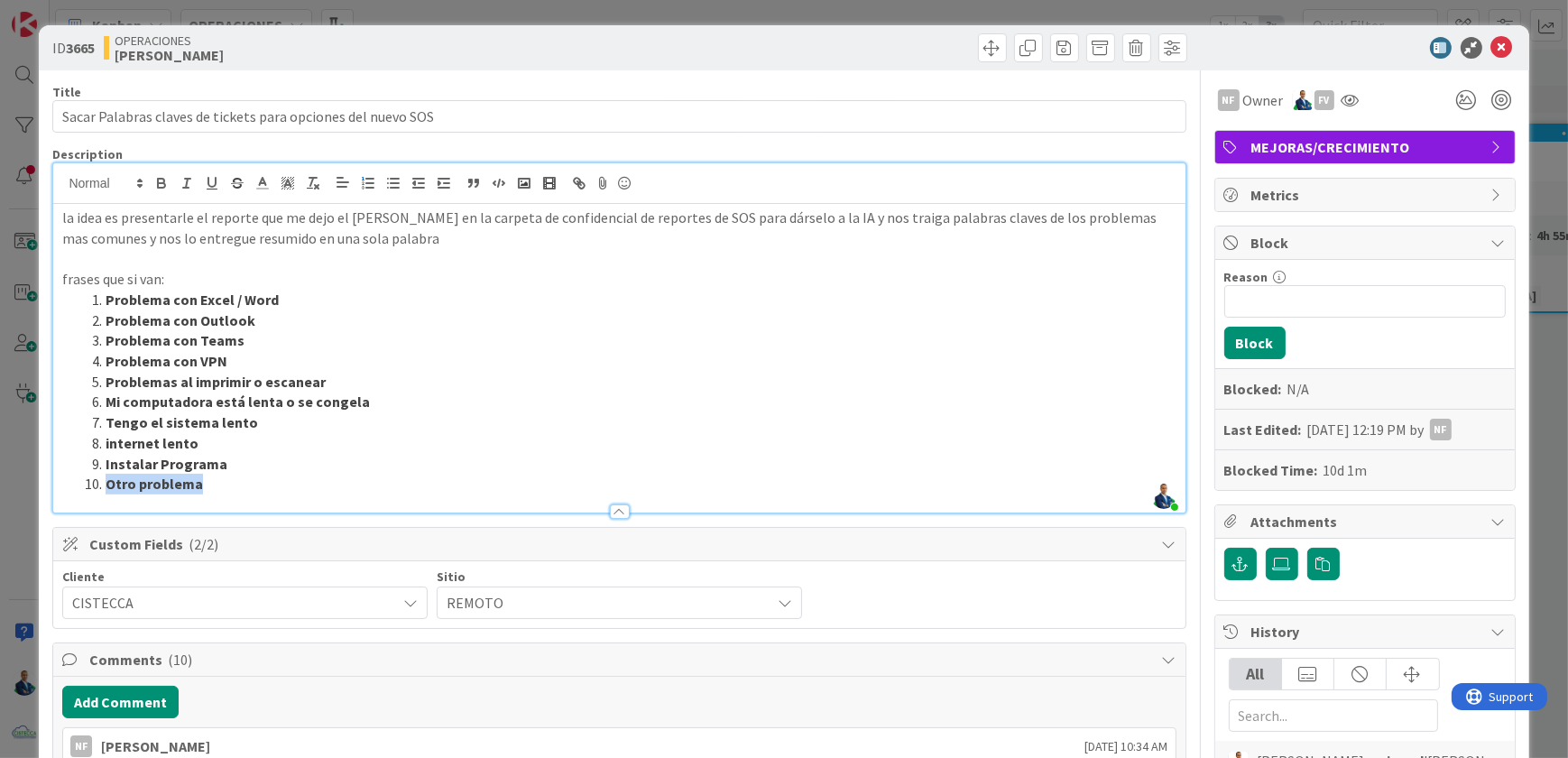
copy strong "Otro problema"
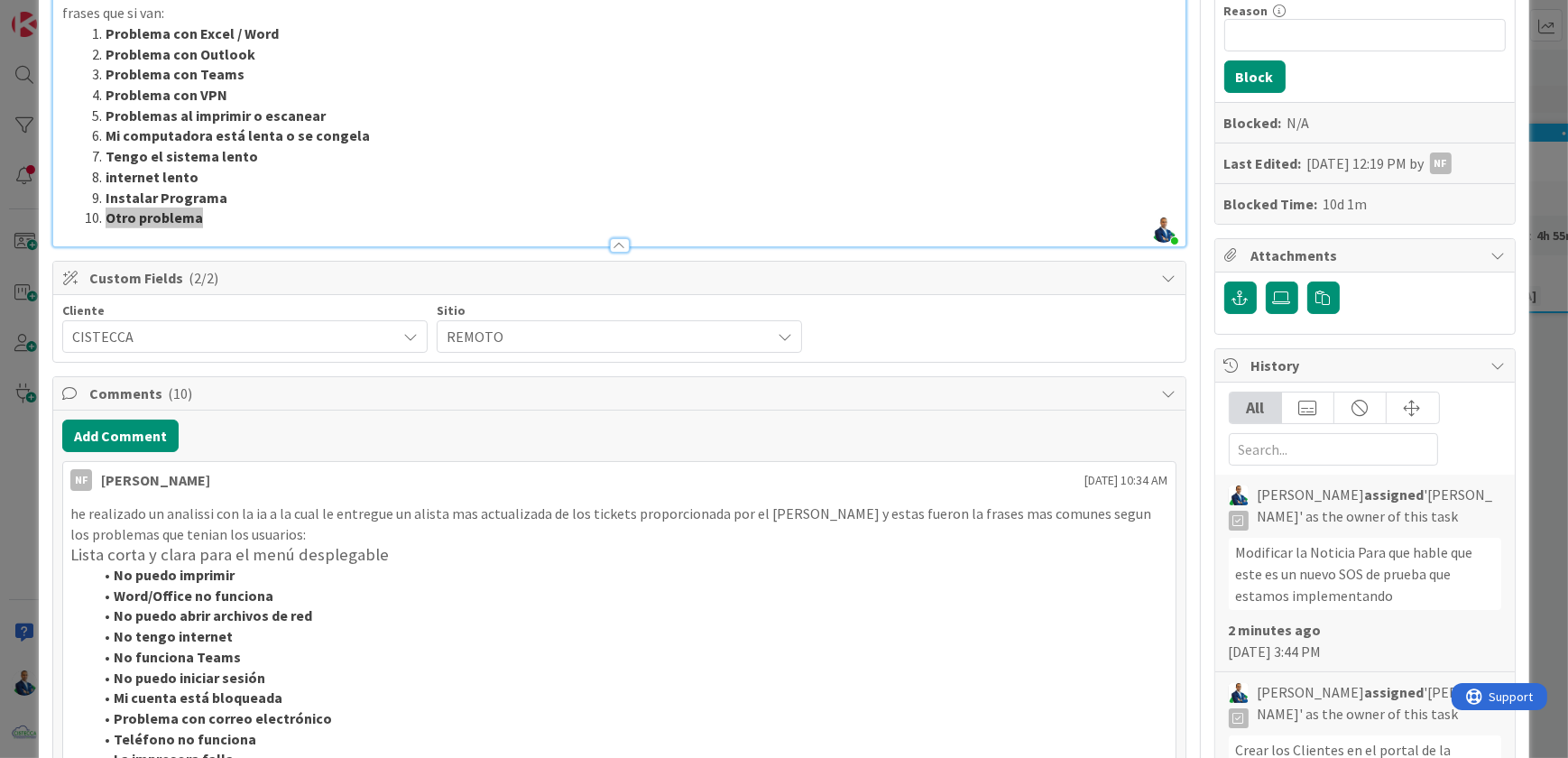
scroll to position [245, 0]
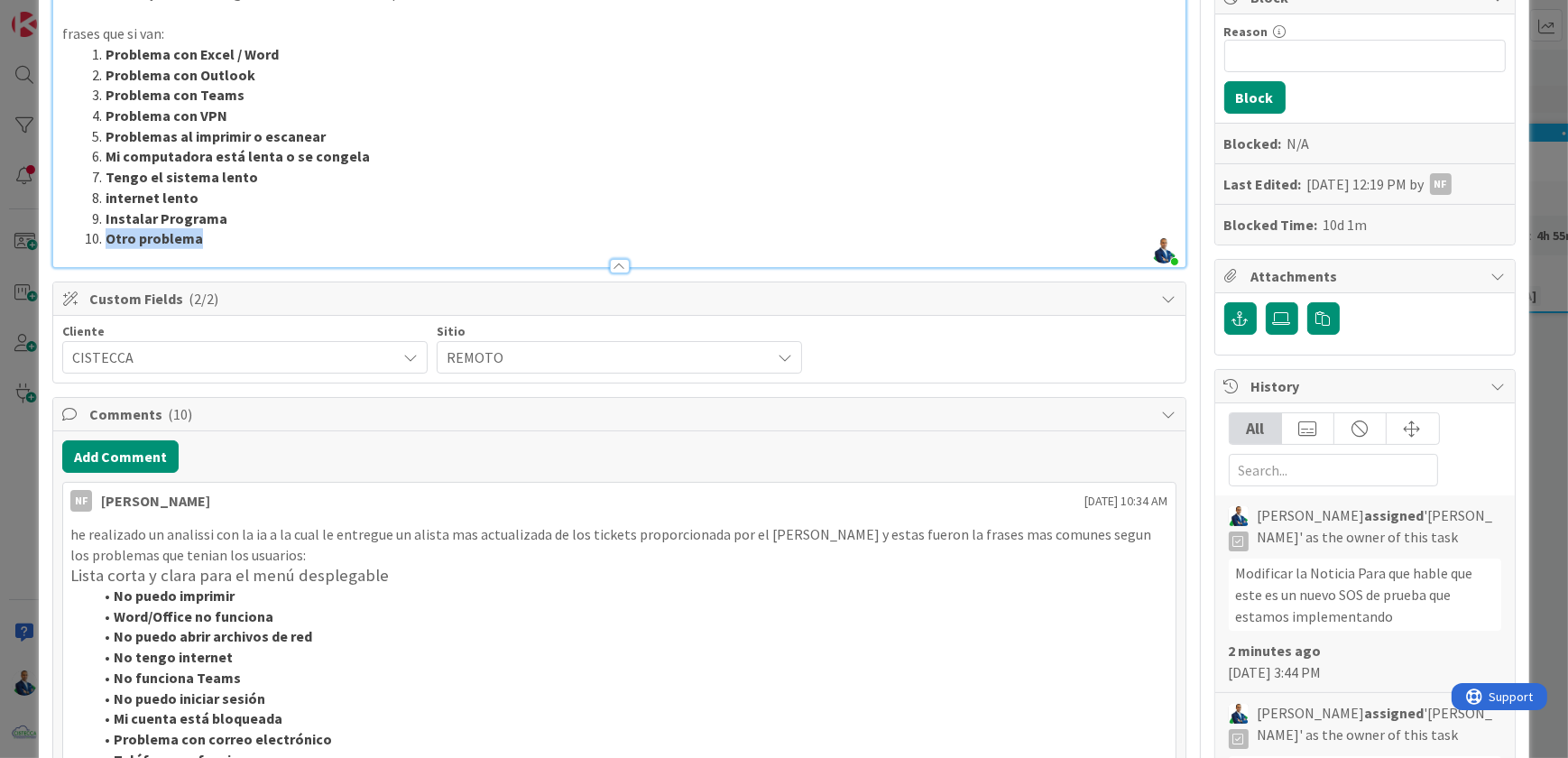
drag, startPoint x: 1151, startPoint y: 412, endPoint x: 967, endPoint y: 412, distance: 184.0
click at [1162, 412] on icon at bounding box center [1170, 414] width 15 height 15
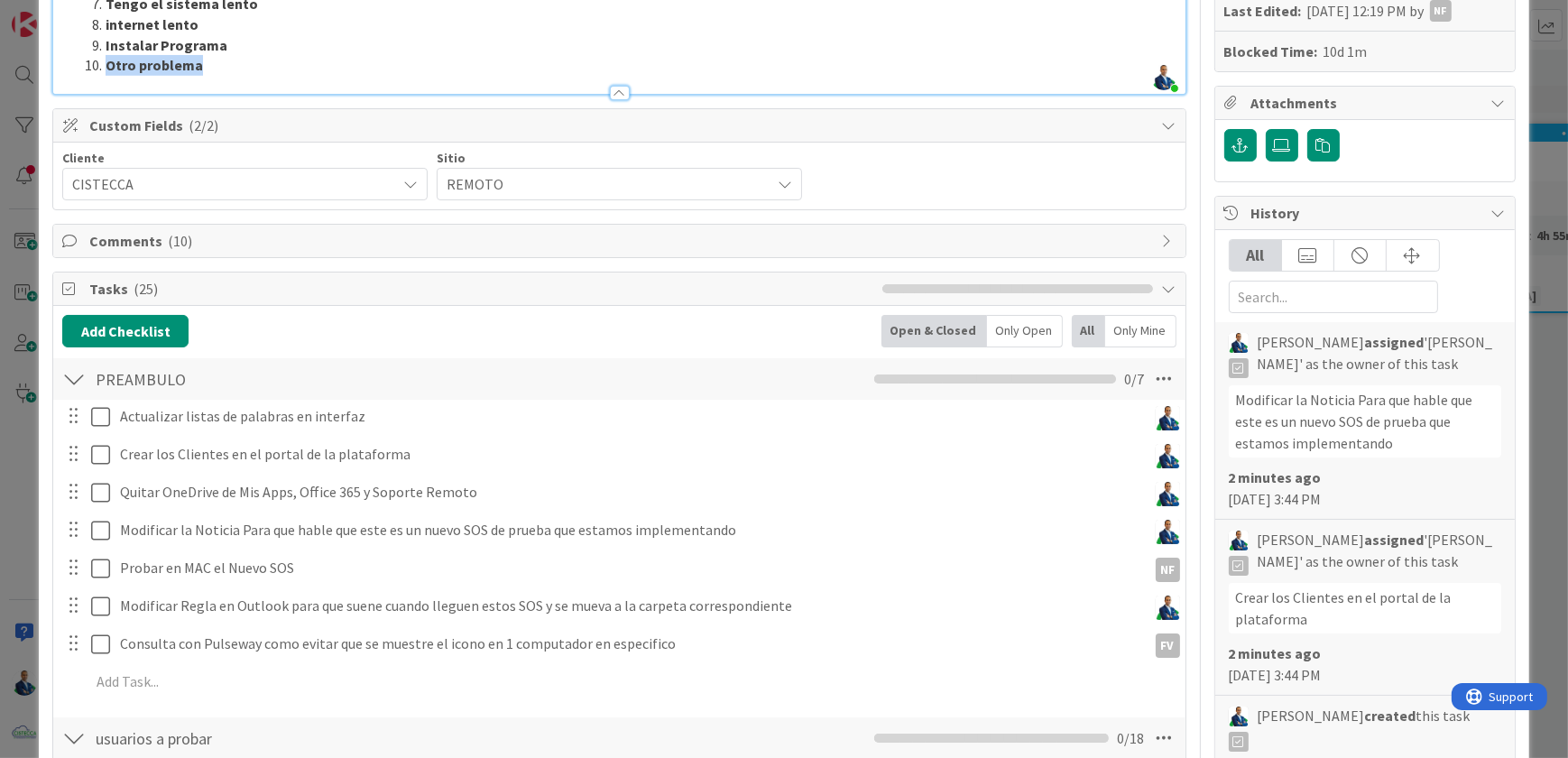
scroll to position [492, 0]
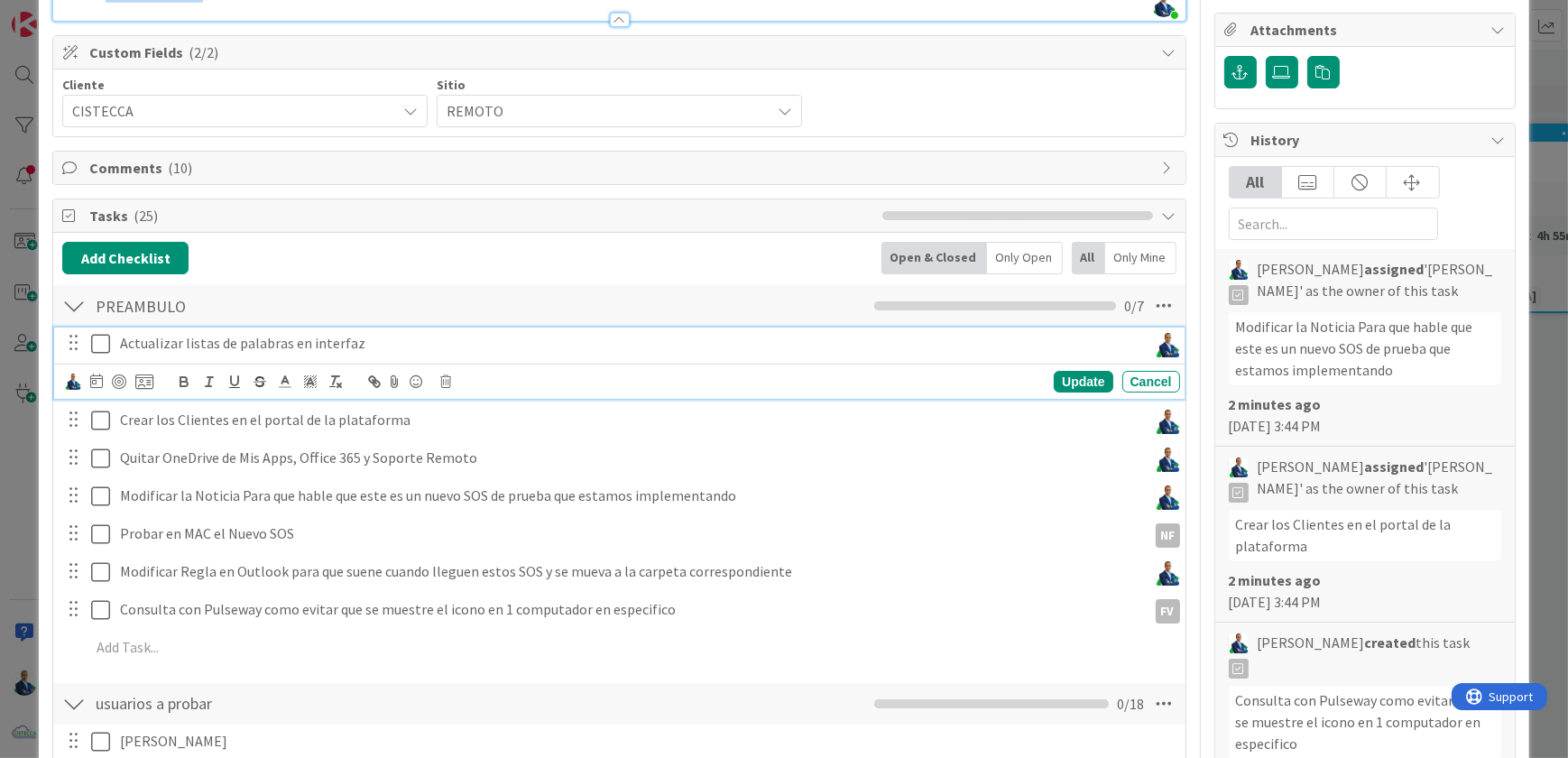
click at [106, 343] on icon at bounding box center [101, 343] width 19 height 21
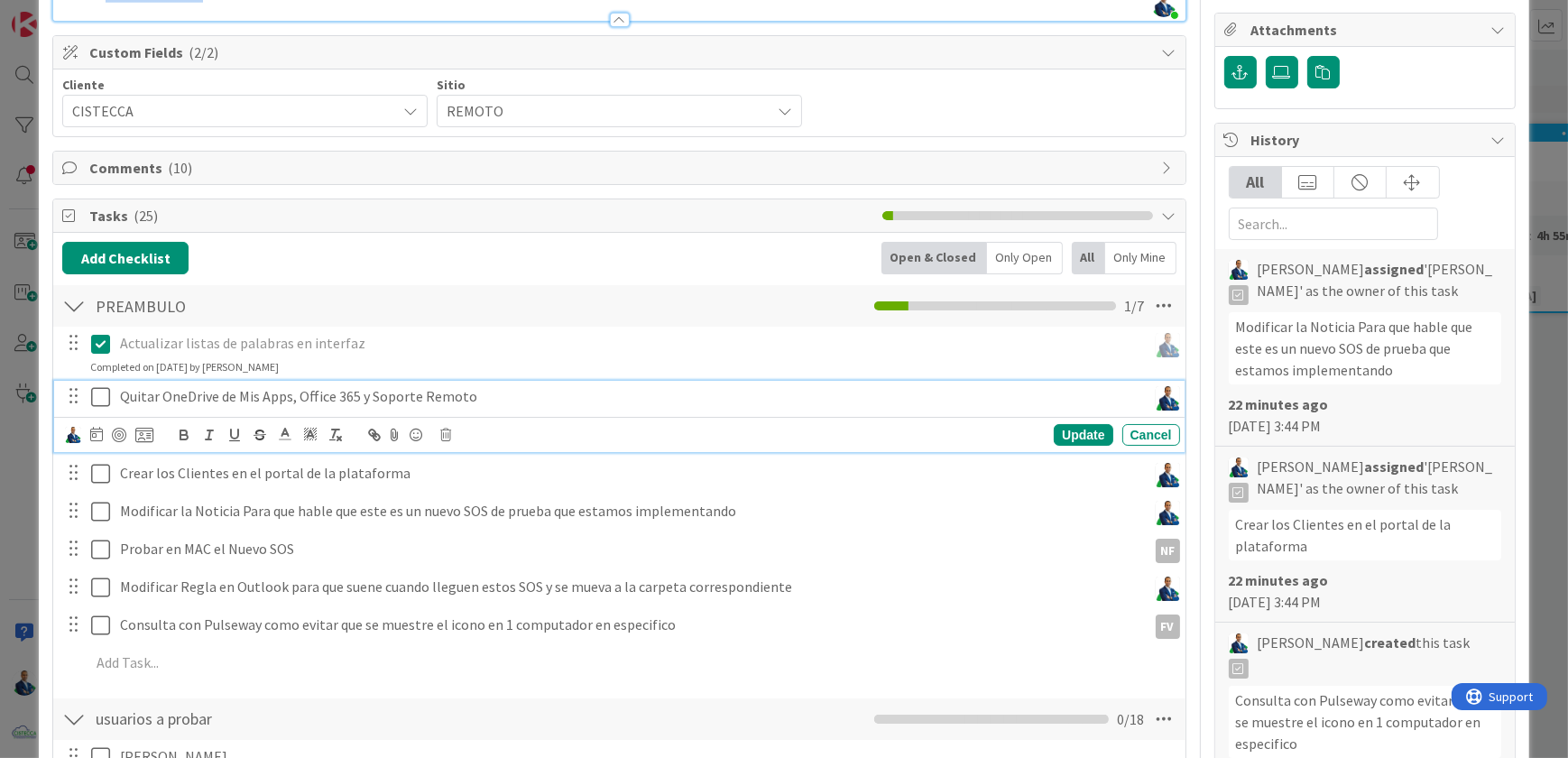
click at [104, 396] on icon at bounding box center [101, 397] width 19 height 21
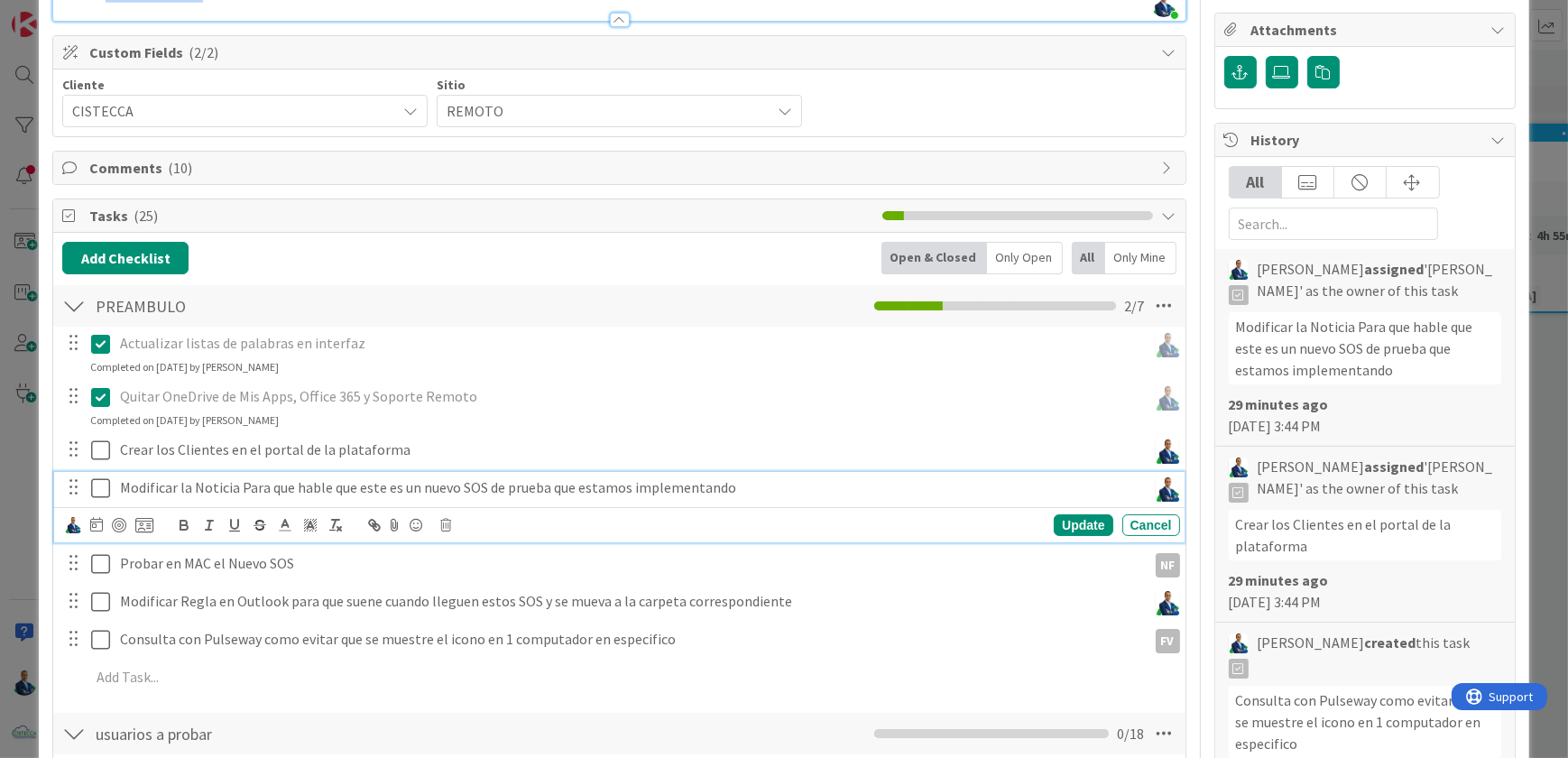
click at [101, 477] on icon at bounding box center [101, 487] width 19 height 21
